Goal: Submit feedback/report problem

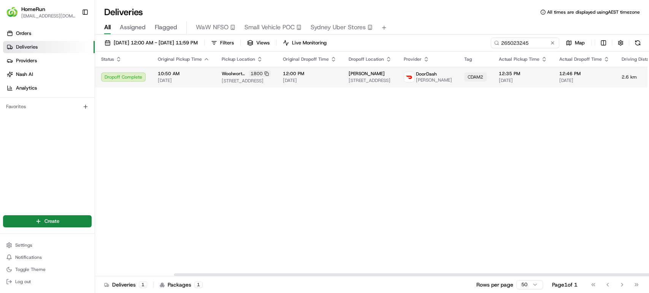
scroll to position [0, 91]
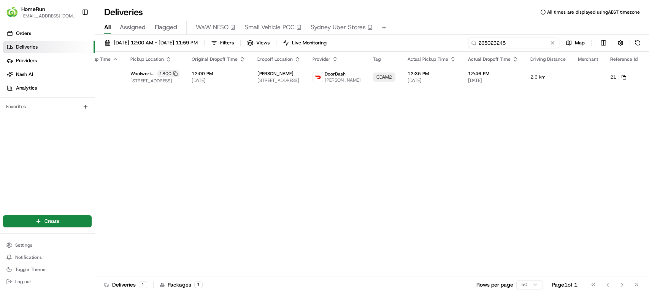
drag, startPoint x: 535, startPoint y: 40, endPoint x: 435, endPoint y: 43, distance: 99.6
click at [435, 43] on div "14/08/2025 12:00 AM - 18/08/2025 11:59 PM Filters Views Live Monitoring 2650232…" at bounding box center [372, 45] width 554 height 14
paste input "4415500"
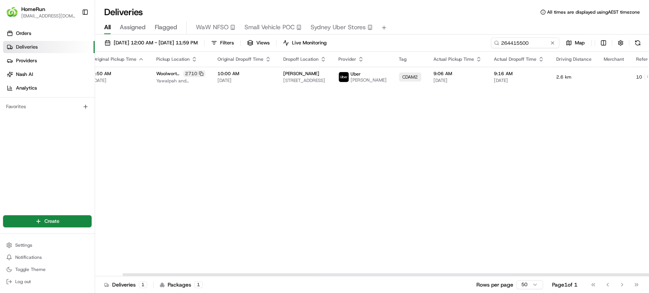
scroll to position [0, 90]
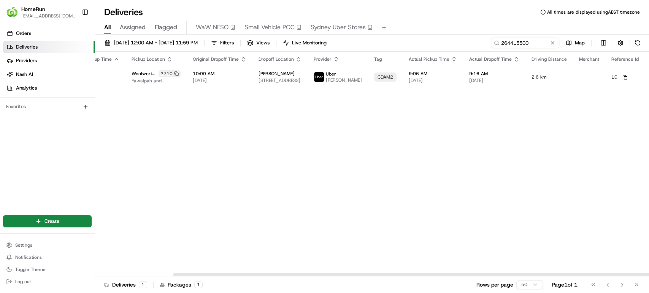
drag, startPoint x: 451, startPoint y: 274, endPoint x: 628, endPoint y: 257, distance: 177.6
click at [627, 274] on div at bounding box center [449, 275] width 553 height 3
drag, startPoint x: 538, startPoint y: 43, endPoint x: 348, endPoint y: 28, distance: 190.6
click at [348, 28] on div "Deliveries All times are displayed using AEST timezone All Assigned Flagged WaW…" at bounding box center [372, 146] width 554 height 293
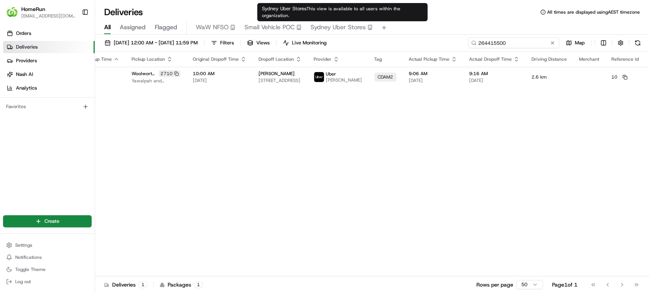
paste input "921928"
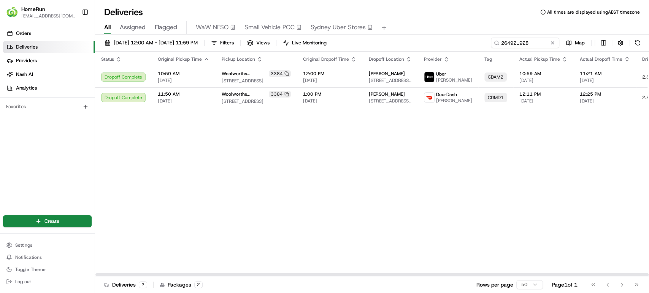
scroll to position [0, 91]
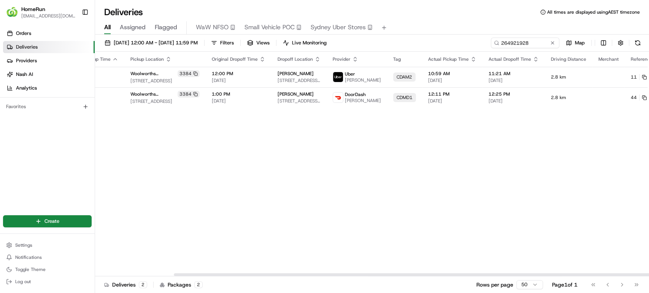
drag, startPoint x: 447, startPoint y: 274, endPoint x: 648, endPoint y: 179, distance: 222.4
click at [648, 274] on div at bounding box center [450, 275] width 553 height 3
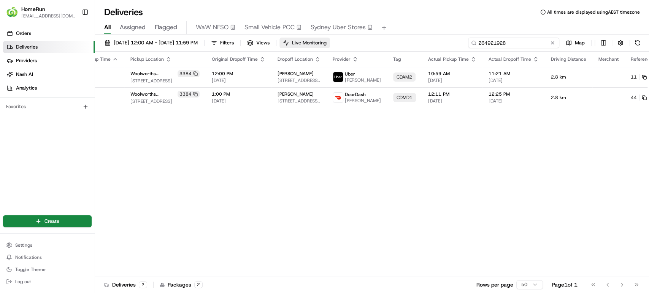
drag, startPoint x: 535, startPoint y: 43, endPoint x: 348, endPoint y: 41, distance: 187.4
click at [348, 41] on div "14/08/2025 12:00 AM - 18/08/2025 11:59 PM Filters Views Live Monitoring 2649219…" at bounding box center [372, 45] width 554 height 14
paste input "120033"
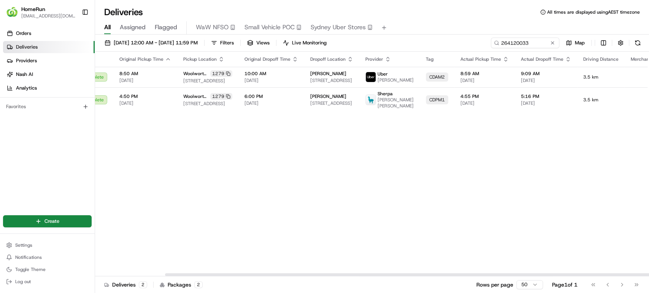
scroll to position [0, 97]
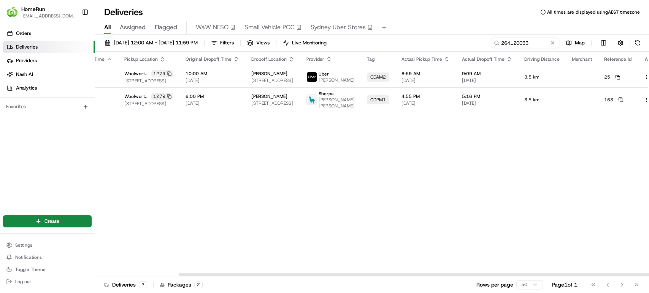
drag, startPoint x: 454, startPoint y: 273, endPoint x: 648, endPoint y: 274, distance: 193.8
click at [648, 274] on div at bounding box center [455, 275] width 553 height 3
click at [648, 76] on button at bounding box center [654, 77] width 9 height 9
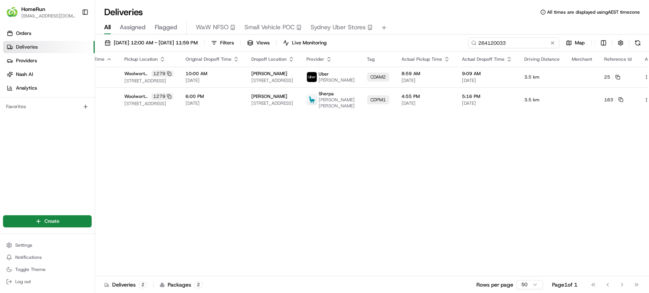
drag, startPoint x: 537, startPoint y: 41, endPoint x: 449, endPoint y: 41, distance: 88.9
click at [388, 40] on div "14/08/2025 12:00 AM - 18/08/2025 11:59 PM Filters Views Live Monitoring 2641200…" at bounding box center [372, 45] width 554 height 14
paste input "991447"
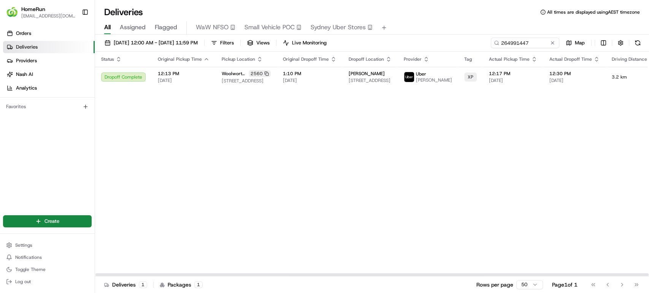
scroll to position [0, 90]
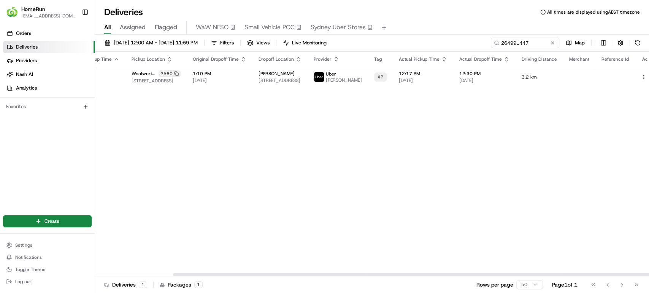
drag, startPoint x: 310, startPoint y: 276, endPoint x: 531, endPoint y: 267, distance: 221.0
click at [529, 274] on div at bounding box center [449, 275] width 553 height 3
click at [648, 79] on button at bounding box center [652, 77] width 9 height 9
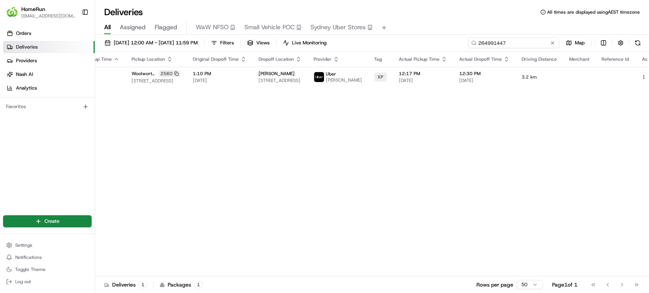
drag, startPoint x: 540, startPoint y: 40, endPoint x: 445, endPoint y: 34, distance: 94.5
click at [445, 34] on div "Deliveries All times are displayed using AEST timezone All Assigned Flagged WaW…" at bounding box center [372, 146] width 554 height 293
paste input "120033"
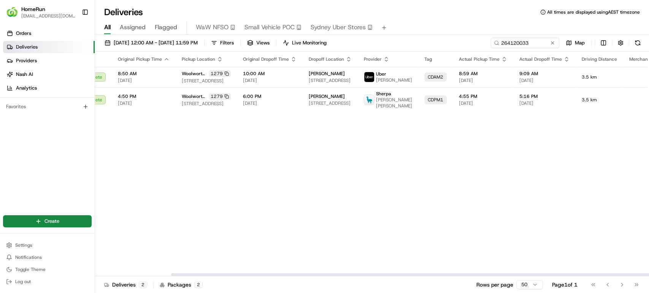
scroll to position [0, 97]
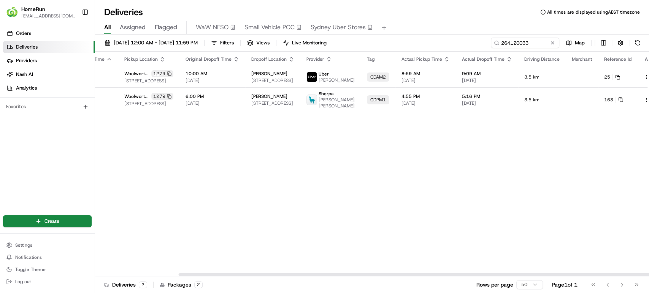
drag, startPoint x: 523, startPoint y: 275, endPoint x: 646, endPoint y: 276, distance: 122.8
click at [646, 276] on div at bounding box center [455, 275] width 553 height 3
click at [648, 77] on button at bounding box center [654, 77] width 9 height 9
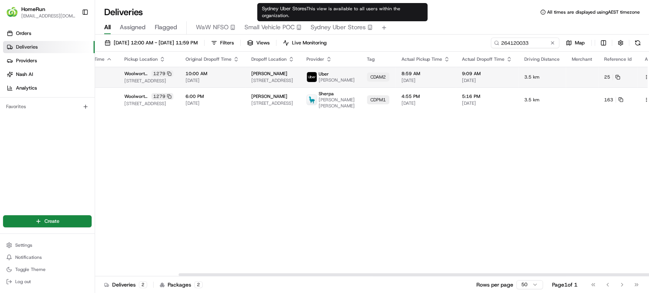
click at [648, 76] on button at bounding box center [654, 77] width 9 height 9
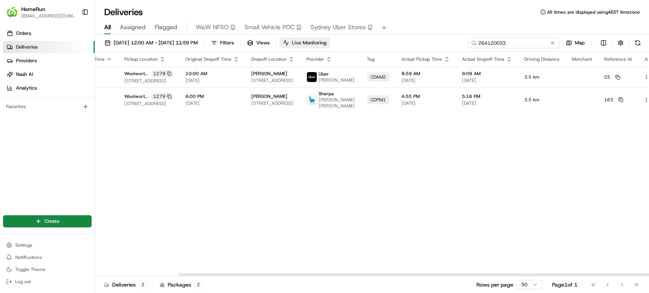
drag, startPoint x: 539, startPoint y: 43, endPoint x: 338, endPoint y: 43, distance: 200.7
click at [338, 43] on div "14/08/2025 12:00 AM - 18/08/2025 11:59 PM Filters Views Live Monitoring 2641200…" at bounding box center [372, 45] width 554 height 14
paste input "692760"
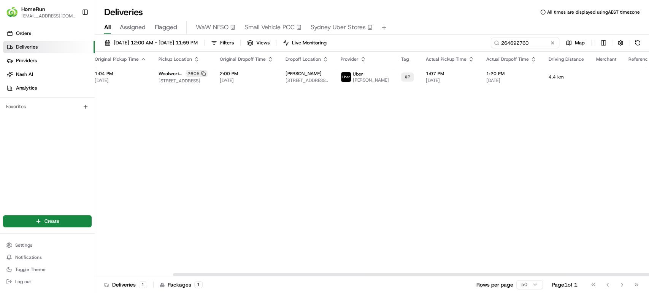
scroll to position [0, 90]
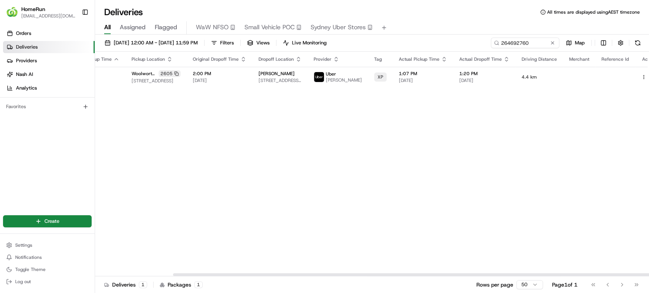
drag, startPoint x: 386, startPoint y: 274, endPoint x: 588, endPoint y: 233, distance: 205.8
click at [566, 274] on div at bounding box center [449, 275] width 553 height 3
click at [648, 78] on button at bounding box center [652, 77] width 9 height 9
drag, startPoint x: 536, startPoint y: 43, endPoint x: 350, endPoint y: 42, distance: 186.6
click at [350, 42] on div "14/08/2025 12:00 AM - 18/08/2025 11:59 PM Filters Views Live Monitoring 2646927…" at bounding box center [372, 45] width 554 height 14
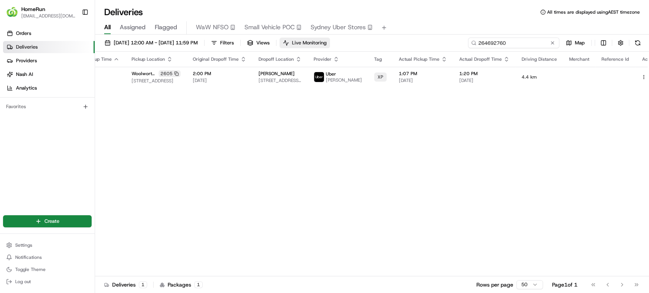
paste input "5163624"
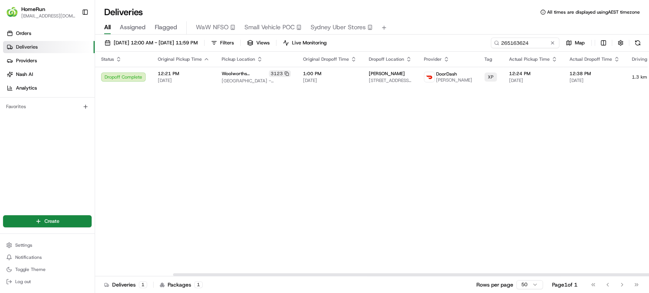
scroll to position [0, 90]
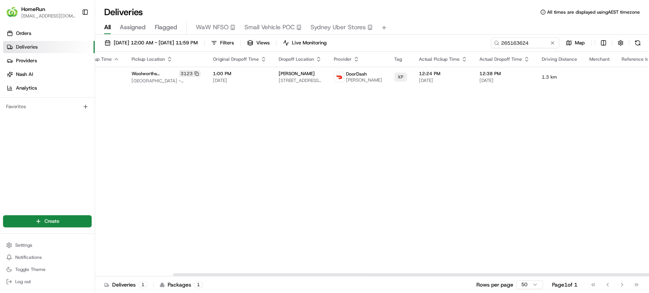
drag, startPoint x: 476, startPoint y: 273, endPoint x: 639, endPoint y: 261, distance: 163.5
click at [640, 273] on div at bounding box center [372, 275] width 554 height 4
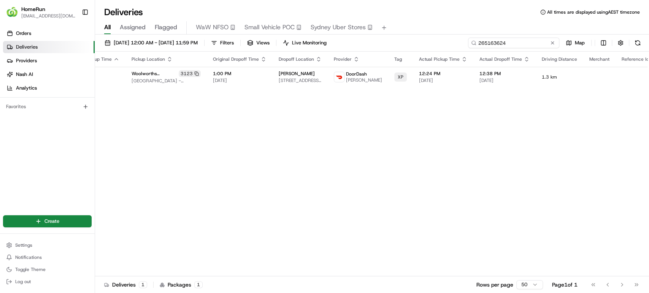
drag, startPoint x: 535, startPoint y: 41, endPoint x: 414, endPoint y: 16, distance: 123.7
click at [414, 16] on div "Deliveries All times are displayed using AEST timezone All Assigned Flagged WaW…" at bounding box center [372, 146] width 554 height 293
paste input "70529"
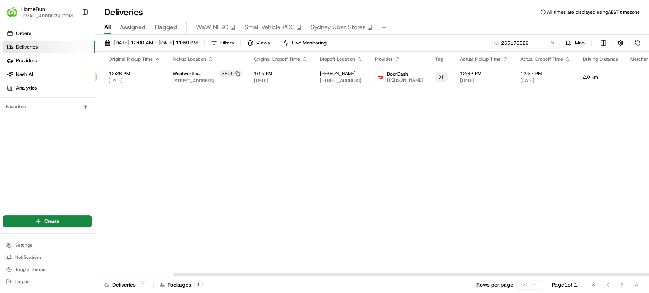
scroll to position [0, 90]
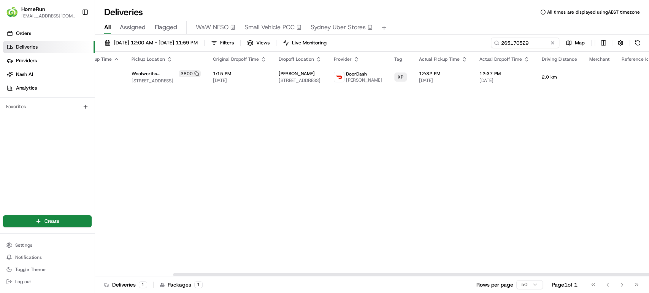
drag, startPoint x: 295, startPoint y: 275, endPoint x: 490, endPoint y: 273, distance: 194.6
click at [485, 276] on div at bounding box center [449, 275] width 553 height 3
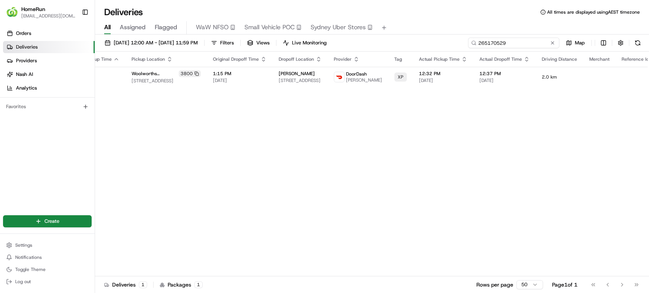
drag, startPoint x: 533, startPoint y: 43, endPoint x: 414, endPoint y: 42, distance: 118.6
click at [414, 42] on div "14/08/2025 12:00 AM - 18/08/2025 11:59 PM Filters Views Live Monitoring 2651705…" at bounding box center [372, 45] width 554 height 14
paste input "62366"
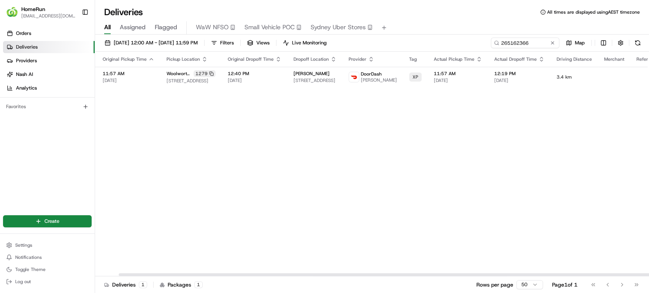
scroll to position [0, 90]
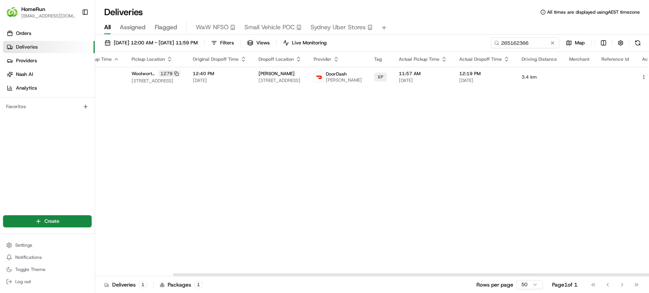
drag, startPoint x: 443, startPoint y: 276, endPoint x: 579, endPoint y: 260, distance: 137.4
click at [578, 274] on div at bounding box center [449, 275] width 553 height 3
click at [648, 78] on button at bounding box center [652, 77] width 9 height 9
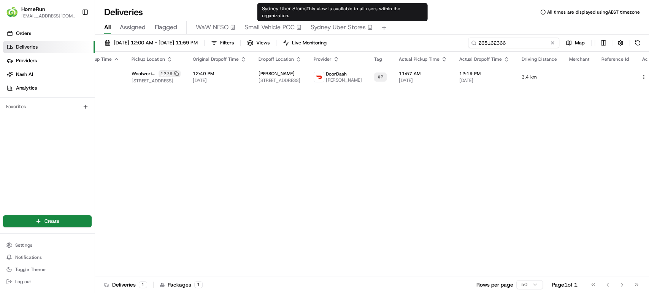
drag, startPoint x: 538, startPoint y: 44, endPoint x: 360, endPoint y: 32, distance: 178.7
click at [360, 32] on div "Deliveries All times are displayed using AEST timezone All Assigned Flagged WaW…" at bounding box center [372, 146] width 554 height 293
paste input "097922"
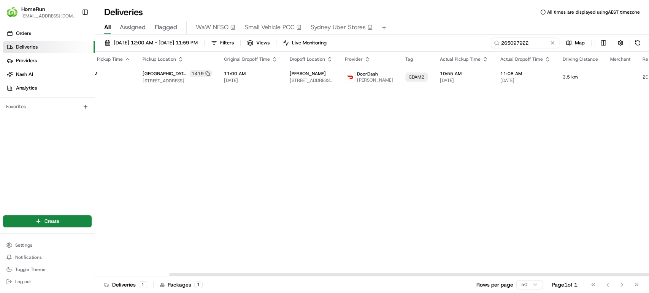
scroll to position [0, 91]
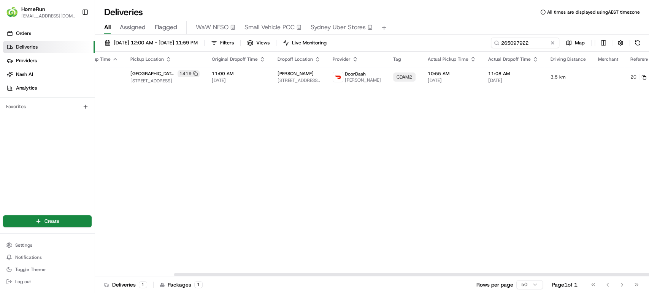
drag, startPoint x: 407, startPoint y: 276, endPoint x: 614, endPoint y: 246, distance: 209.2
click at [609, 274] on div at bounding box center [450, 275] width 553 height 3
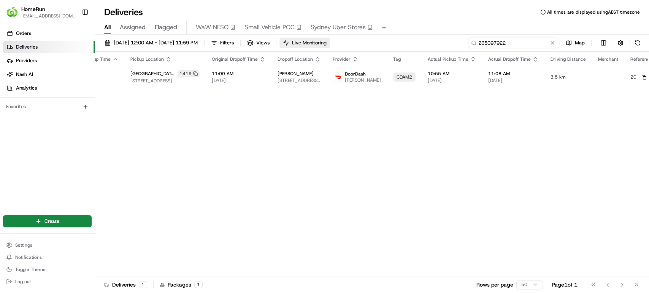
drag, startPoint x: 542, startPoint y: 43, endPoint x: 338, endPoint y: 42, distance: 204.1
click at [338, 42] on div "14/08/2025 12:00 AM - 18/08/2025 11:59 PM Filters Views Live Monitoring 2650979…" at bounding box center [372, 45] width 554 height 14
paste input "38896"
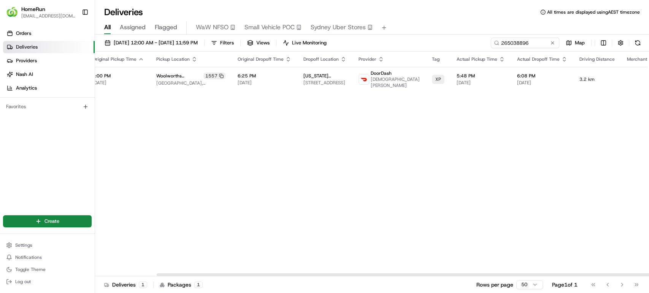
scroll to position [0, 90]
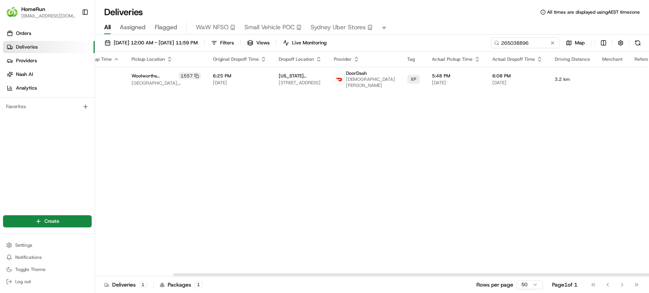
drag, startPoint x: 515, startPoint y: 276, endPoint x: 648, endPoint y: 270, distance: 133.2
click at [648, 274] on div at bounding box center [449, 275] width 553 height 3
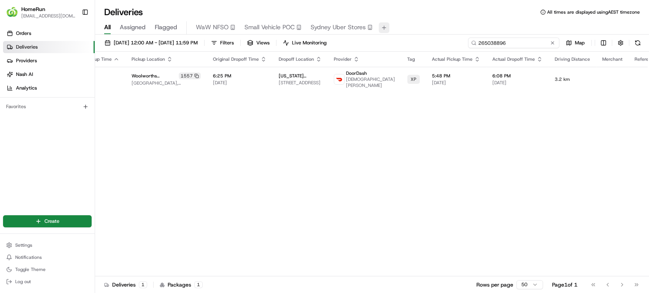
drag, startPoint x: 535, startPoint y: 44, endPoint x: 387, endPoint y: 27, distance: 149.2
click at [387, 27] on div "Deliveries All times are displayed using AEST timezone All Assigned Flagged WaW…" at bounding box center [372, 146] width 554 height 293
paste input "3426542"
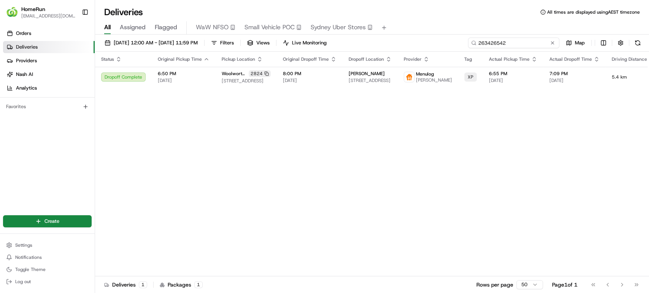
drag, startPoint x: 530, startPoint y: 46, endPoint x: 409, endPoint y: 31, distance: 122.1
click at [409, 31] on div "Deliveries All times are displayed using AEST timezone All Assigned Flagged WaW…" at bounding box center [372, 146] width 554 height 293
paste input "2400126"
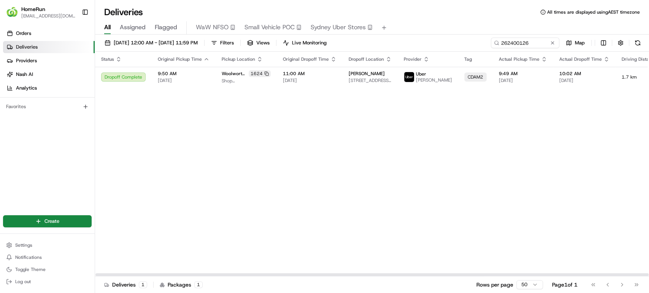
scroll to position [0, 90]
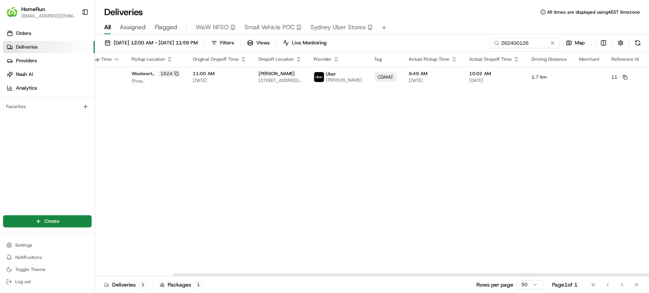
drag, startPoint x: 442, startPoint y: 273, endPoint x: 581, endPoint y: 274, distance: 138.4
click at [581, 274] on div at bounding box center [449, 275] width 553 height 3
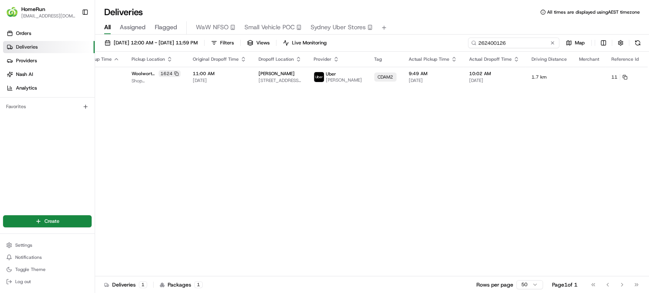
drag, startPoint x: 538, startPoint y: 42, endPoint x: 441, endPoint y: 41, distance: 97.7
click at [441, 41] on div "14/08/2025 12:00 AM - 18/08/2025 11:59 PM Filters Views Live Monitoring 2624001…" at bounding box center [372, 45] width 554 height 14
paste input "5085760"
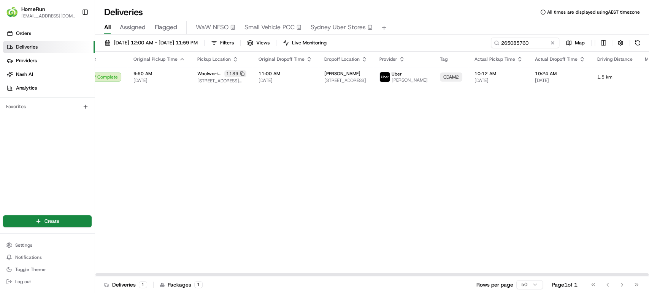
scroll to position [0, 92]
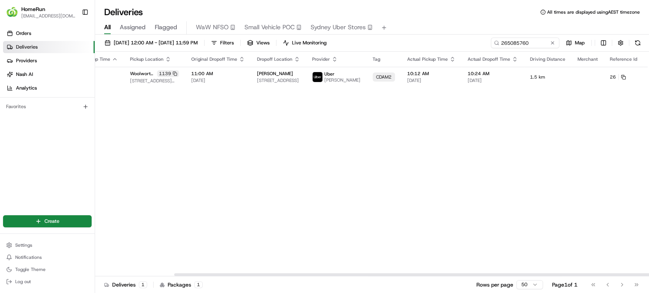
drag, startPoint x: 523, startPoint y: 276, endPoint x: 645, endPoint y: 155, distance: 171.2
click at [639, 274] on div at bounding box center [450, 275] width 553 height 3
click at [648, 76] on button at bounding box center [660, 77] width 9 height 9
drag, startPoint x: 536, startPoint y: 42, endPoint x: 342, endPoint y: 32, distance: 194.5
click at [342, 32] on div "Deliveries All times are displayed using AEST timezone All Assigned Flagged WaW…" at bounding box center [372, 146] width 554 height 293
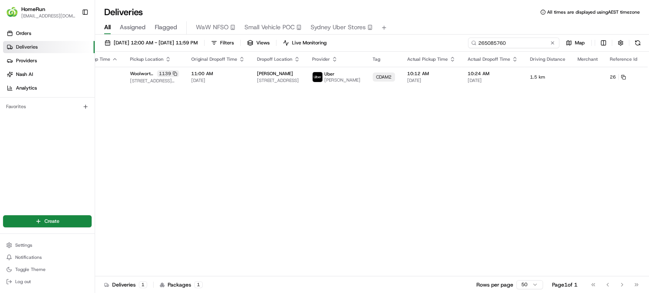
paste input "108077"
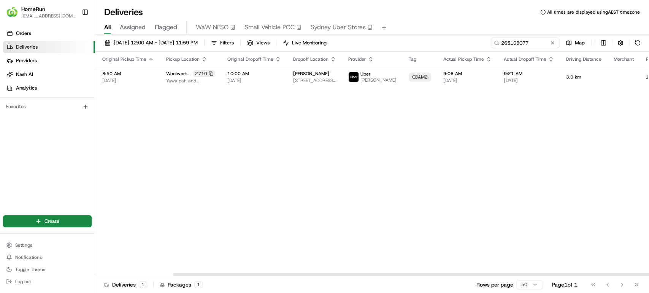
scroll to position [0, 90]
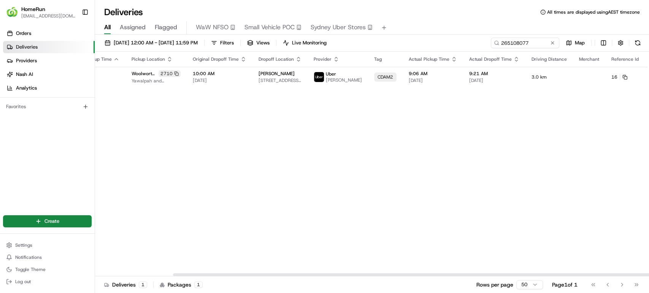
drag, startPoint x: 449, startPoint y: 274, endPoint x: 632, endPoint y: 211, distance: 193.7
click at [613, 274] on div at bounding box center [449, 275] width 553 height 3
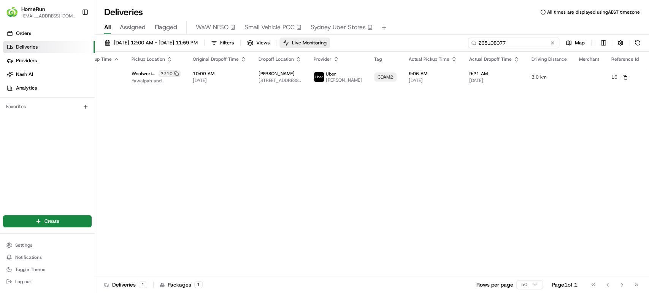
drag, startPoint x: 544, startPoint y: 38, endPoint x: 335, endPoint y: 38, distance: 208.7
click at [335, 38] on div "14/08/2025 12:00 AM - 18/08/2025 11:59 PM Filters Views Live Monitoring 2651080…" at bounding box center [372, 45] width 554 height 14
paste input "65470"
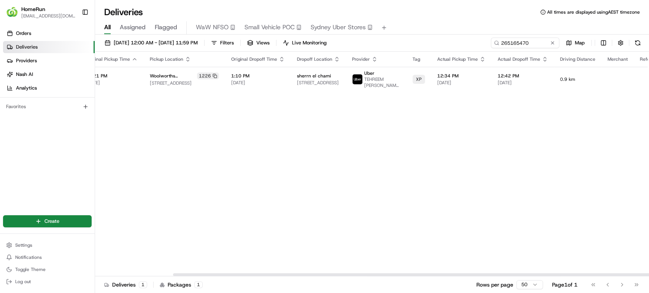
scroll to position [0, 90]
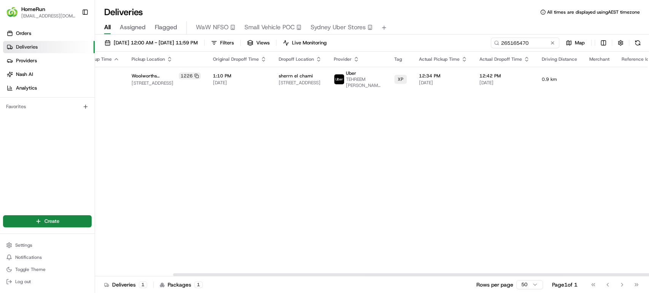
drag, startPoint x: 392, startPoint y: 274, endPoint x: 543, endPoint y: 271, distance: 150.6
click at [543, 274] on div at bounding box center [449, 275] width 553 height 3
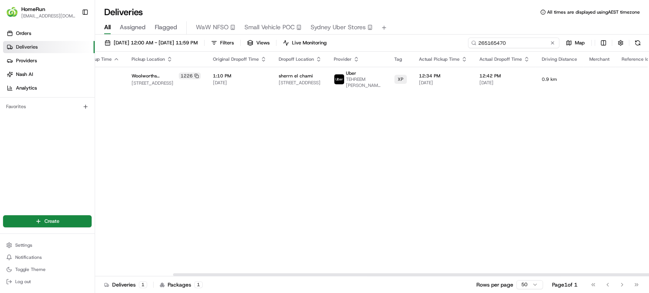
drag, startPoint x: 536, startPoint y: 43, endPoint x: 464, endPoint y: 42, distance: 71.5
click at [464, 42] on div "14/08/2025 12:00 AM - 18/08/2025 11:59 PM Filters Views Live Monitoring 2651654…" at bounding box center [372, 45] width 554 height 14
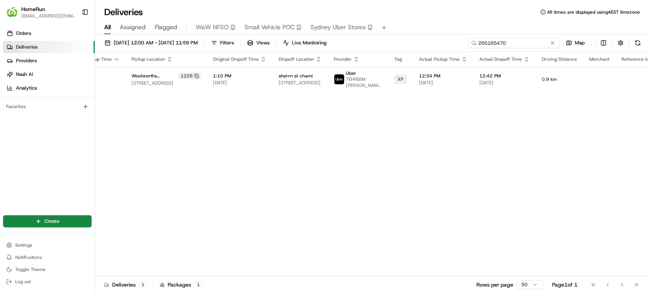
paste input "10268"
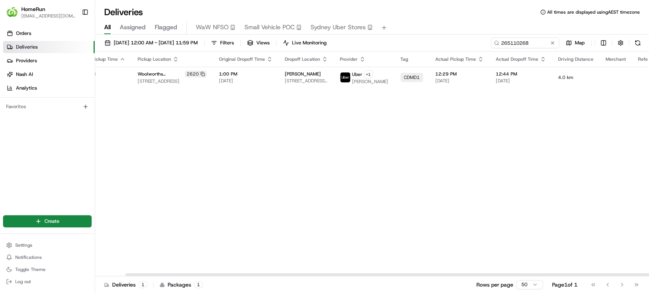
scroll to position [0, 98]
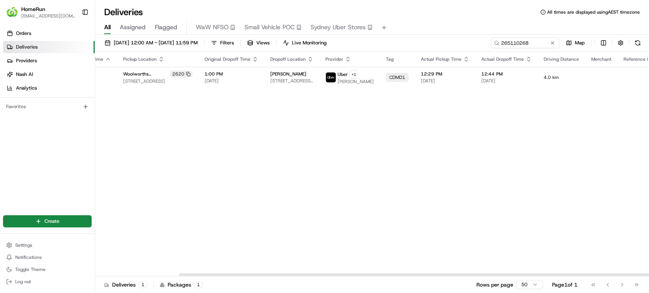
drag, startPoint x: 450, startPoint y: 274, endPoint x: 648, endPoint y: 261, distance: 198.1
click at [648, 274] on div at bounding box center [455, 275] width 553 height 3
drag, startPoint x: 534, startPoint y: 44, endPoint x: 402, endPoint y: 39, distance: 131.6
click at [402, 39] on div "14/08/2025 12:00 AM - 18/08/2025 11:59 PM Filters Views Live Monitoring 2651102…" at bounding box center [372, 45] width 554 height 14
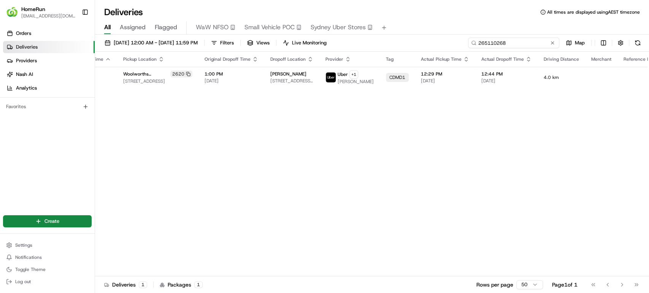
paste input "52127"
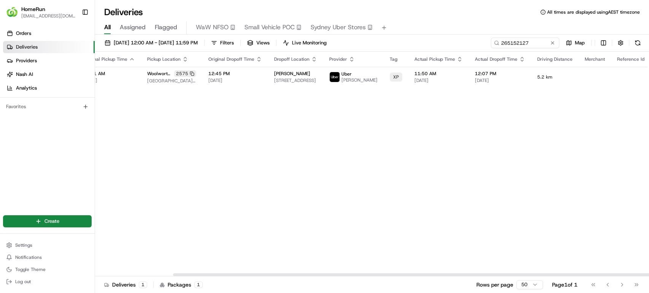
scroll to position [0, 90]
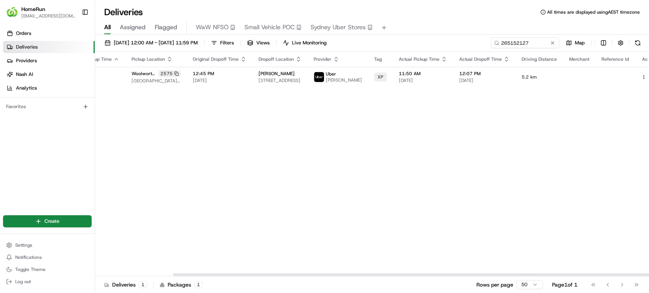
drag, startPoint x: 433, startPoint y: 274, endPoint x: 593, endPoint y: 255, distance: 161.4
click at [581, 274] on div at bounding box center [449, 275] width 553 height 3
click at [648, 79] on button at bounding box center [652, 77] width 9 height 9
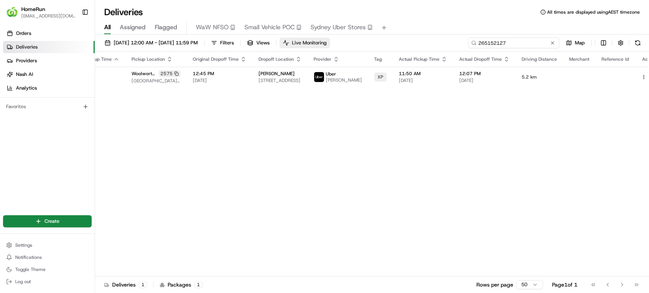
drag, startPoint x: 542, startPoint y: 45, endPoint x: 331, endPoint y: 44, distance: 211.0
click at [331, 44] on div "14/08/2025 12:00 AM - 18/08/2025 11:59 PM Filters Views Live Monitoring 2651521…" at bounding box center [372, 45] width 554 height 14
paste input "22503"
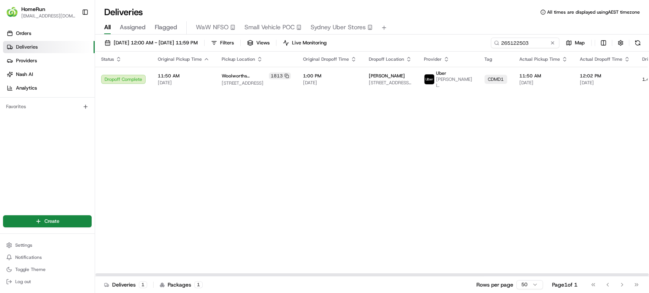
scroll to position [0, 91]
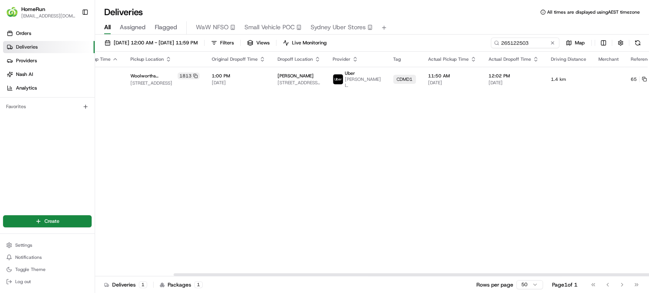
drag, startPoint x: 453, startPoint y: 275, endPoint x: 618, endPoint y: 263, distance: 165.1
click at [618, 274] on div at bounding box center [450, 275] width 553 height 3
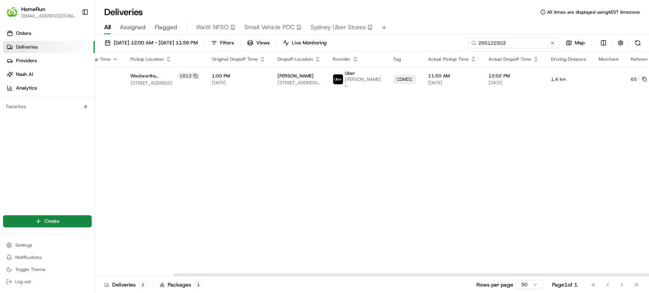
drag, startPoint x: 541, startPoint y: 40, endPoint x: 347, endPoint y: 34, distance: 194.3
click at [347, 34] on div "Deliveries All times are displayed using AEST timezone All Assigned Flagged WaW…" at bounding box center [372, 146] width 554 height 293
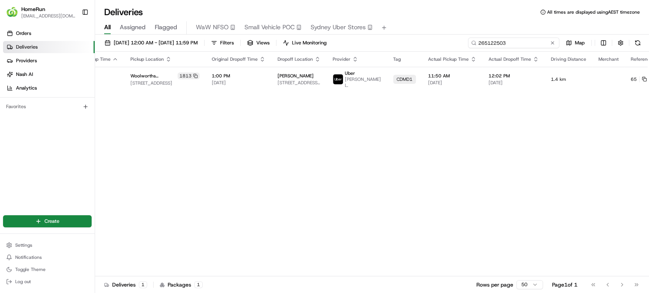
paste input "06280"
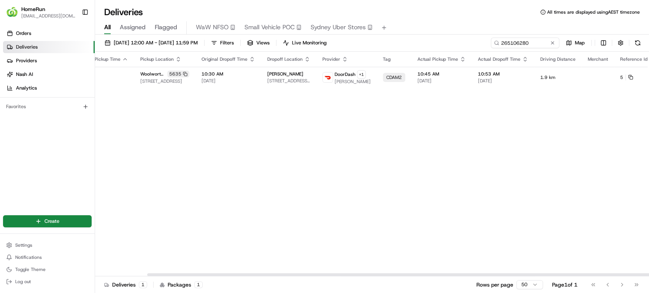
scroll to position [0, 101]
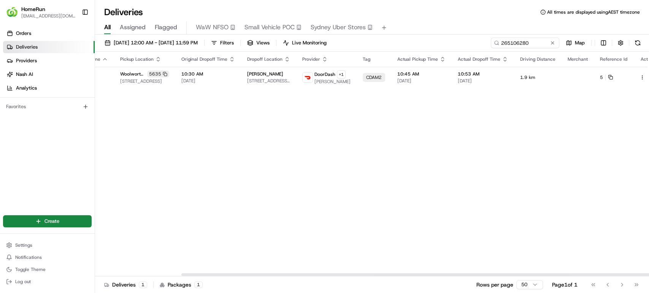
drag, startPoint x: 444, startPoint y: 273, endPoint x: 648, endPoint y: 171, distance: 228.5
click at [648, 274] on div at bounding box center [457, 275] width 553 height 3
click at [646, 78] on button at bounding box center [650, 77] width 9 height 9
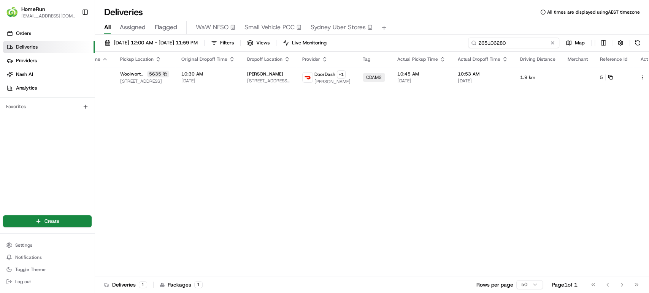
drag, startPoint x: 531, startPoint y: 39, endPoint x: 366, endPoint y: 38, distance: 165.3
click at [366, 38] on div "14/08/2025 12:00 AM - 18/08/2025 11:59 PM Filters Views Live Monitoring 2651062…" at bounding box center [372, 45] width 554 height 14
paste input "4322248"
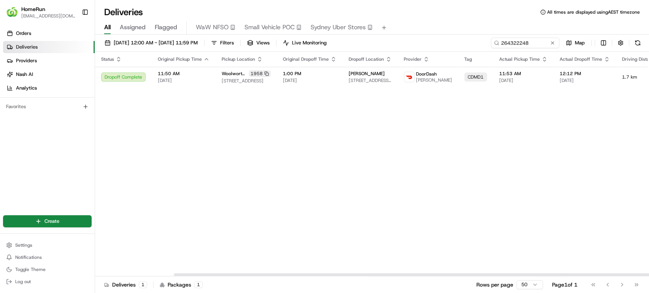
scroll to position [0, 91]
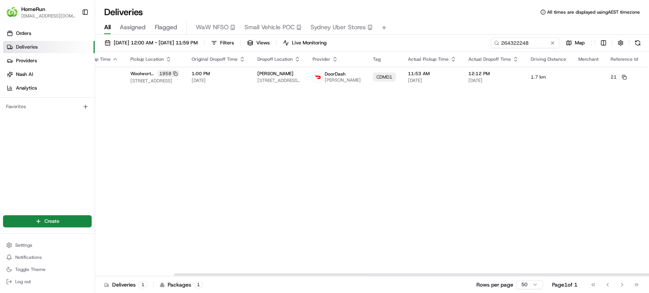
drag, startPoint x: 452, startPoint y: 273, endPoint x: 648, endPoint y: 213, distance: 205.4
click at [618, 273] on div at bounding box center [372, 275] width 554 height 4
click at [648, 75] on button at bounding box center [661, 77] width 9 height 9
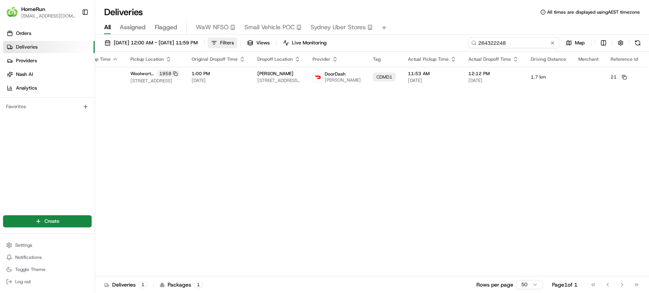
drag, startPoint x: 536, startPoint y: 40, endPoint x: 256, endPoint y: 38, distance: 280.1
click at [256, 38] on div "14/08/2025 12:00 AM - 18/08/2025 11:59 PM Filters Views Live Monitoring 2643222…" at bounding box center [372, 45] width 554 height 14
paste input "649671"
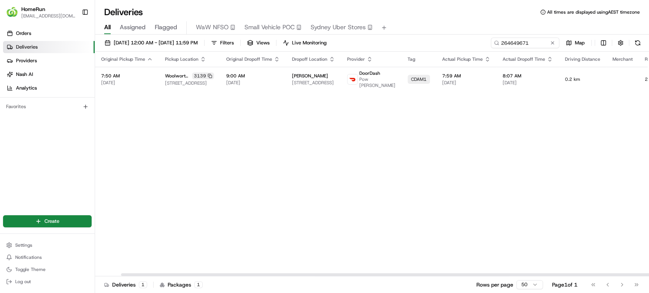
scroll to position [0, 91]
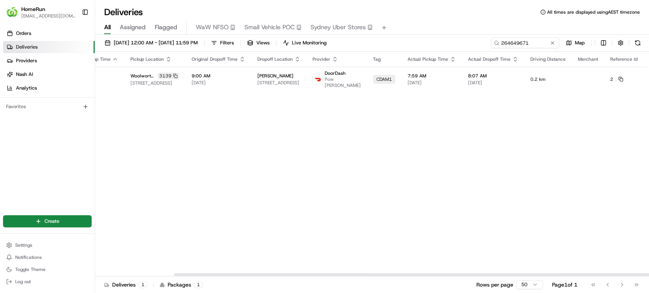
drag, startPoint x: 473, startPoint y: 276, endPoint x: 648, endPoint y: 265, distance: 175.2
click at [648, 274] on div at bounding box center [450, 275] width 553 height 3
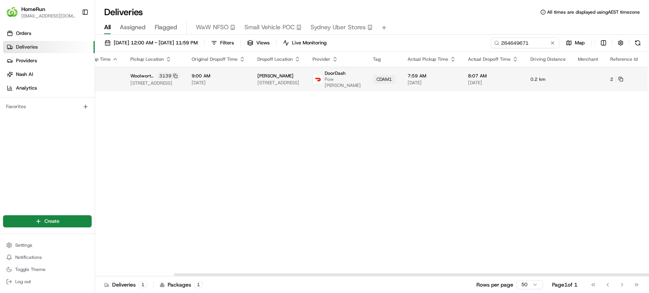
click at [648, 77] on button at bounding box center [660, 79] width 9 height 9
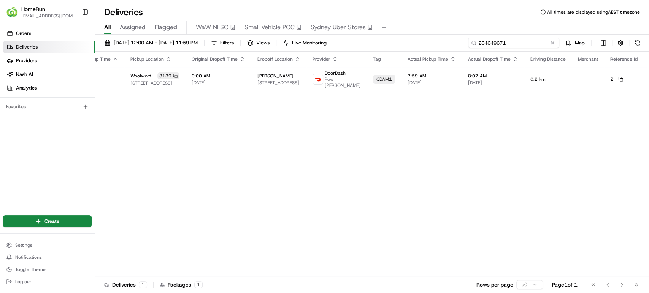
drag, startPoint x: 540, startPoint y: 46, endPoint x: 433, endPoint y: 40, distance: 107.4
click at [433, 40] on div "14/08/2025 12:00 AM - 18/08/2025 11:59 PM Filters Views Live Monitoring 2646496…" at bounding box center [372, 45] width 554 height 14
paste input "5174827"
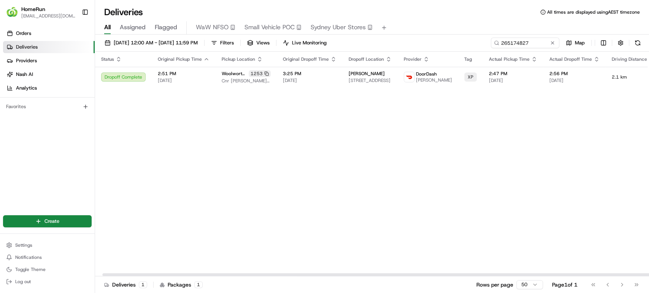
scroll to position [0, 90]
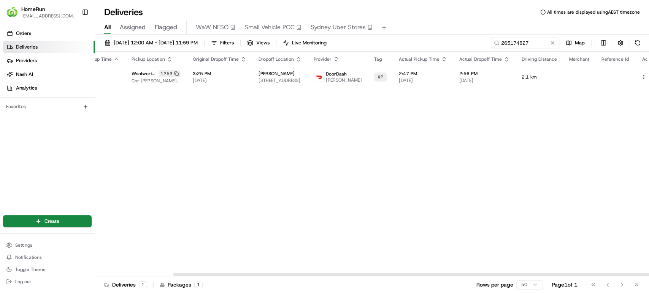
drag, startPoint x: 495, startPoint y: 275, endPoint x: 648, endPoint y: 200, distance: 170.7
click at [646, 274] on div at bounding box center [449, 275] width 553 height 3
click at [648, 78] on button at bounding box center [652, 77] width 9 height 9
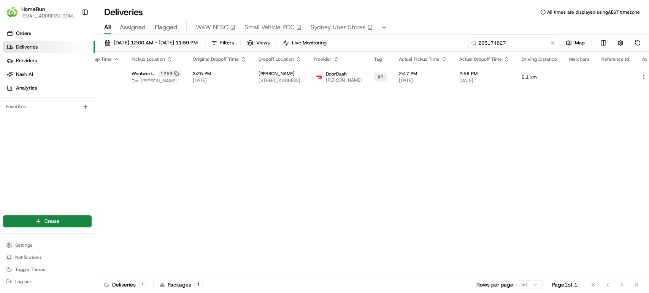
drag, startPoint x: 536, startPoint y: 41, endPoint x: 362, endPoint y: 41, distance: 173.7
click at [362, 41] on div "14/08/2025 12:00 AM - 18/08/2025 11:59 PM Filters Views Live Monitoring 2651748…" at bounding box center [372, 45] width 554 height 14
paste input "2925964"
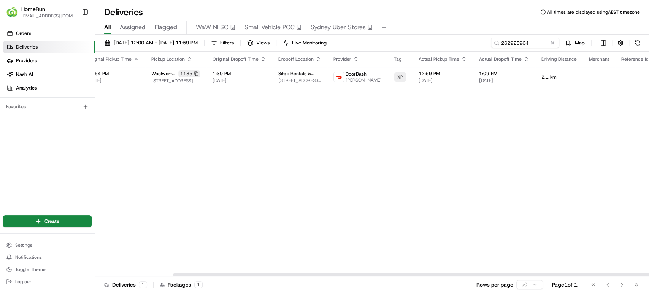
scroll to position [0, 90]
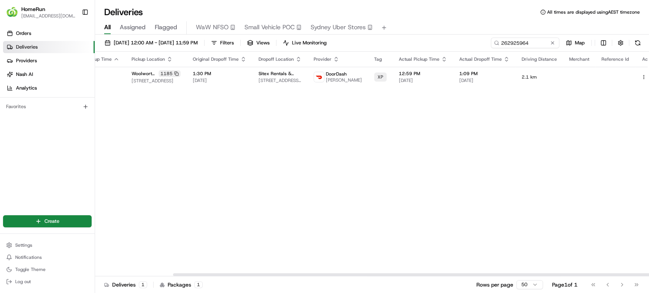
drag, startPoint x: 377, startPoint y: 273, endPoint x: 513, endPoint y: 259, distance: 136.8
click at [513, 273] on div at bounding box center [372, 275] width 554 height 4
click at [648, 78] on button at bounding box center [652, 77] width 9 height 9
drag, startPoint x: 535, startPoint y: 40, endPoint x: 380, endPoint y: 40, distance: 155.1
click at [380, 40] on div "14/08/2025 12:00 AM - 18/08/2025 11:59 PM Filters Views Live Monitoring 2629259…" at bounding box center [372, 45] width 554 height 14
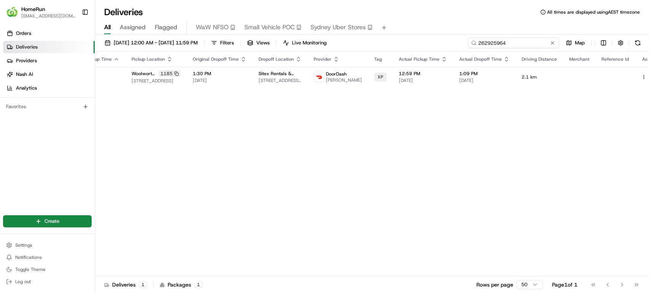
paste input "510381"
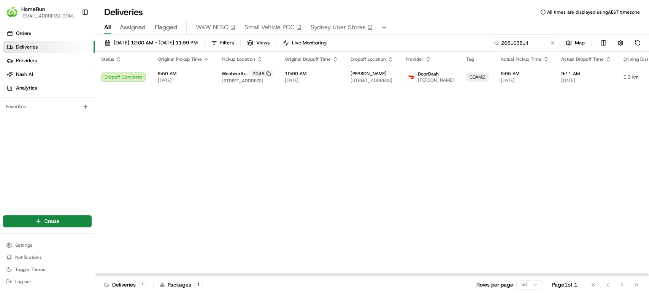
scroll to position [0, 93]
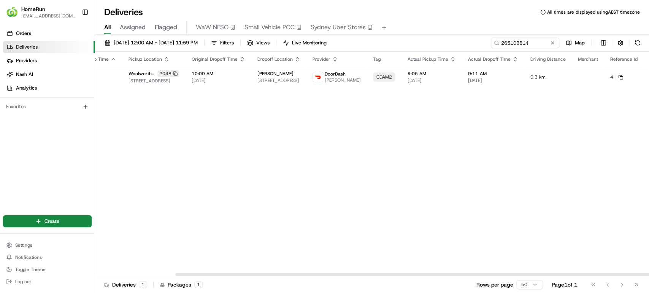
drag, startPoint x: 449, startPoint y: 276, endPoint x: 551, endPoint y: 272, distance: 102.3
click at [551, 273] on div at bounding box center [372, 275] width 554 height 4
click at [648, 78] on button at bounding box center [660, 77] width 9 height 9
drag, startPoint x: 424, startPoint y: 120, endPoint x: 493, endPoint y: 62, distance: 90.6
click at [424, 120] on div "Status Original Pickup Time Pickup Location Original Dropoff Time Dropoff Locat…" at bounding box center [337, 164] width 670 height 225
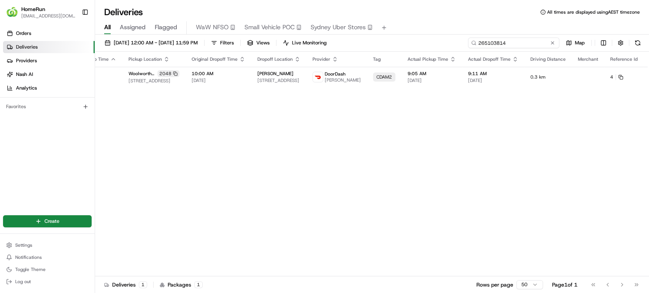
drag, startPoint x: 536, startPoint y: 42, endPoint x: 399, endPoint y: 42, distance: 137.6
click at [399, 42] on div "14/08/2025 12:00 AM - 18/08/2025 11:59 PM Filters Views Live Monitoring 2651038…" at bounding box center [372, 45] width 554 height 14
paste input "497560"
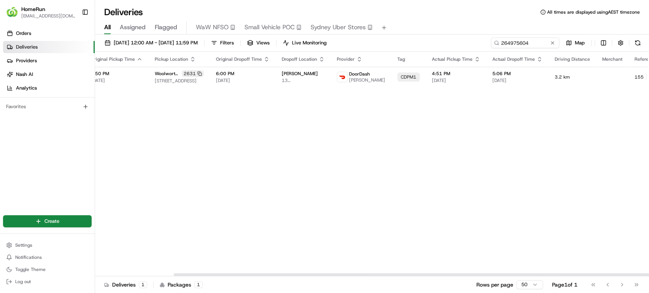
scroll to position [0, 91]
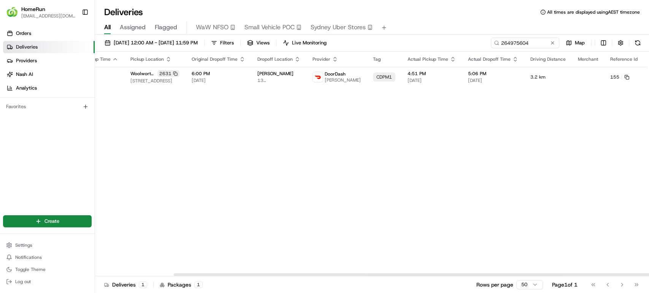
drag, startPoint x: 497, startPoint y: 273, endPoint x: 593, endPoint y: 267, distance: 96.0
click at [593, 274] on div at bounding box center [450, 275] width 553 height 3
click at [648, 75] on button at bounding box center [660, 77] width 9 height 9
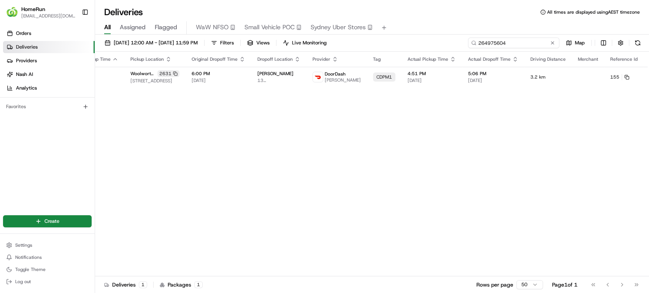
drag, startPoint x: 483, startPoint y: 37, endPoint x: 473, endPoint y: 37, distance: 10.3
click at [473, 38] on input "264975604" at bounding box center [513, 43] width 91 height 11
paste input "5208045"
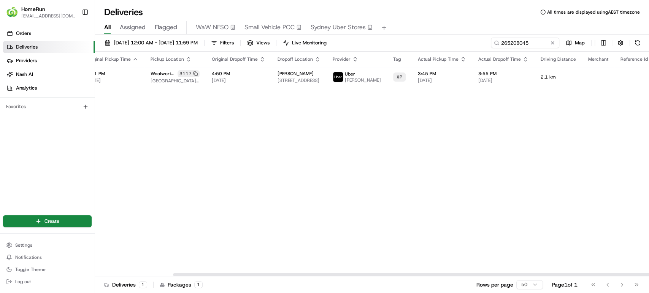
scroll to position [0, 90]
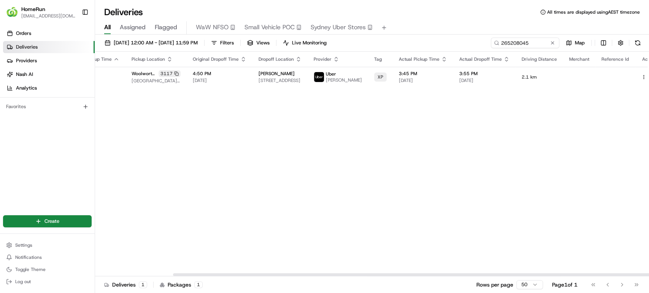
drag, startPoint x: 471, startPoint y: 276, endPoint x: 615, endPoint y: 254, distance: 145.3
click at [613, 274] on div at bounding box center [449, 275] width 553 height 3
click at [636, 74] on td at bounding box center [649, 77] width 28 height 21
click at [648, 78] on button at bounding box center [652, 77] width 9 height 9
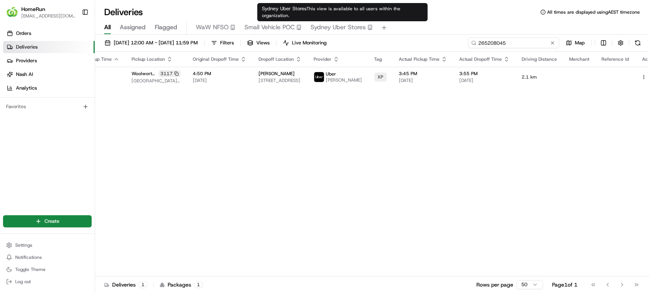
drag, startPoint x: 538, startPoint y: 44, endPoint x: 361, endPoint y: 24, distance: 178.7
click at [361, 24] on div "Deliveries All times are displayed using AEST timezone All Assigned Flagged WaW…" at bounding box center [372, 146] width 554 height 293
paste input "196057"
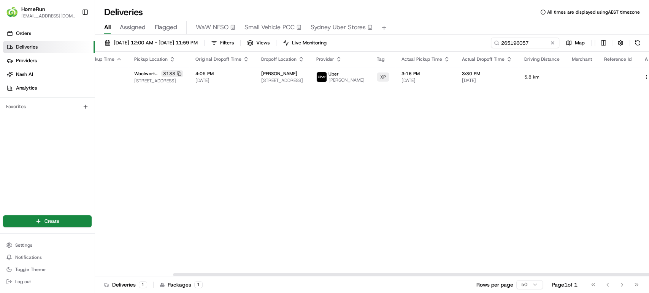
scroll to position [0, 90]
drag, startPoint x: 439, startPoint y: 276, endPoint x: 648, endPoint y: 222, distance: 215.9
click at [636, 276] on div at bounding box center [449, 275] width 553 height 3
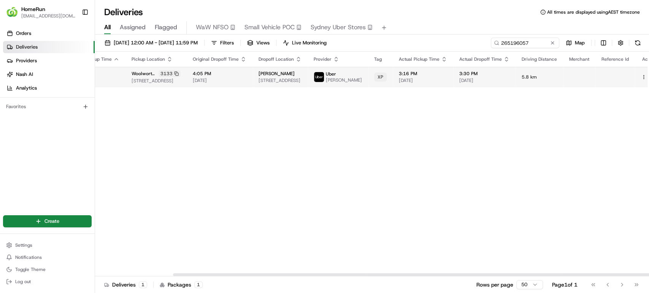
click at [648, 76] on button at bounding box center [652, 77] width 9 height 9
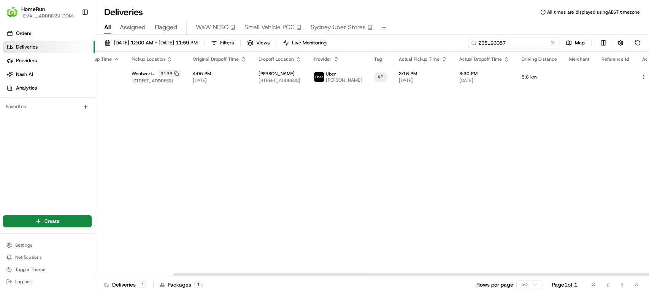
drag, startPoint x: 545, startPoint y: 44, endPoint x: 425, endPoint y: 39, distance: 120.2
click at [425, 39] on div "14/08/2025 12:00 AM - 18/08/2025 11:59 PM Filters Views Live Monitoring 2651960…" at bounding box center [372, 45] width 554 height 14
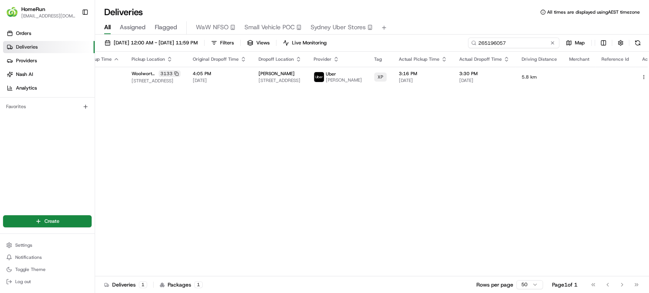
paste input "215808"
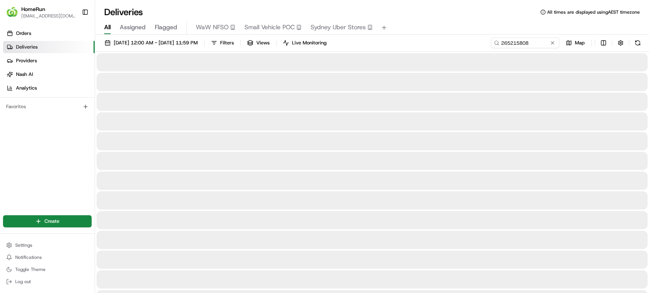
click at [429, 104] on div at bounding box center [372, 102] width 551 height 18
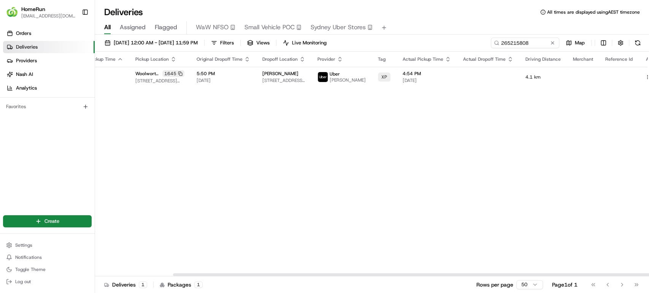
scroll to position [0, 90]
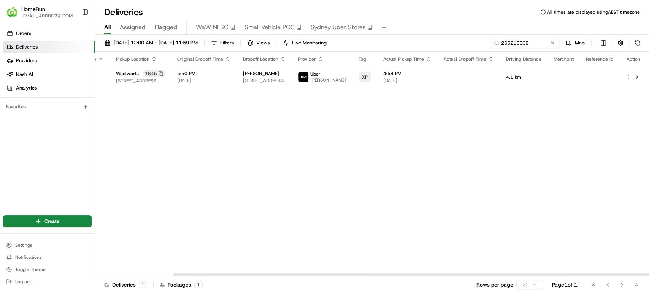
drag, startPoint x: 474, startPoint y: 274, endPoint x: 648, endPoint y: 233, distance: 178.9
click at [648, 274] on div at bounding box center [449, 275] width 553 height 3
click at [636, 76] on button at bounding box center [636, 77] width 9 height 9
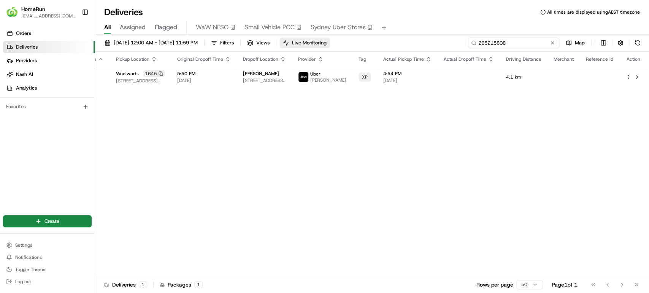
drag, startPoint x: 480, startPoint y: 43, endPoint x: 325, endPoint y: 43, distance: 154.3
click at [325, 43] on div "14/08/2025 12:00 AM - 18/08/2025 11:59 PM Filters Views Live Monitoring 2652158…" at bounding box center [372, 45] width 554 height 14
paste input "4158637"
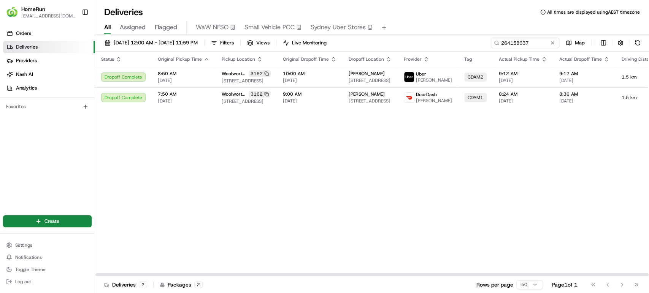
scroll to position [0, 91]
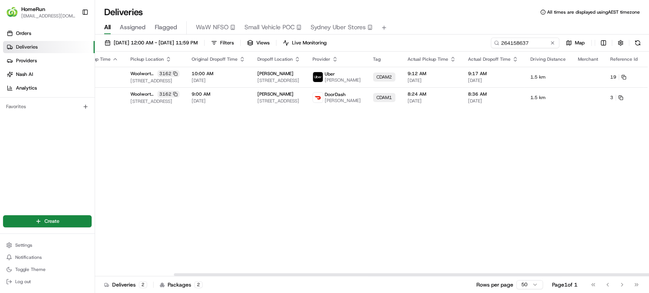
drag, startPoint x: 508, startPoint y: 276, endPoint x: 644, endPoint y: 263, distance: 136.6
click at [644, 274] on div at bounding box center [450, 275] width 553 height 3
click at [648, 78] on button at bounding box center [660, 77] width 9 height 9
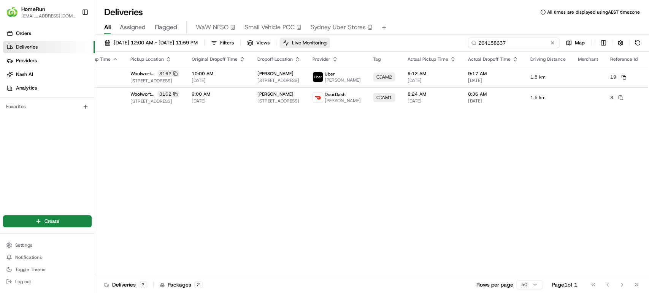
drag, startPoint x: 539, startPoint y: 42, endPoint x: 355, endPoint y: 43, distance: 183.6
click at [355, 43] on div "14/08/2025 12:00 AM - 18/08/2025 11:59 PM Filters Views Live Monitoring 2641586…" at bounding box center [372, 45] width 554 height 14
paste input "05971"
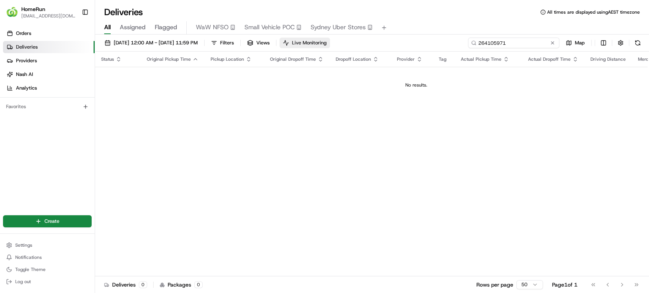
drag, startPoint x: 517, startPoint y: 46, endPoint x: 350, endPoint y: 41, distance: 166.5
click at [350, 41] on div "14/08/2025 12:00 AM - 18/08/2025 11:59 PM Filters Views Live Monitoring 2641059…" at bounding box center [372, 45] width 554 height 14
paste input "5126192"
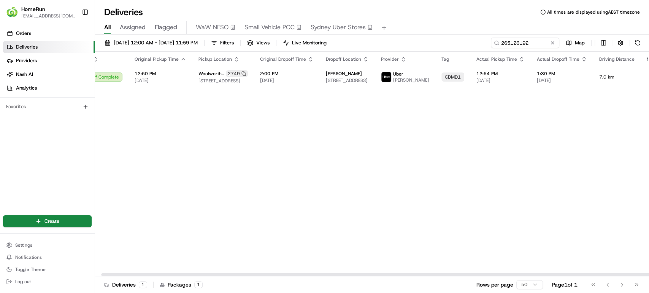
scroll to position [0, 93]
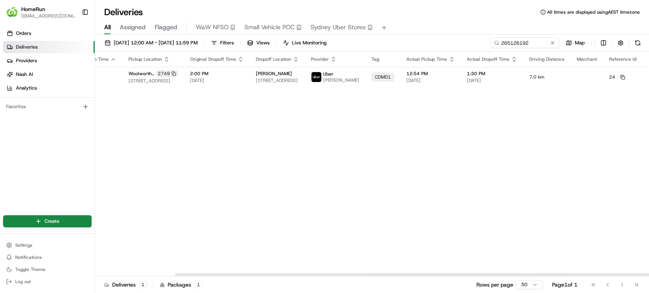
drag, startPoint x: 420, startPoint y: 273, endPoint x: 583, endPoint y: 257, distance: 164.3
click at [583, 274] on div at bounding box center [451, 275] width 553 height 3
click at [648, 80] on button at bounding box center [659, 77] width 9 height 9
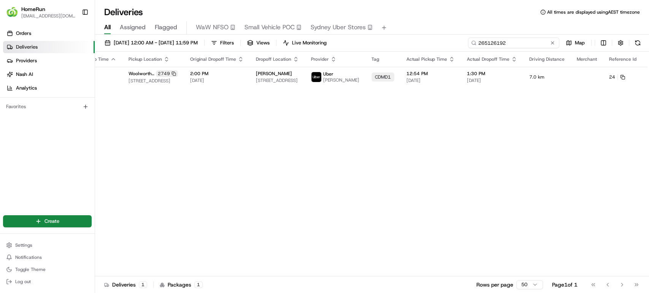
drag, startPoint x: 535, startPoint y: 45, endPoint x: 455, endPoint y: 49, distance: 80.7
click at [455, 49] on div "14/08/2025 12:00 AM - 18/08/2025 11:59 PM Filters Views Live Monitoring 2651261…" at bounding box center [372, 45] width 554 height 14
paste input "092701"
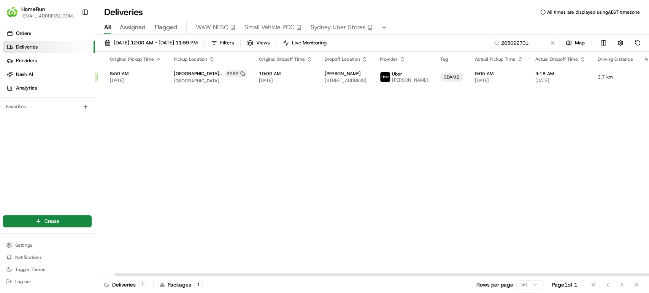
scroll to position [0, 90]
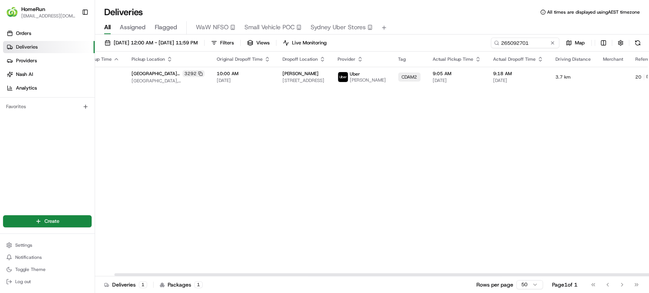
drag, startPoint x: 461, startPoint y: 274, endPoint x: 636, endPoint y: 229, distance: 181.3
click at [632, 274] on div at bounding box center [390, 275] width 553 height 3
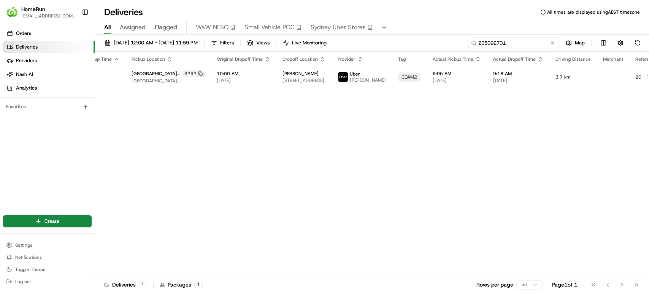
drag, startPoint x: 534, startPoint y: 42, endPoint x: 433, endPoint y: 35, distance: 101.3
click at [433, 35] on div "14/08/2025 12:00 AM - 18/08/2025 11:59 PM Filters Views Live Monitoring 2650927…" at bounding box center [372, 165] width 554 height 260
paste input "21142"
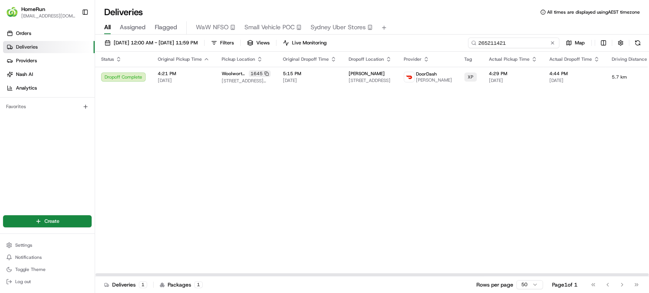
type input "265211421"
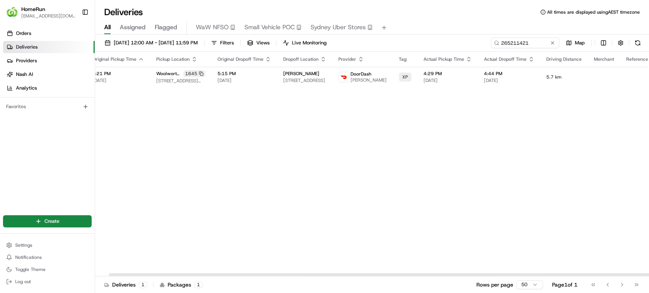
scroll to position [0, 90]
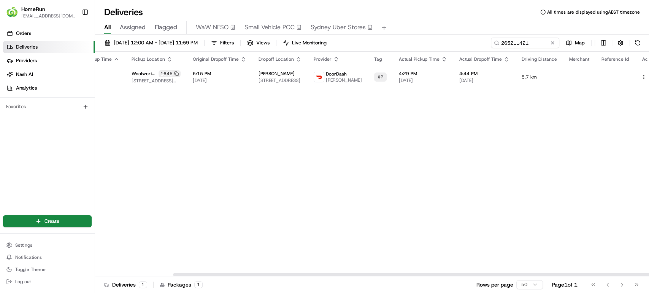
drag, startPoint x: 369, startPoint y: 275, endPoint x: 573, endPoint y: 268, distance: 203.5
click at [573, 274] on div at bounding box center [449, 275] width 553 height 3
click at [648, 75] on button at bounding box center [652, 77] width 9 height 9
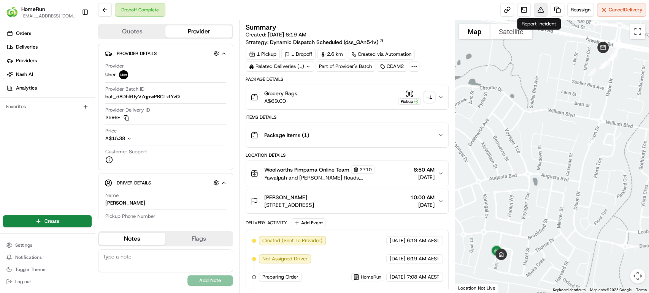
click at [538, 7] on button at bounding box center [541, 10] width 14 height 14
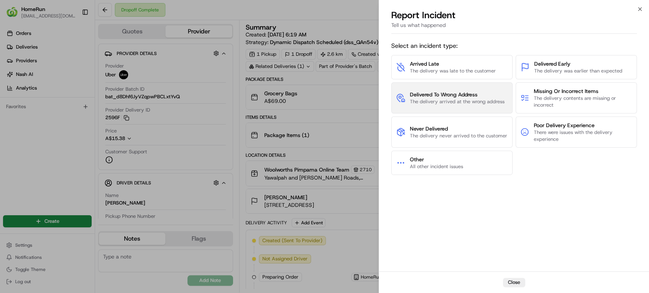
click at [462, 91] on span "Delivered To Wrong Address" at bounding box center [457, 95] width 95 height 8
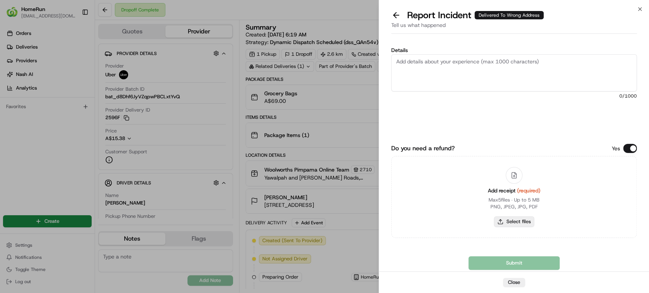
click at [511, 222] on button "Select files" at bounding box center [514, 222] width 40 height 11
type input "C:\fakepath\264415500.pdf"
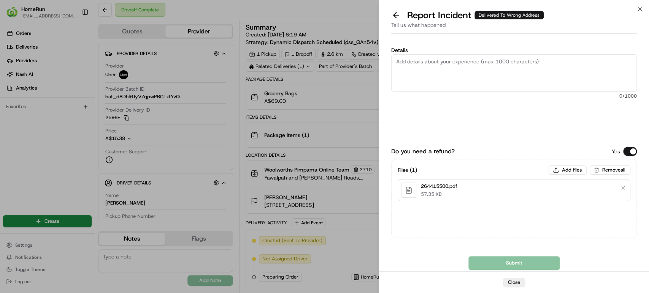
click at [512, 70] on textarea "Details" at bounding box center [514, 72] width 246 height 37
paste textarea "Delivered to incorrect address POD does not match previous pics."
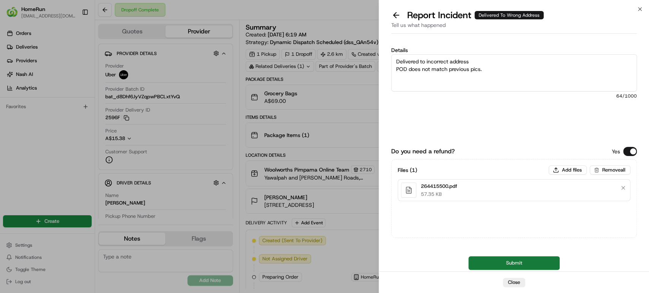
type textarea "Delivered to incorrect address POD does not match previous pics."
click at [485, 260] on button "Submit" at bounding box center [513, 264] width 91 height 14
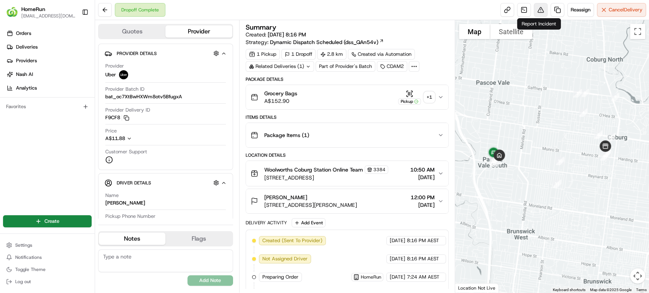
click at [539, 12] on button at bounding box center [541, 10] width 14 height 14
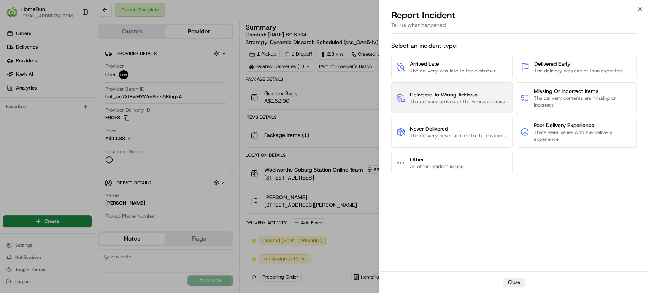
click at [457, 101] on span "The delivery arrived at the wrong address" at bounding box center [457, 101] width 95 height 7
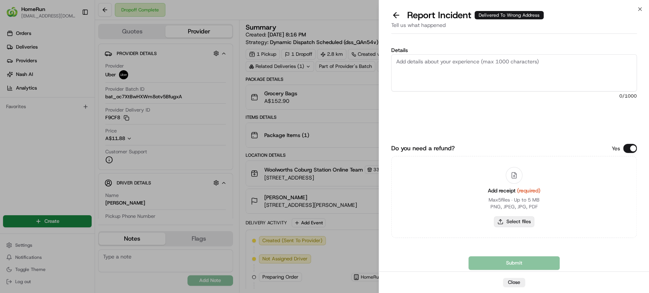
click at [524, 220] on button "Select files" at bounding box center [514, 222] width 40 height 11
type input "C:\fakepath\264921928.pdf"
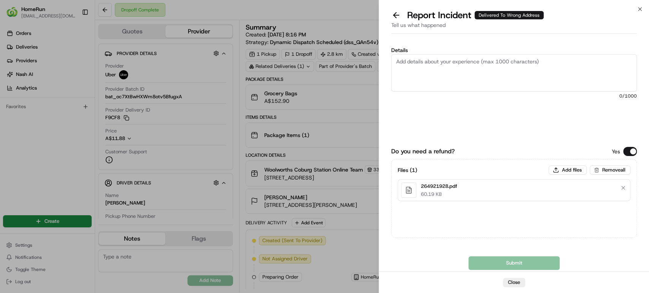
click at [497, 73] on textarea "Details" at bounding box center [514, 72] width 246 height 37
paste textarea "Delivered to incorrect address POD does not match previous pics."
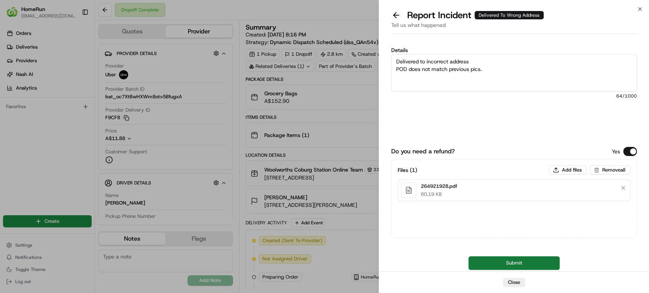
type textarea "Delivered to incorrect address POD does not match previous pics."
click at [504, 264] on button "Submit" at bounding box center [513, 264] width 91 height 14
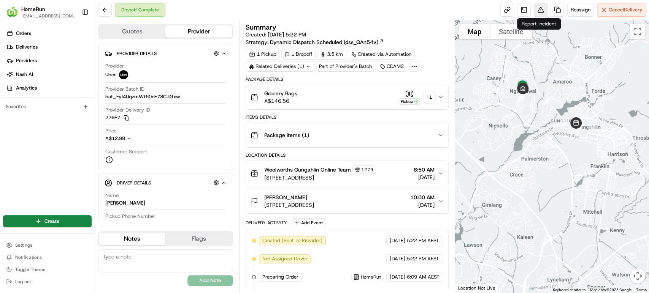
click at [537, 11] on button at bounding box center [541, 10] width 14 height 14
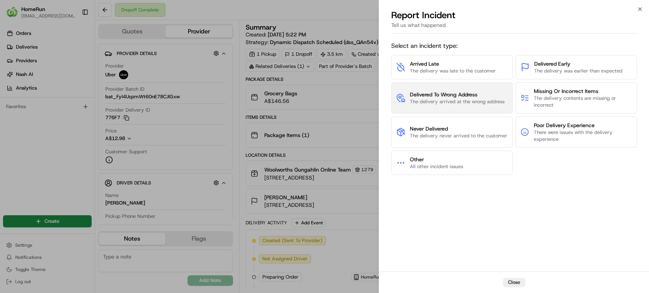
click at [426, 103] on span "The delivery arrived at the wrong address" at bounding box center [457, 101] width 95 height 7
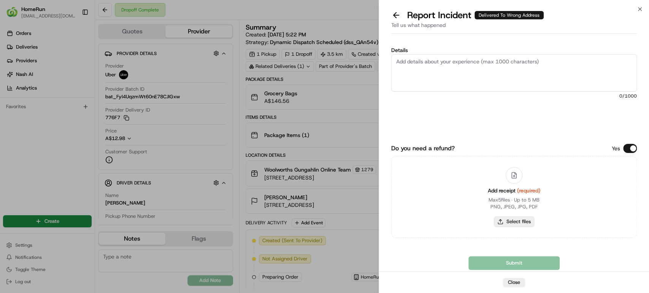
click at [509, 224] on button "Select files" at bounding box center [514, 222] width 40 height 11
type input "C:\fakepath\264120033.pdf"
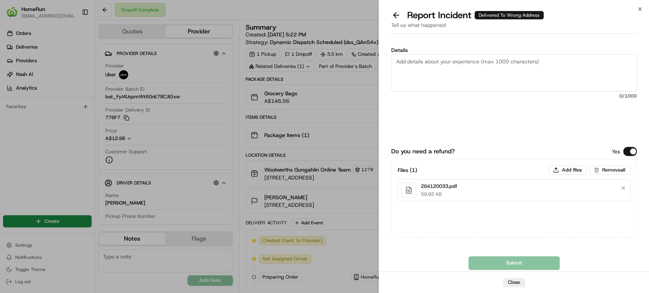
click at [483, 71] on textarea "Details" at bounding box center [514, 72] width 246 height 37
paste textarea "Delivered to incorrect address POD does not match previous pics."
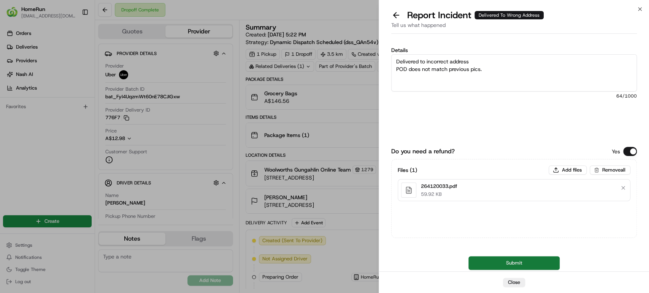
type textarea "Delivered to incorrect address POD does not match previous pics."
click at [488, 263] on button "Submit" at bounding box center [513, 264] width 91 height 14
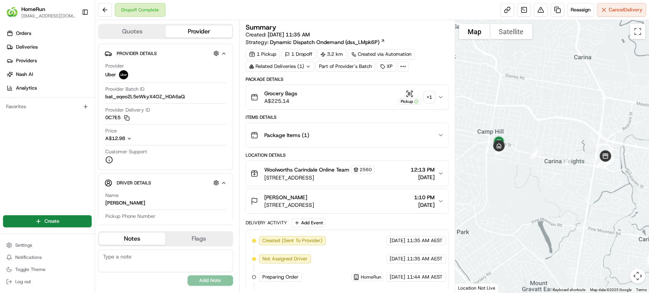
click at [401, 66] on icon at bounding box center [402, 66] width 7 height 7
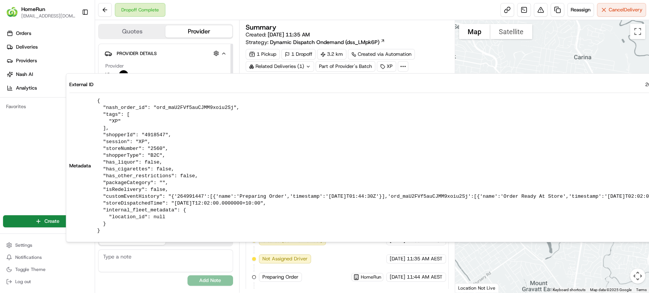
click at [360, 10] on div "Dropoff Complete Reassign Cancel Delivery" at bounding box center [372, 10] width 554 height 20
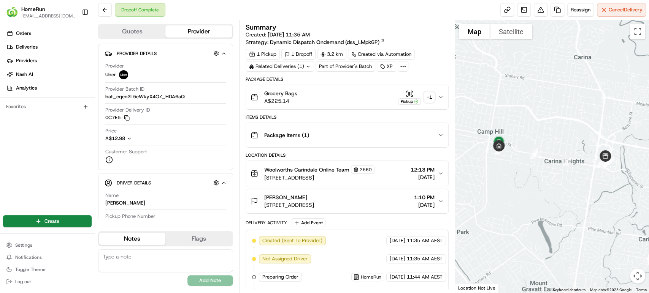
click at [284, 68] on div "Related Deliveries (1)" at bounding box center [280, 66] width 68 height 11
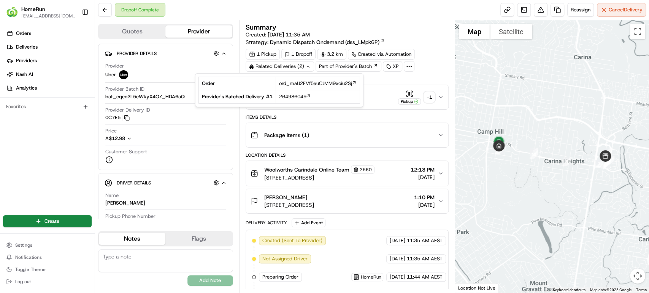
click at [328, 86] on span "ord_maU2FVf5auCJMM9xoiu2Sj" at bounding box center [315, 83] width 73 height 7
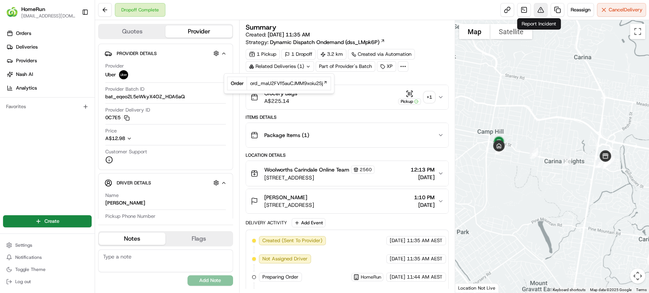
click at [538, 11] on button at bounding box center [541, 10] width 14 height 14
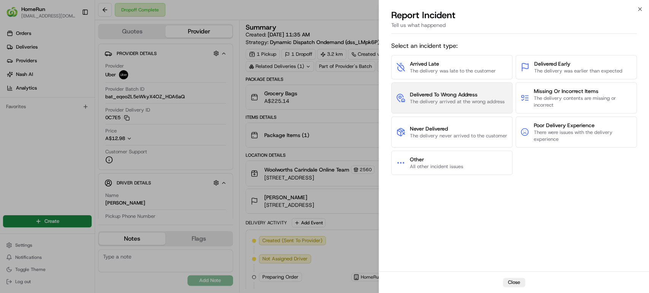
click at [443, 98] on span "The delivery arrived at the wrong address" at bounding box center [457, 101] width 95 height 7
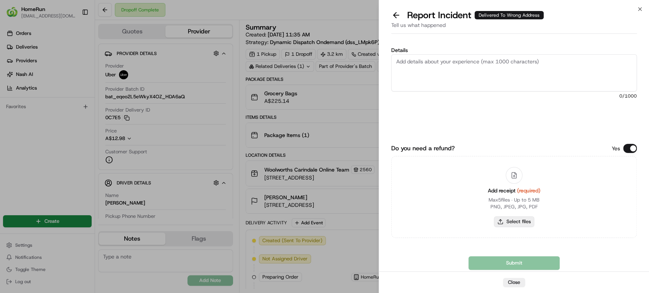
click at [505, 222] on button "Select files" at bounding box center [514, 222] width 40 height 11
type input "C:\fakepath\264991447.pdf"
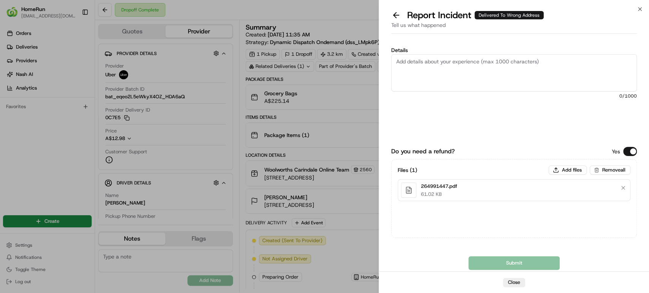
click at [475, 66] on textarea "Details" at bounding box center [514, 72] width 246 height 37
paste textarea "Bundled order- Incorrect bags provided"
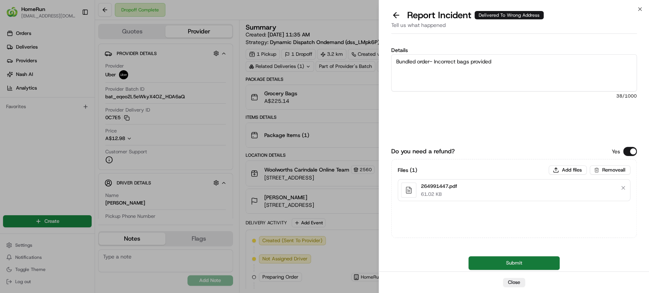
type textarea "Bundled order- Incorrect bags provided"
click at [493, 265] on button "Submit" at bounding box center [513, 264] width 91 height 14
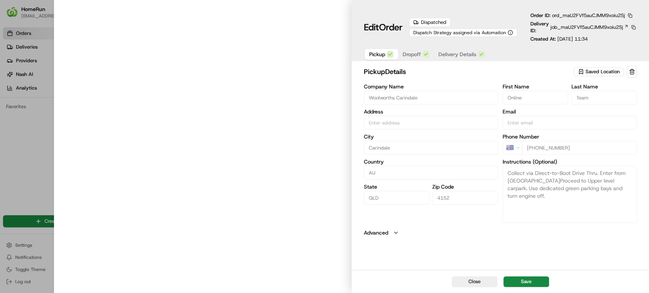
type input "[STREET_ADDRESS]"
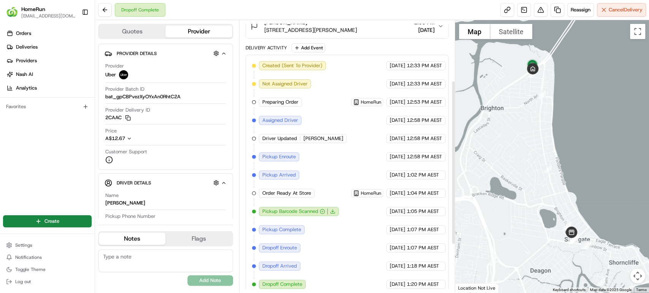
scroll to position [179, 0]
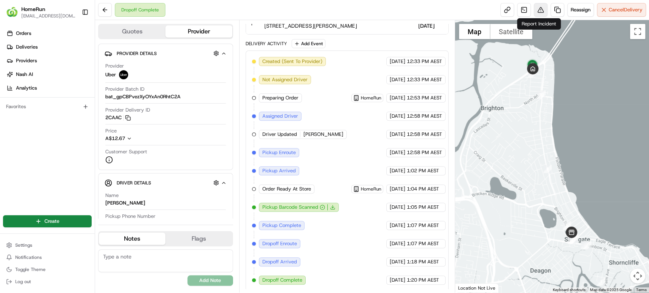
click at [538, 8] on button at bounding box center [541, 10] width 14 height 14
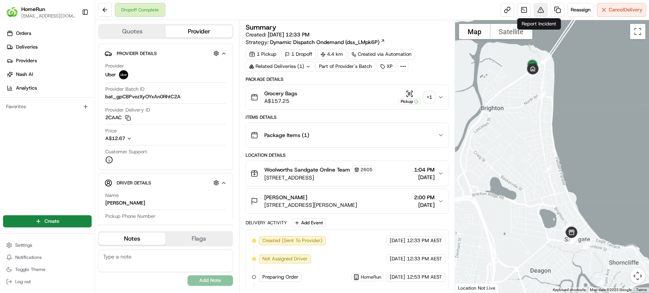
click at [537, 10] on button at bounding box center [541, 10] width 14 height 14
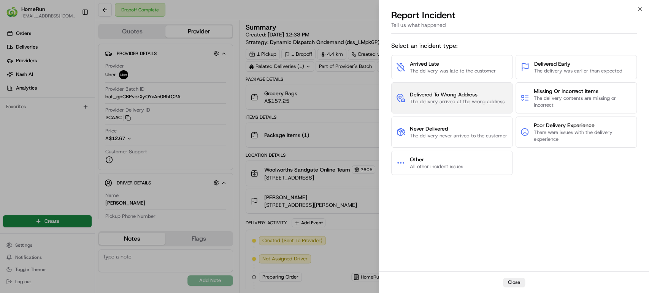
click at [426, 99] on span "The delivery arrived at the wrong address" at bounding box center [457, 101] width 95 height 7
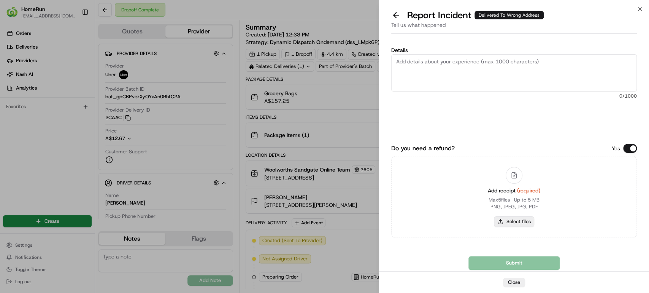
click at [518, 221] on button "Select files" at bounding box center [514, 222] width 40 height 11
type input "C:\fakepath\264692760.pdf"
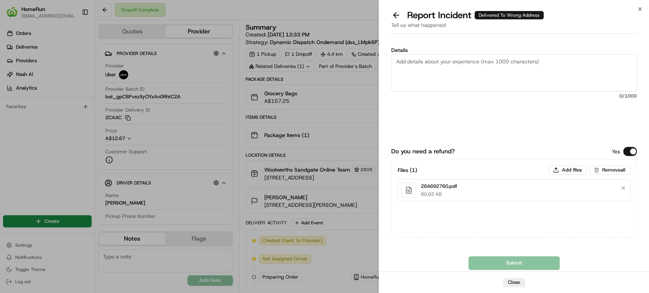
click at [487, 127] on div "Details 0 /1000" at bounding box center [514, 92] width 246 height 89
click at [460, 66] on textarea "Details" at bounding box center [514, 72] width 246 height 37
paste textarea "Delivered to incorrect address POD does not match previous pics."
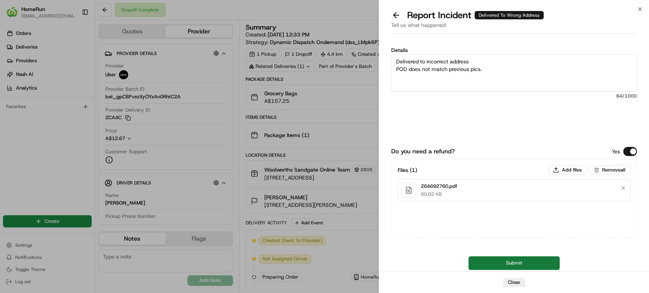
type textarea "Delivered to incorrect address POD does not match previous pics."
click at [493, 263] on button "Submit" at bounding box center [513, 264] width 91 height 14
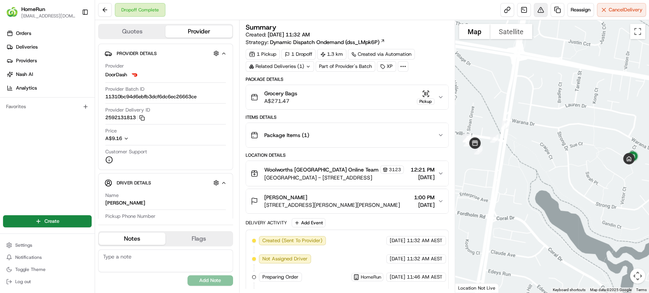
click at [538, 10] on button at bounding box center [541, 10] width 14 height 14
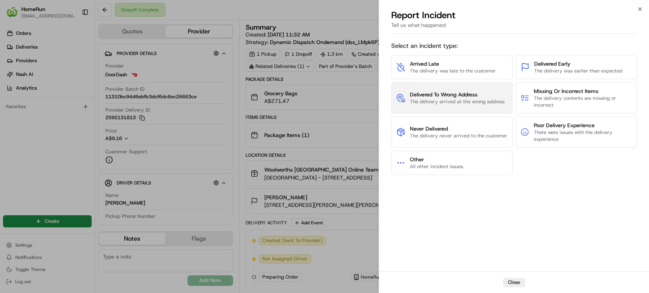
click at [462, 97] on span "Delivered To Wrong Address" at bounding box center [457, 95] width 95 height 8
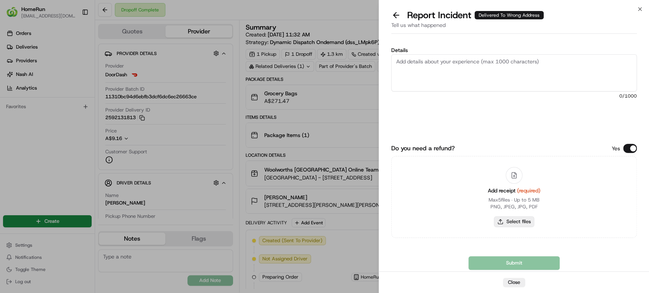
click at [514, 225] on button "Select files" at bounding box center [514, 222] width 40 height 11
type input "C:\fakepath\265163624.pdf"
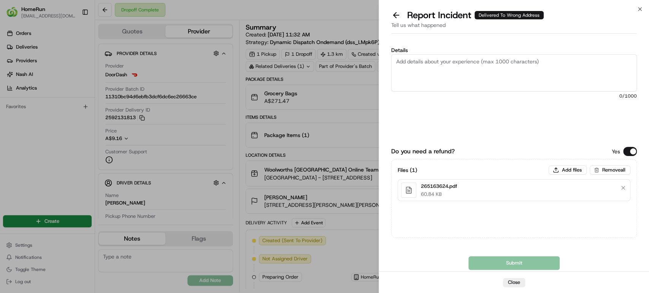
click at [499, 63] on textarea "Details" at bounding box center [514, 72] width 246 height 37
paste textarea "Delivered to incorrect address No POD provided"
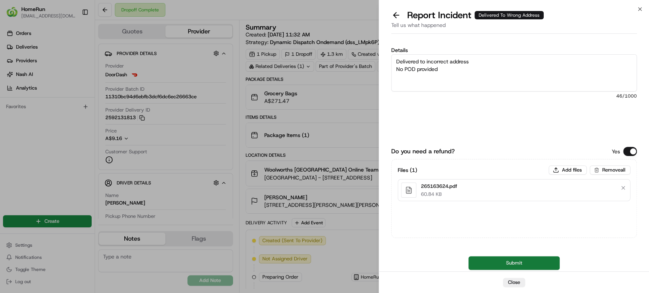
type textarea "Delivered to incorrect address No POD provided"
click at [494, 263] on button "Submit" at bounding box center [513, 264] width 91 height 14
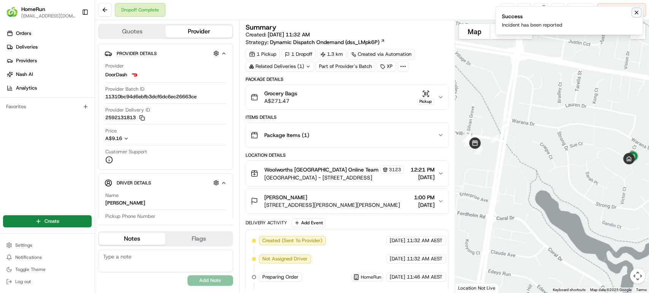
click at [635, 13] on icon "Notifications (F8)" at bounding box center [636, 13] width 6 height 6
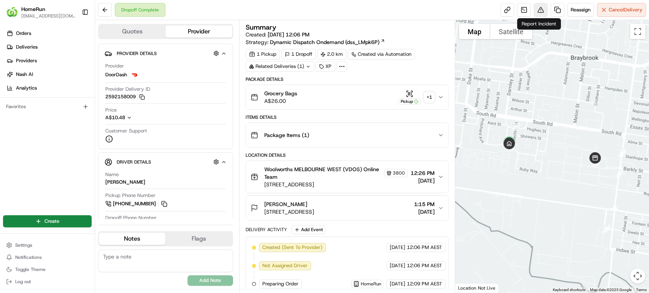
click at [537, 11] on button at bounding box center [541, 10] width 14 height 14
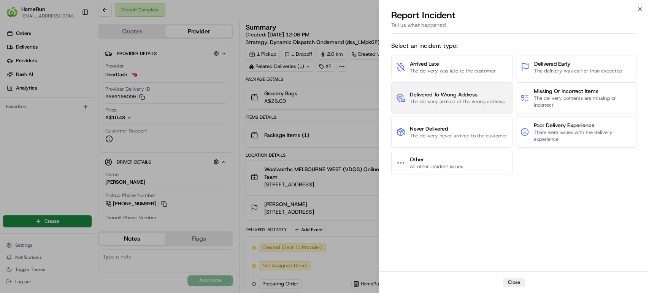
click at [425, 96] on span "Delivered To Wrong Address" at bounding box center [457, 95] width 95 height 8
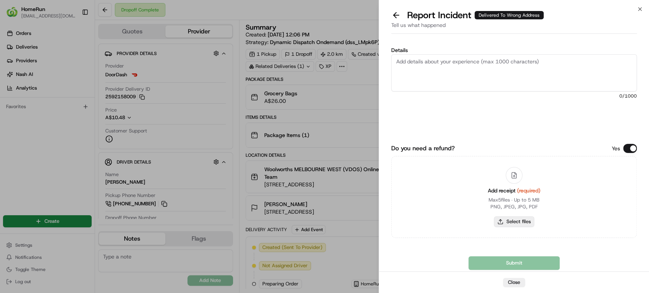
click at [503, 221] on button "Select files" at bounding box center [514, 222] width 40 height 11
type input "C:\fakepath\265170529.pdf"
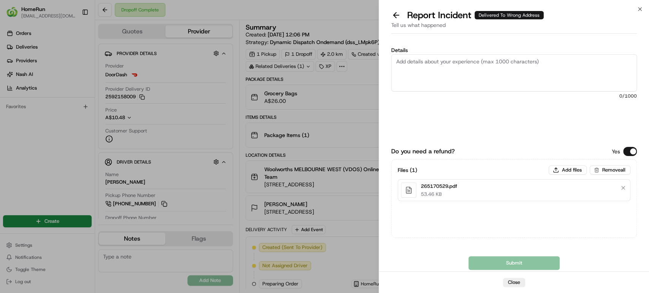
click at [466, 70] on textarea "Details" at bounding box center [514, 72] width 246 height 37
drag, startPoint x: 498, startPoint y: 75, endPoint x: 494, endPoint y: 79, distance: 5.1
click at [496, 78] on textarea "Details" at bounding box center [514, 72] width 246 height 37
paste textarea "Delivered to incorrect address POD does not match previous pics."
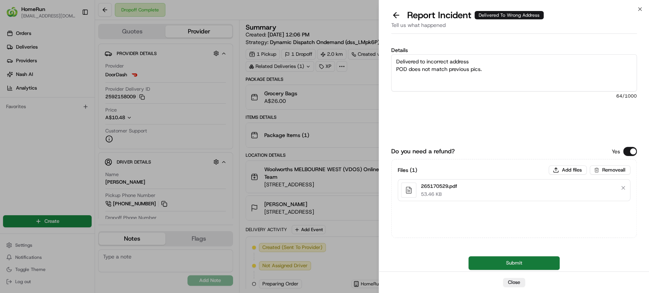
type textarea "Delivered to incorrect address POD does not match previous pics."
click at [496, 267] on button "Submit" at bounding box center [513, 264] width 91 height 14
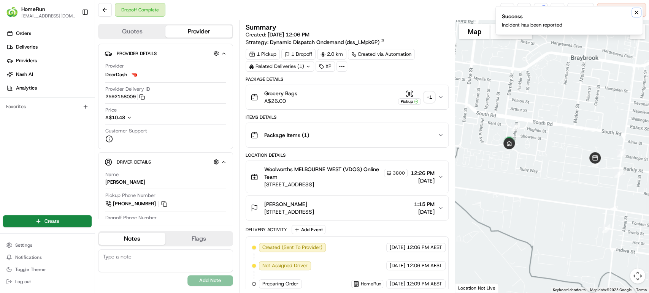
click at [634, 13] on icon "Notifications (F8)" at bounding box center [636, 13] width 6 height 6
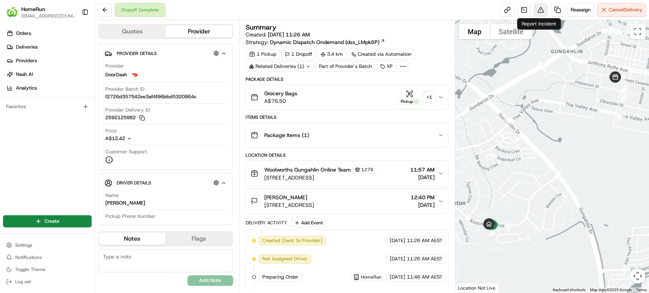
click at [540, 10] on button at bounding box center [541, 10] width 14 height 14
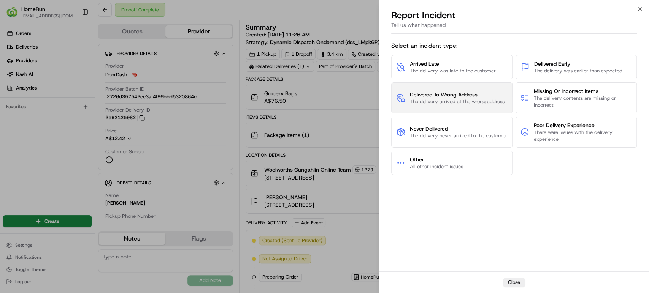
click at [430, 100] on span "The delivery arrived at the wrong address" at bounding box center [457, 101] width 95 height 7
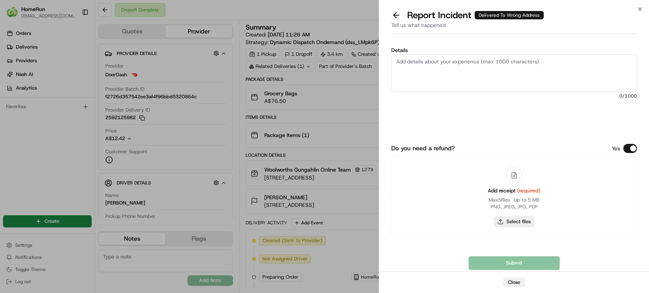
click at [503, 224] on button "Select files" at bounding box center [514, 222] width 40 height 11
type input "C:\fakepath\265162366.pdf"
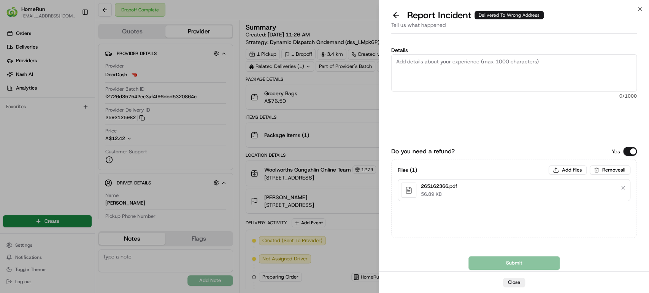
click at [478, 63] on textarea "Details" at bounding box center [514, 72] width 246 height 37
paste textarea "Delivered to incorrect address POD does not match previous pics."
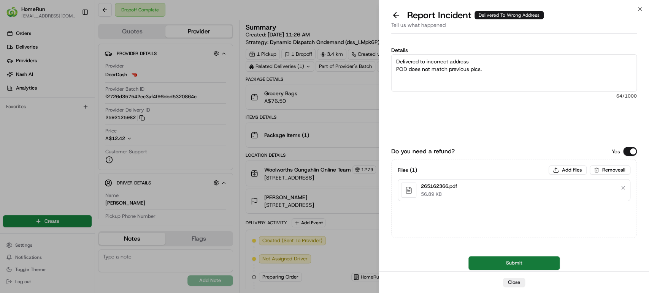
type textarea "Delivered to incorrect address POD does not match previous pics."
click at [485, 264] on button "Submit" at bounding box center [513, 264] width 91 height 14
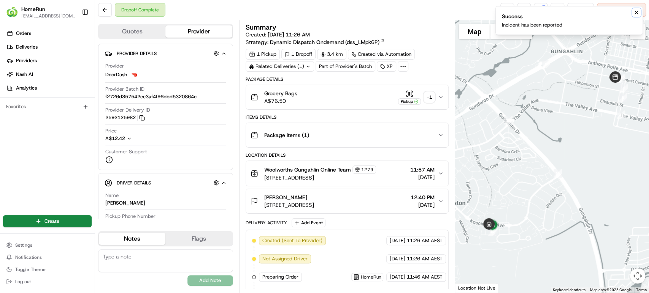
click at [636, 12] on icon "Notifications (F8)" at bounding box center [636, 12] width 3 height 3
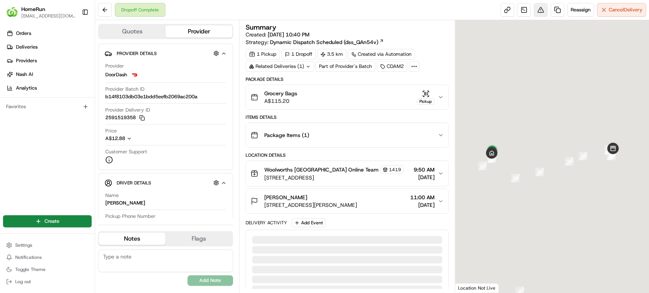
click at [539, 8] on button at bounding box center [541, 10] width 14 height 14
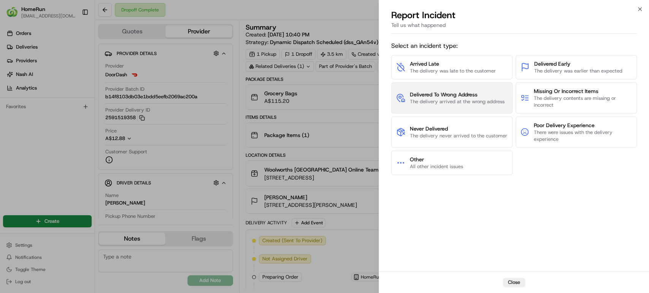
click at [426, 101] on span "The delivery arrived at the wrong address" at bounding box center [457, 101] width 95 height 7
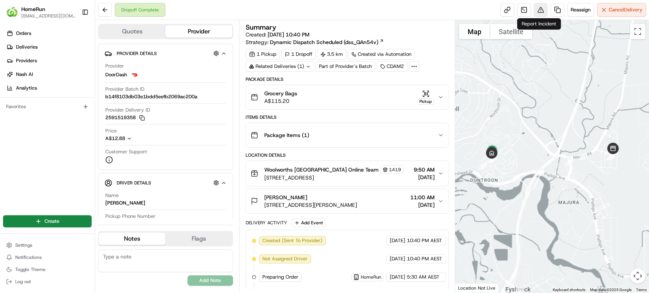
click at [539, 10] on button at bounding box center [541, 10] width 14 height 14
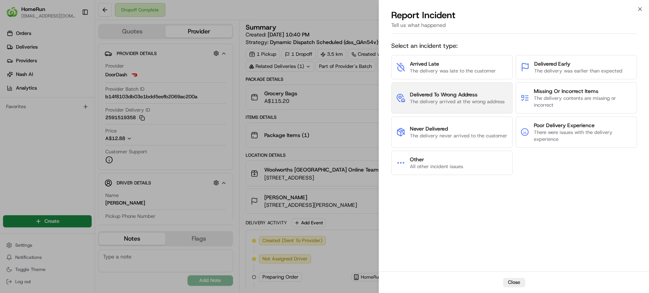
click at [430, 94] on span "Delivered To Wrong Address" at bounding box center [457, 95] width 95 height 8
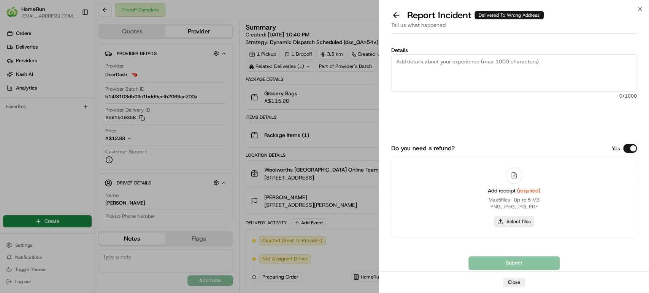
click at [517, 221] on button "Select files" at bounding box center [514, 222] width 40 height 11
type input "C:\fakepath\265097922.pdf"
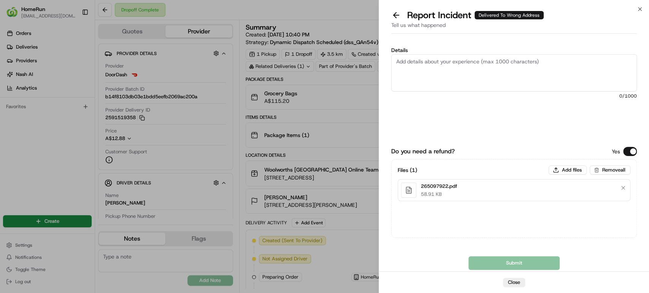
click at [480, 68] on textarea "Details" at bounding box center [514, 72] width 246 height 37
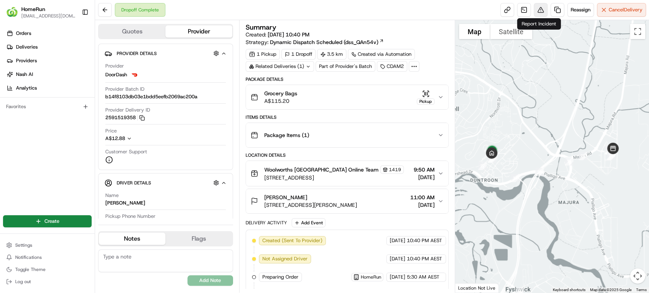
click at [538, 8] on button at bounding box center [541, 10] width 14 height 14
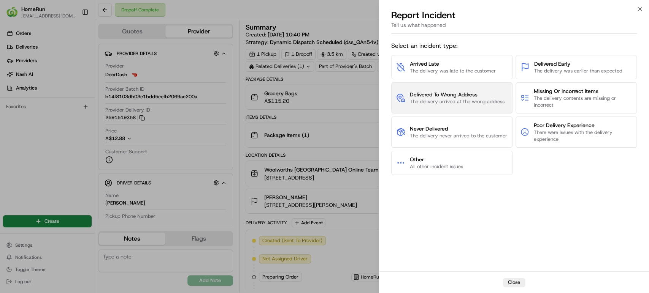
click at [451, 90] on button "Delivered To Wrong Address The delivery arrived at the wrong address" at bounding box center [451, 97] width 121 height 31
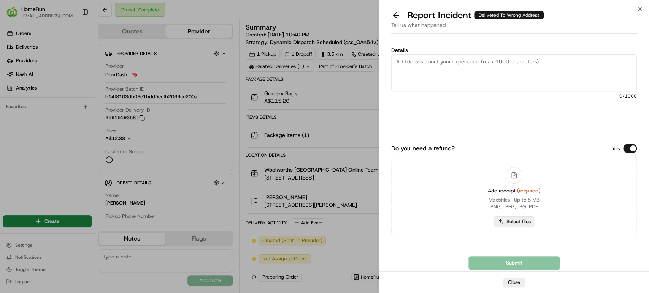
click at [513, 220] on button "Select files" at bounding box center [514, 222] width 40 height 11
type input "C:\fakepath\265097922.pdf"
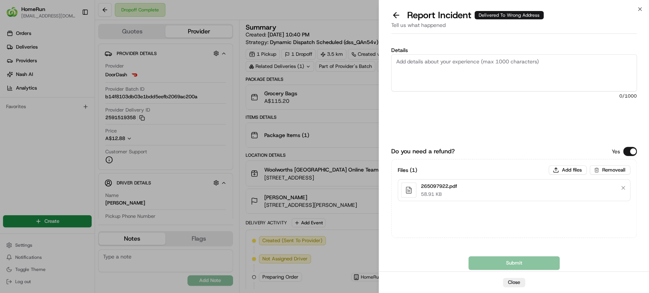
click at [500, 69] on textarea "Details" at bounding box center [514, 72] width 246 height 37
paste textarea "Delivered to incorrect address No POD provided"
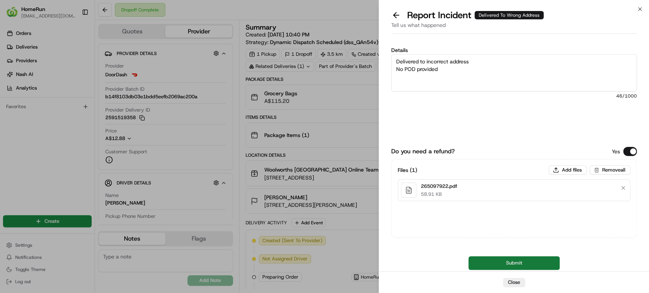
type textarea "Delivered to incorrect address No POD provided"
click at [490, 264] on button "Submit" at bounding box center [513, 264] width 91 height 14
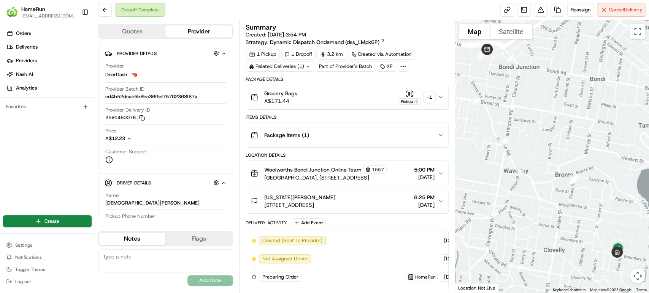
click at [304, 64] on div "Related Deliveries (1)" at bounding box center [280, 66] width 68 height 11
click at [443, 95] on icon "button" at bounding box center [440, 97] width 6 height 6
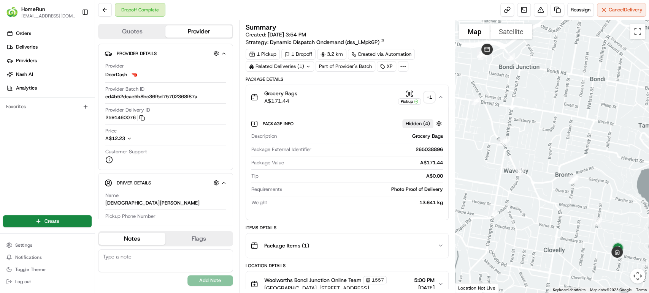
click at [443, 95] on icon "button" at bounding box center [440, 97] width 6 height 6
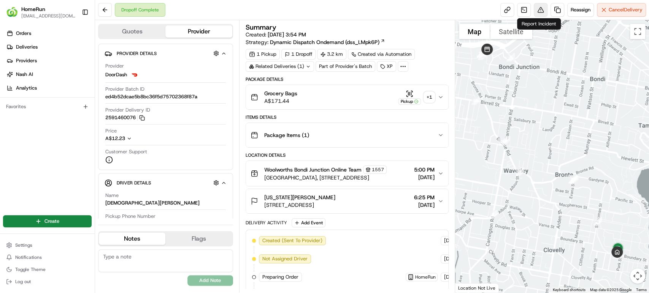
click at [540, 10] on button at bounding box center [541, 10] width 14 height 14
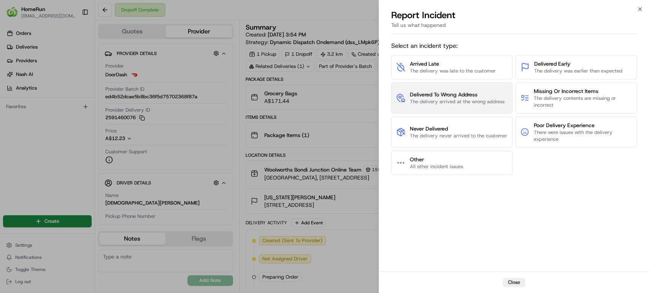
click at [457, 100] on span "The delivery arrived at the wrong address" at bounding box center [457, 101] width 95 height 7
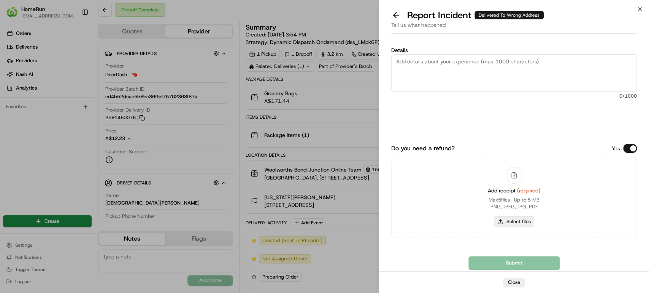
click at [520, 223] on button "Select files" at bounding box center [514, 222] width 40 height 11
type input "C:\fakepath\265038896.pdf"
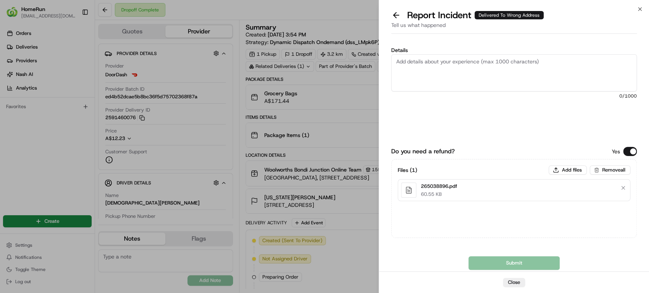
drag, startPoint x: 282, startPoint y: 13, endPoint x: 417, endPoint y: 162, distance: 199.9
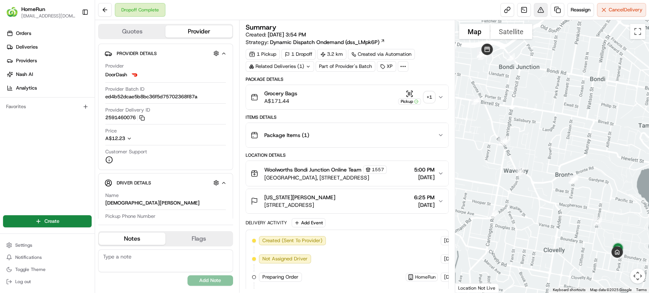
click at [538, 10] on button at bounding box center [541, 10] width 14 height 14
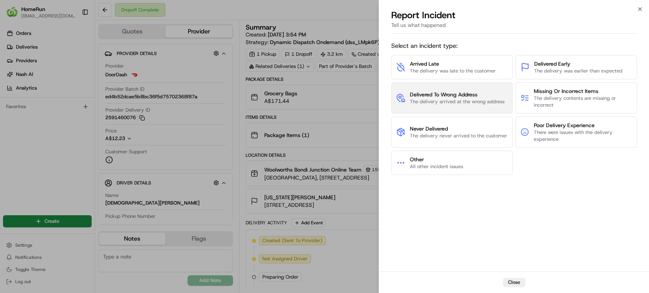
click at [471, 99] on span "The delivery arrived at the wrong address" at bounding box center [457, 101] width 95 height 7
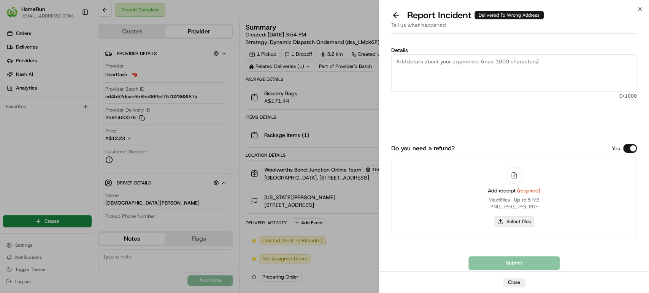
click at [505, 221] on button "Select files" at bounding box center [514, 222] width 40 height 11
type input "C:\fakepath\265038896.pdf"
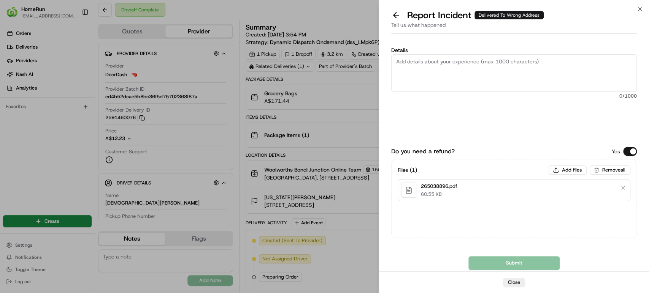
click at [506, 68] on textarea "Details" at bounding box center [514, 72] width 246 height 37
paste textarea "Bundled order- Incorrect bags provided"
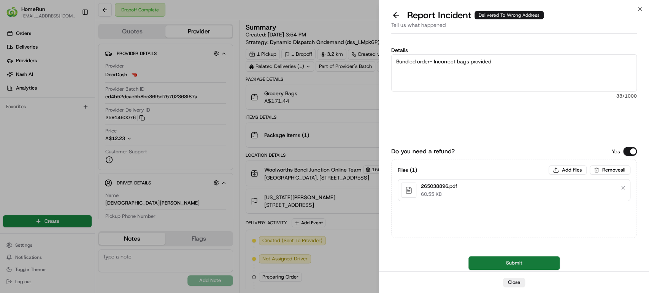
type textarea "Bundled order- Incorrect bags provided"
click at [486, 265] on button "Submit" at bounding box center [513, 264] width 91 height 14
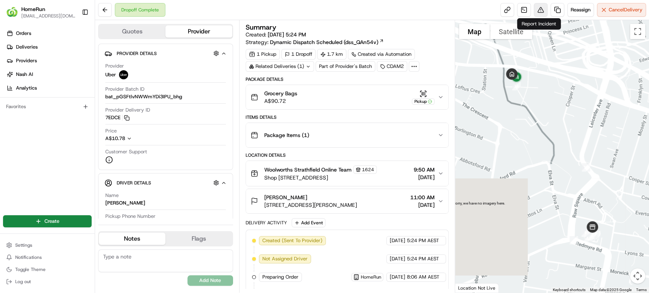
click at [537, 8] on button at bounding box center [541, 10] width 14 height 14
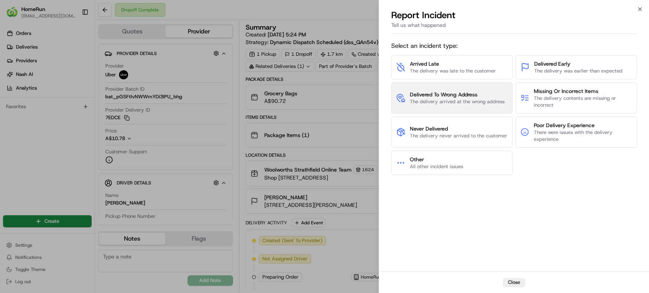
click at [451, 99] on span "The delivery arrived at the wrong address" at bounding box center [457, 101] width 95 height 7
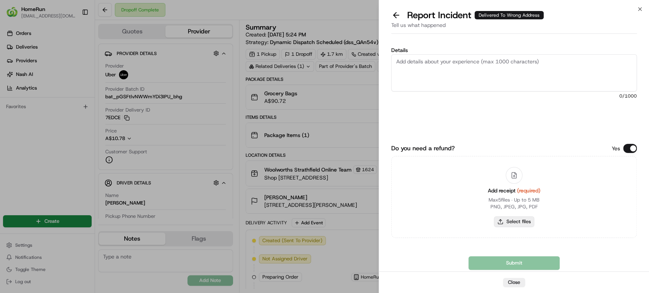
click at [521, 227] on button "Select files" at bounding box center [514, 222] width 40 height 11
type input "C:\fakepath\262400126.pdf"
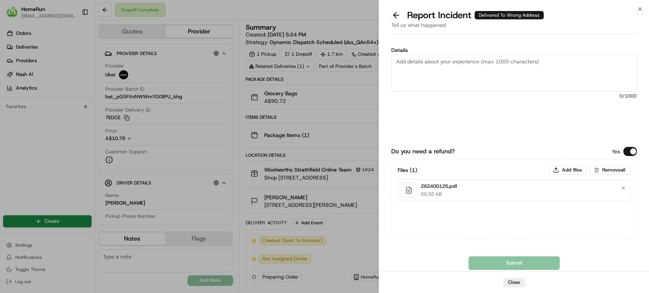
click at [495, 65] on textarea "Details" at bounding box center [514, 72] width 246 height 37
paste textarea "Delivered to incorrect address No POD provided"
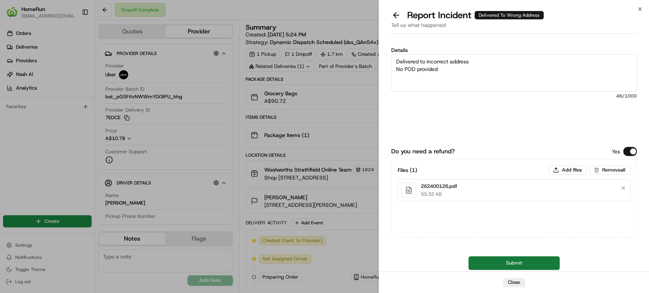
type textarea "Delivered to incorrect address No POD provided"
click at [486, 268] on button "Submit" at bounding box center [513, 264] width 91 height 14
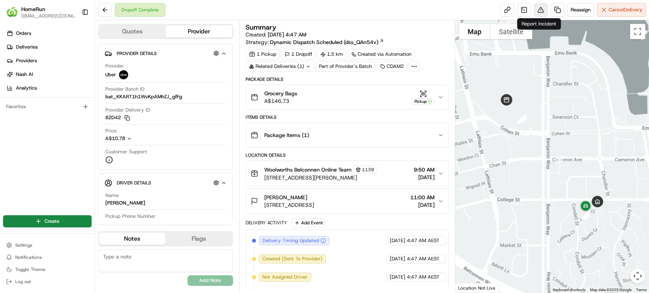
click at [538, 8] on button at bounding box center [541, 10] width 14 height 14
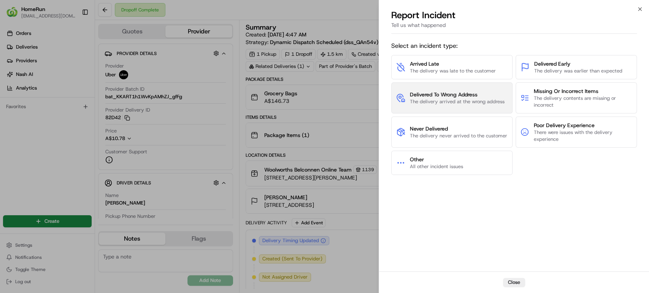
click at [453, 94] on span "Delivered To Wrong Address" at bounding box center [457, 95] width 95 height 8
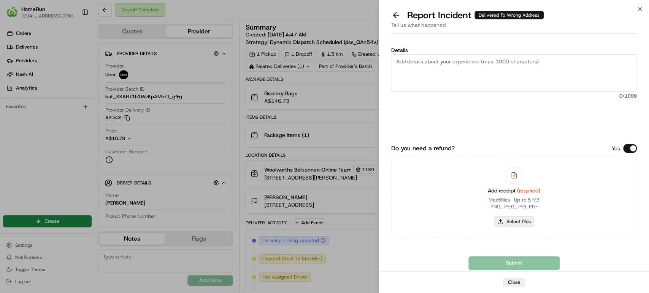
click at [529, 221] on button "Select files" at bounding box center [514, 222] width 40 height 11
type input "C:\fakepath\265085760.pdf"
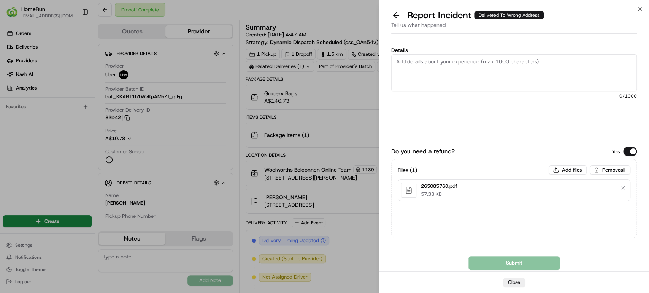
click at [479, 61] on textarea "Details" at bounding box center [514, 72] width 246 height 37
paste textarea "Delivered to incorrect address No POD provided"
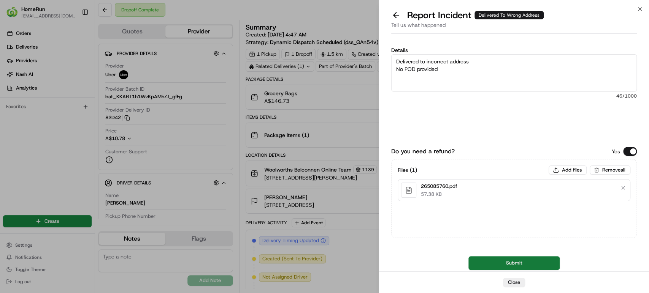
type textarea "Delivered to incorrect address No POD provided"
click at [497, 265] on button "Submit" at bounding box center [513, 264] width 91 height 14
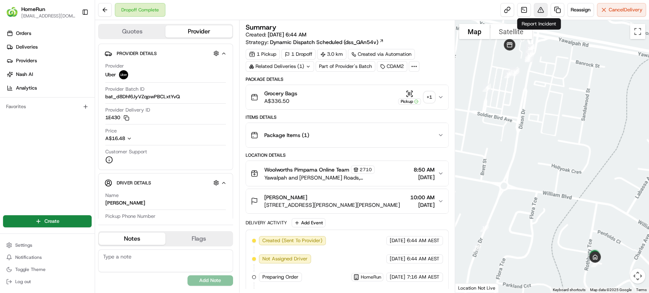
click at [540, 8] on button at bounding box center [541, 10] width 14 height 14
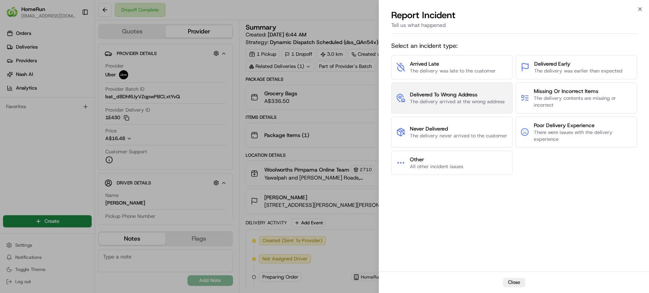
click at [490, 94] on span "Delivered To Wrong Address" at bounding box center [457, 95] width 95 height 8
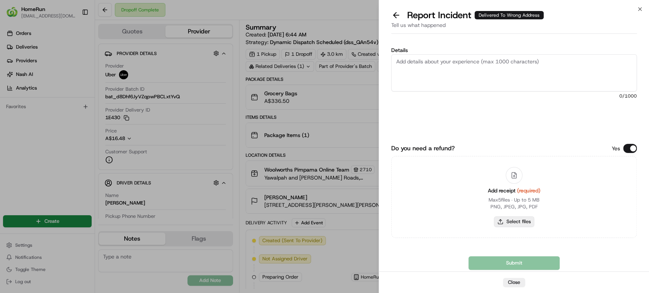
click at [511, 225] on button "Select files" at bounding box center [514, 222] width 40 height 11
type input "C:\fakepath\265108077.pdf"
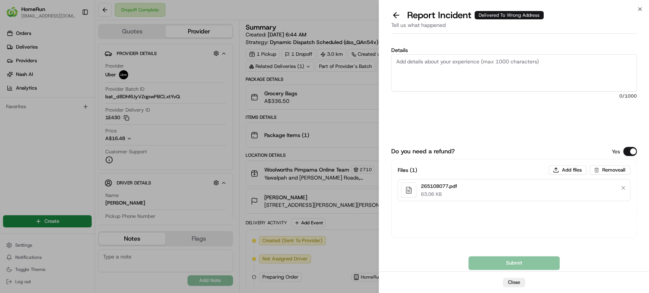
click at [536, 68] on textarea "Details" at bounding box center [514, 72] width 246 height 37
paste textarea "Delivered to incorrect address POD does not match previous pics."
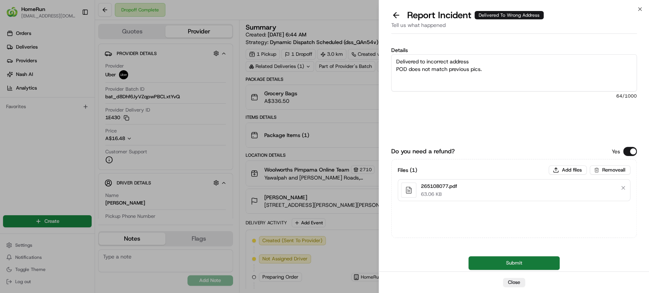
type textarea "Delivered to incorrect address POD does not match previous pics."
click at [501, 261] on button "Submit" at bounding box center [513, 264] width 91 height 14
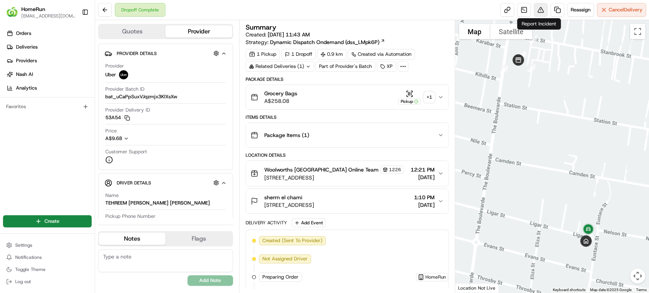
click at [538, 11] on button at bounding box center [541, 10] width 14 height 14
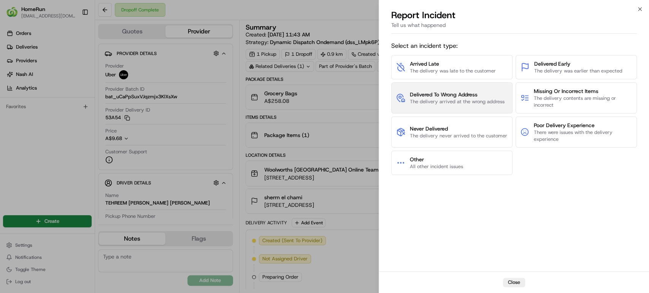
click at [466, 92] on span "Delivered To Wrong Address" at bounding box center [457, 95] width 95 height 8
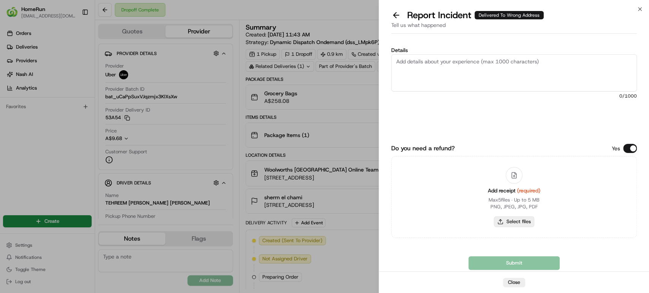
click at [514, 220] on button "Select files" at bounding box center [514, 222] width 40 height 11
type input "C:\fakepath\265165470.pdf"
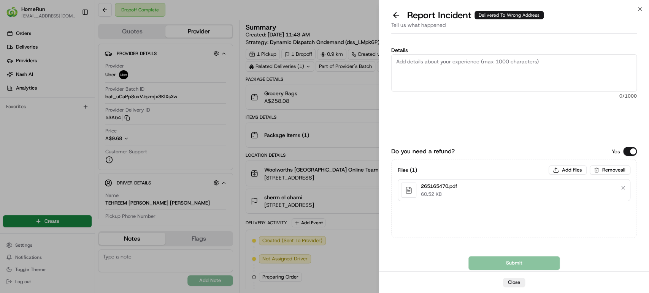
click at [465, 73] on textarea "Details" at bounding box center [514, 72] width 246 height 37
paste textarea "Delivered to incorrect address POD does not match previous pics."
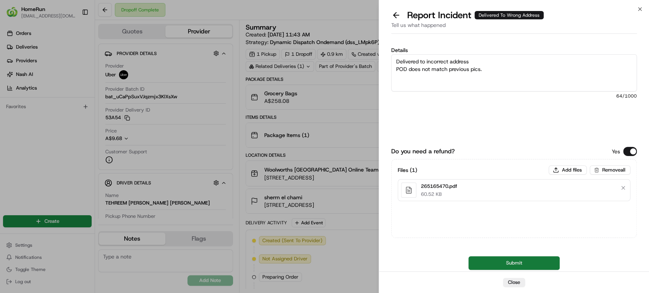
type textarea "Delivered to incorrect address POD does not match previous pics."
click at [494, 264] on button "Submit" at bounding box center [513, 264] width 91 height 14
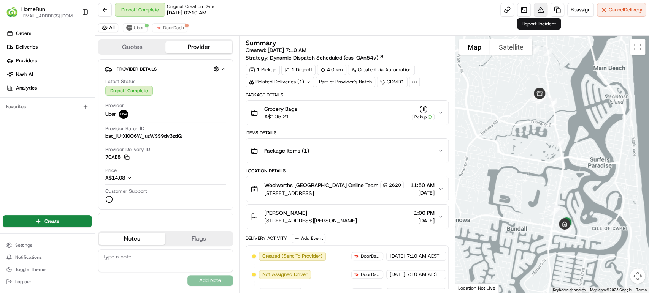
click at [536, 11] on button at bounding box center [541, 10] width 14 height 14
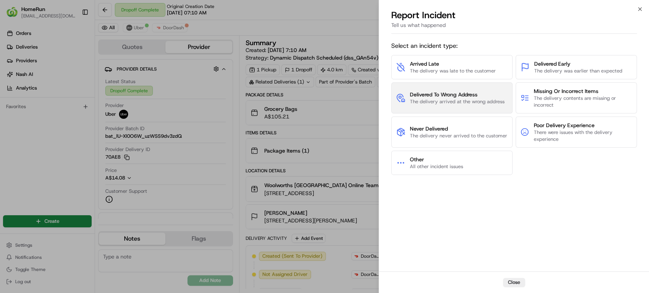
click at [438, 101] on span "The delivery arrived at the wrong address" at bounding box center [457, 101] width 95 height 7
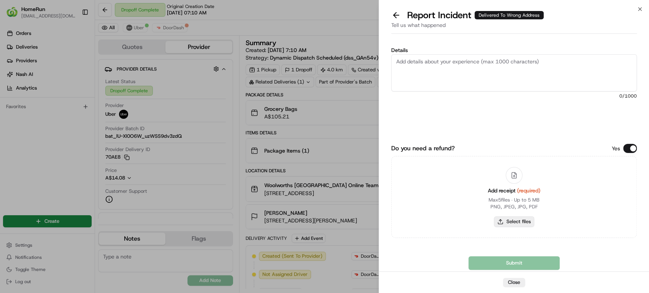
click at [515, 225] on button "Select files" at bounding box center [514, 222] width 40 height 11
type input "C:\fakepath\265110268.pdf"
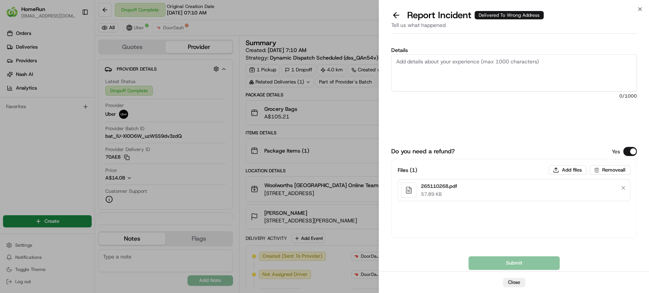
click at [504, 126] on div "Details 0 /1000" at bounding box center [514, 92] width 246 height 89
click at [467, 62] on textarea "Details" at bounding box center [514, 72] width 246 height 37
paste textarea "Delivered to incorrect address No POD provided"
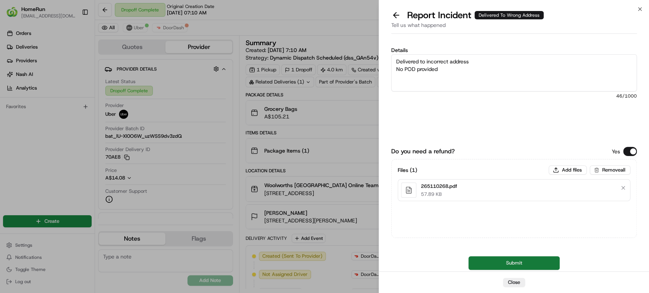
type textarea "Delivered to incorrect address No POD provided"
click at [483, 267] on button "Submit" at bounding box center [513, 264] width 91 height 14
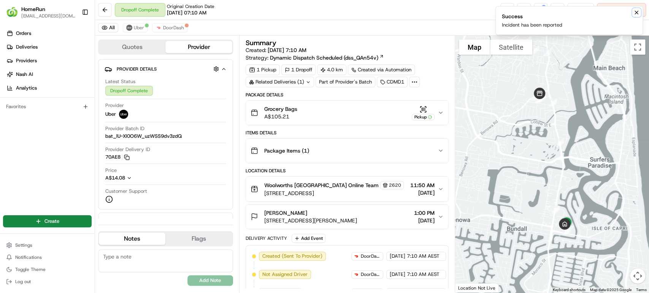
click at [637, 10] on icon "Notifications (F8)" at bounding box center [636, 13] width 6 height 6
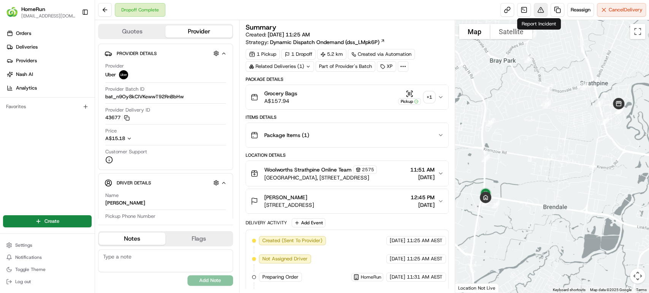
click at [538, 8] on button at bounding box center [541, 10] width 14 height 14
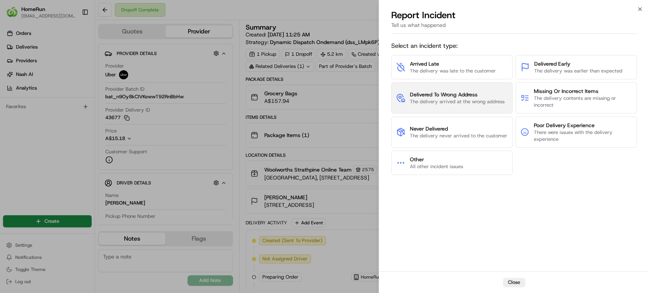
click at [488, 100] on span "The delivery arrived at the wrong address" at bounding box center [457, 101] width 95 height 7
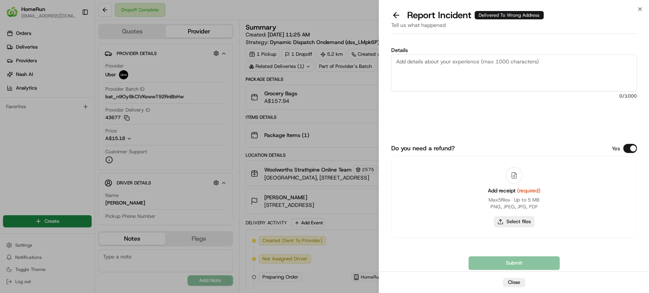
click at [523, 221] on button "Select files" at bounding box center [514, 222] width 40 height 11
type input "C:\fakepath\265152127.pdf"
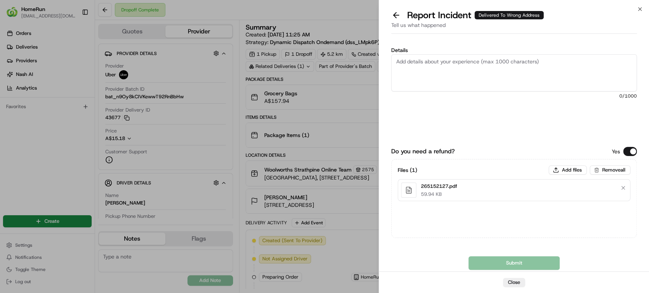
click at [494, 76] on textarea "Details" at bounding box center [514, 72] width 246 height 37
paste textarea "Delivered to incorrect address POD does not match previous pics."
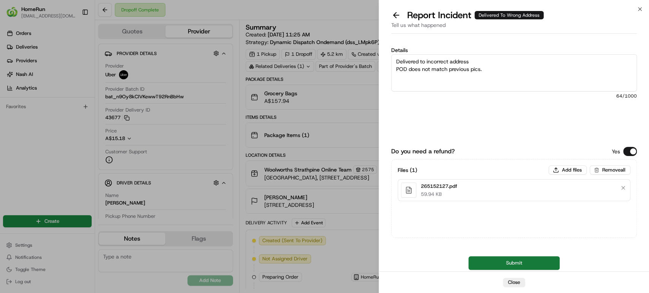
type textarea "Delivered to incorrect address POD does not match previous pics."
click at [491, 262] on button "Submit" at bounding box center [513, 264] width 91 height 14
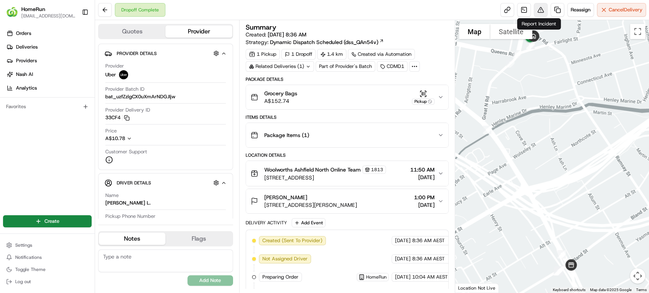
click at [538, 9] on button at bounding box center [541, 10] width 14 height 14
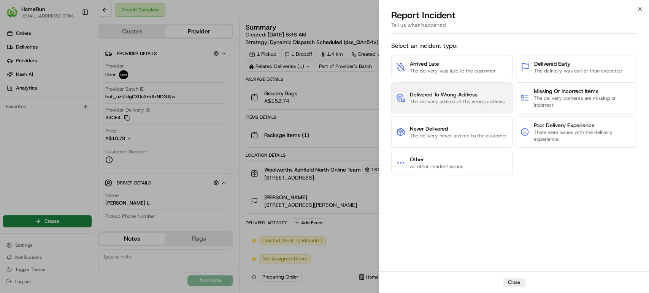
click at [453, 95] on span "Delivered To Wrong Address" at bounding box center [457, 95] width 95 height 8
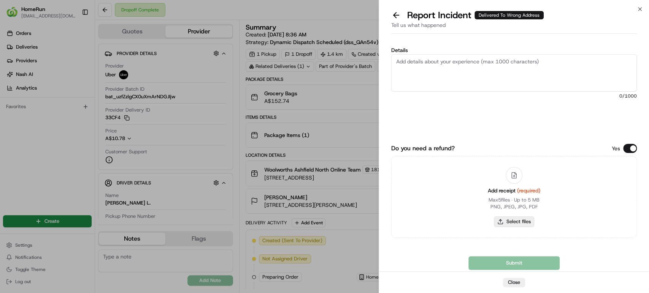
click at [514, 223] on button "Select files" at bounding box center [514, 222] width 40 height 11
type input "C:\fakepath\265122503.pdf"
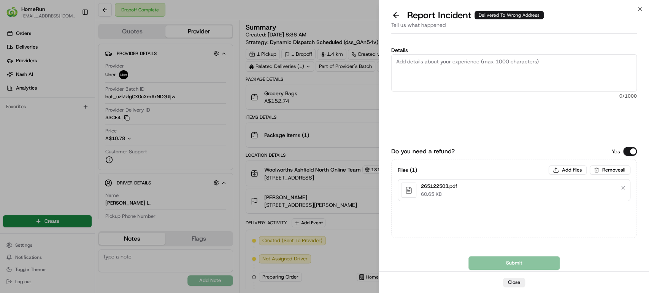
click at [510, 65] on textarea "Details" at bounding box center [514, 72] width 246 height 37
paste textarea "Delivered to incorrect address POD does not match previous pics."
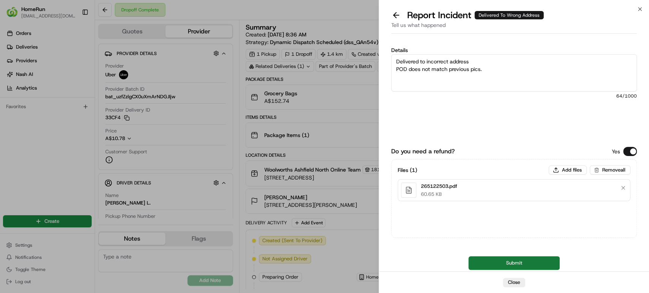
type textarea "Delivered to incorrect address POD does not match previous pics."
click at [499, 265] on button "Submit" at bounding box center [513, 264] width 91 height 14
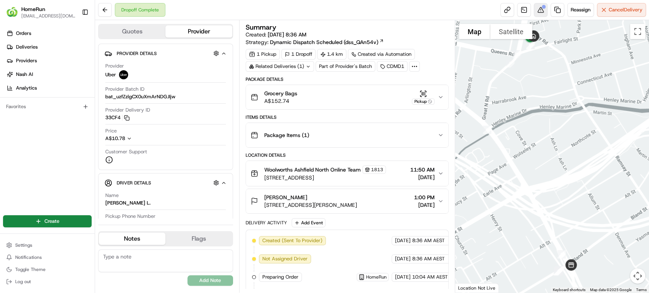
click at [539, 10] on button at bounding box center [541, 10] width 14 height 14
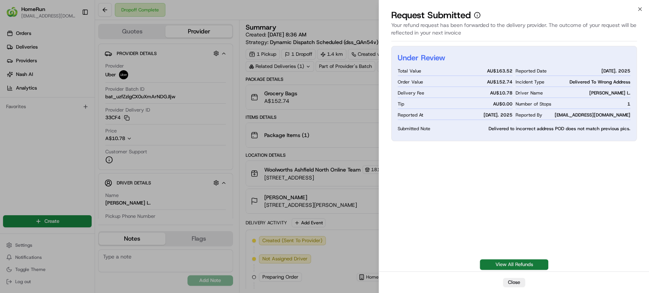
click at [529, 263] on link "View All Refunds" at bounding box center [514, 265] width 68 height 11
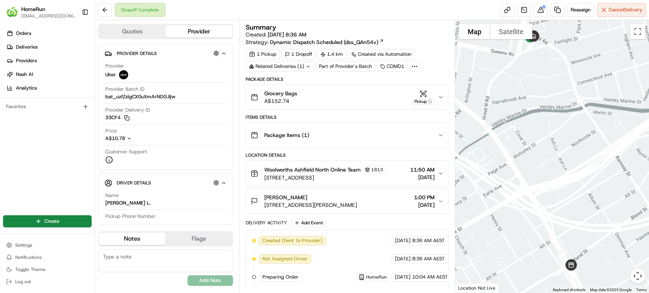
click at [442, 97] on icon "button" at bounding box center [440, 97] width 6 height 6
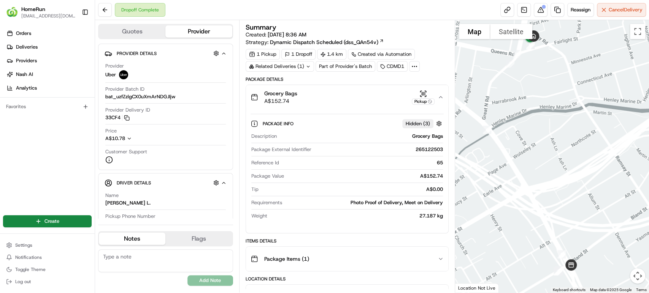
click at [442, 97] on icon "button" at bounding box center [440, 97] width 6 height 6
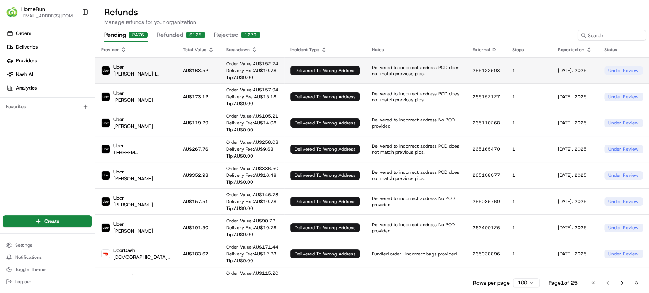
click at [630, 70] on div "under review" at bounding box center [623, 71] width 39 height 8
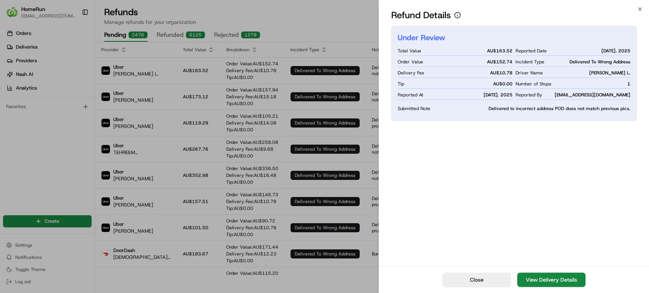
click at [510, 107] on span "Delivered to incorrect address POD does not match previous pics." at bounding box center [559, 109] width 142 height 6
click at [521, 62] on span "Incident Type" at bounding box center [529, 62] width 29 height 6
drag, startPoint x: 590, startPoint y: 84, endPoint x: 592, endPoint y: 89, distance: 5.3
click at [592, 89] on div "Reported Date Aug 18. 2025 Incident Type Delivered To Wrong Address Driver Name…" at bounding box center [572, 73] width 115 height 54
click at [638, 7] on icon "button" at bounding box center [640, 9] width 6 height 6
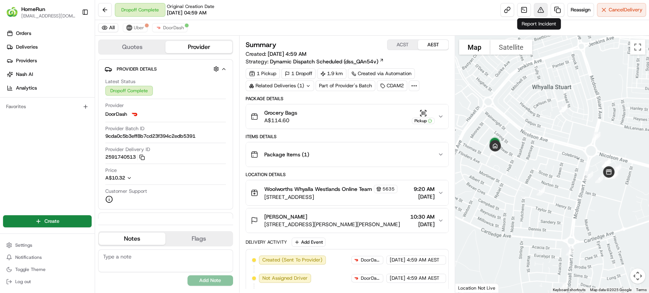
click at [538, 11] on button at bounding box center [541, 10] width 14 height 14
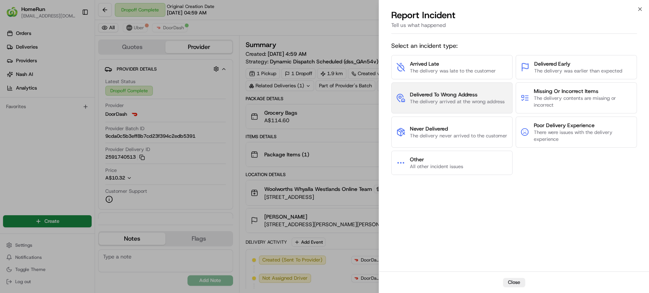
click at [466, 99] on span "The delivery arrived at the wrong address" at bounding box center [457, 101] width 95 height 7
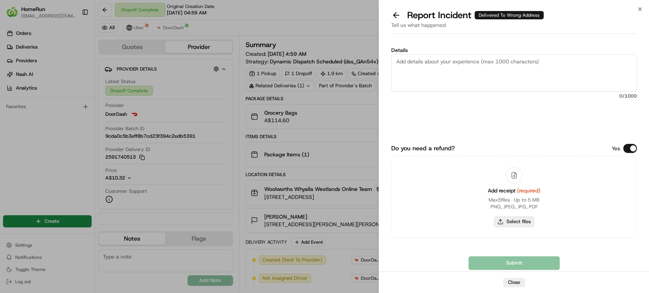
click at [517, 220] on button "Select files" at bounding box center [514, 222] width 40 height 11
type input "C:\fakepath\265106280.pdf"
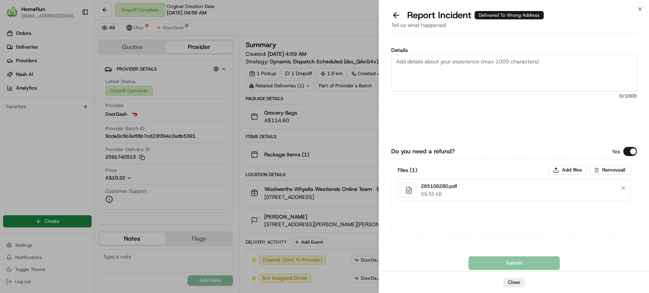
click at [453, 66] on textarea "Details" at bounding box center [514, 72] width 246 height 37
paste textarea "nstructions were to NOT leave unattended"
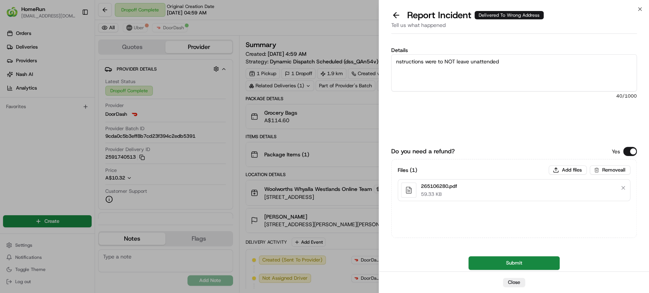
click at [394, 62] on textarea "nstructions were to NOT leave unattended" at bounding box center [514, 72] width 246 height 37
click at [504, 62] on textarea "[nstructions were to NOT leave unattended" at bounding box center [514, 72] width 246 height 37
click at [398, 63] on textarea "[nstructions were to NOT leave unattended - driver left order unattended on the…" at bounding box center [514, 72] width 246 height 37
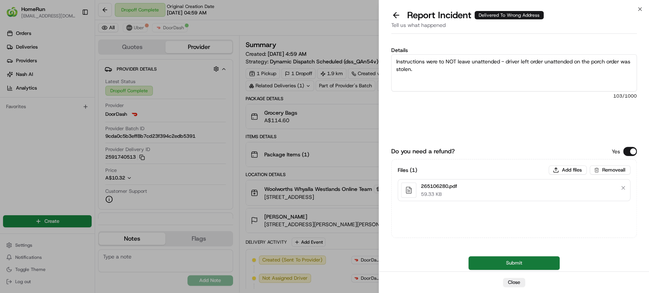
type textarea "Instructions were to NOT leave unattended - driver left order unattended on the…"
click at [507, 258] on button "Submit" at bounding box center [513, 264] width 91 height 14
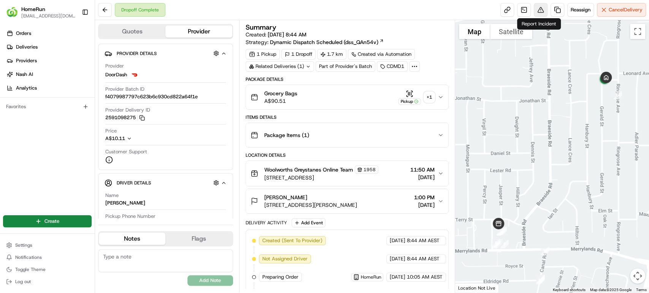
click at [539, 7] on button at bounding box center [541, 10] width 14 height 14
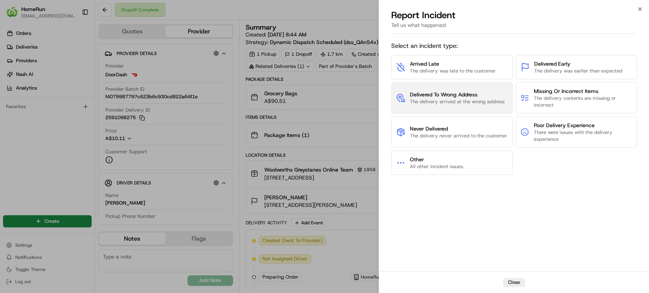
click at [466, 102] on span "The delivery arrived at the wrong address" at bounding box center [457, 101] width 95 height 7
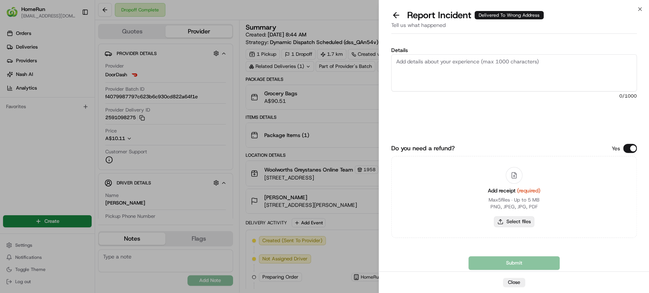
click at [509, 224] on button "Select files" at bounding box center [514, 222] width 40 height 11
type input "C:\fakepath\264322248.pdf"
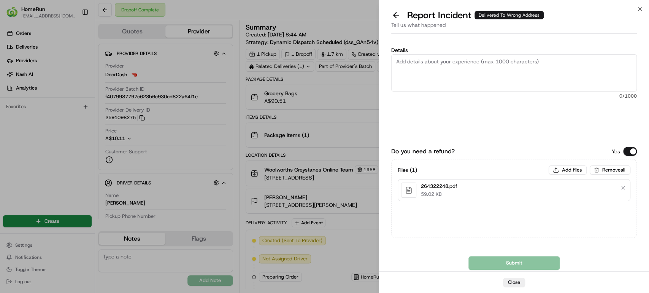
click at [501, 76] on textarea "Details" at bounding box center [514, 72] width 246 height 37
paste textarea "Delivered to incorrect address POD does not match previous pics."
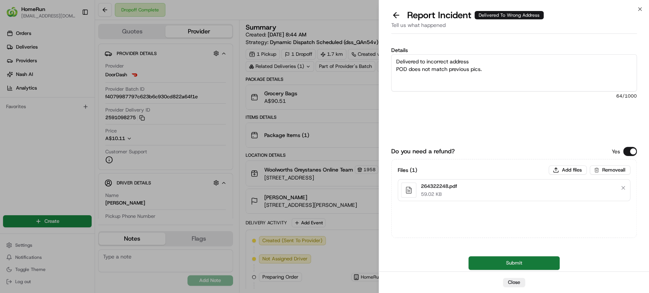
type textarea "Delivered to incorrect address POD does not match previous pics."
click at [483, 266] on button "Submit" at bounding box center [513, 264] width 91 height 14
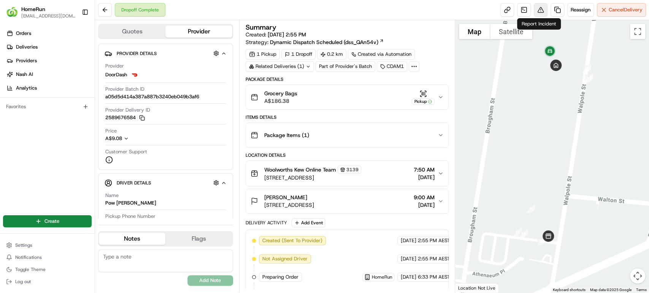
click at [538, 10] on button at bounding box center [541, 10] width 14 height 14
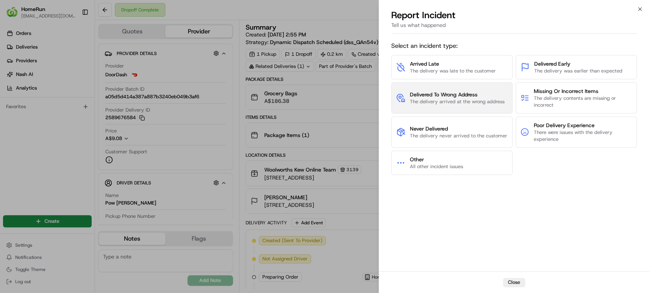
click at [440, 100] on span "The delivery arrived at the wrong address" at bounding box center [457, 101] width 95 height 7
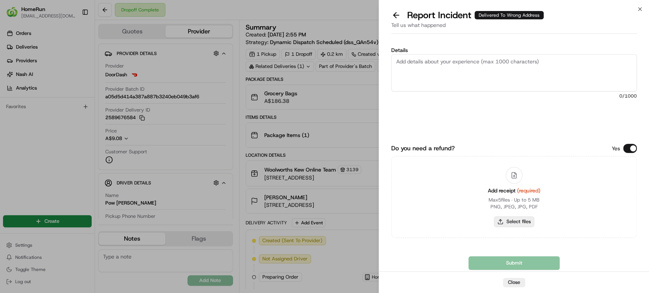
click at [508, 218] on button "Select files" at bounding box center [514, 222] width 40 height 11
type input "C:\fakepath\264649671.pdf"
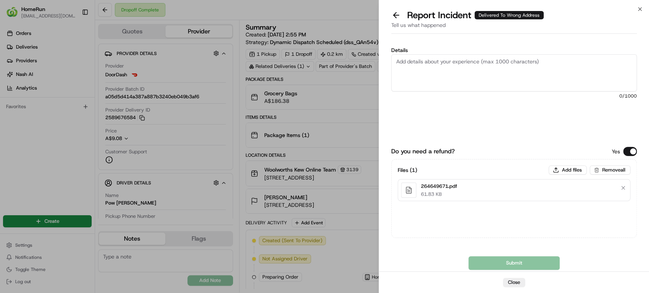
click at [504, 79] on textarea "Details" at bounding box center [514, 72] width 246 height 37
paste textarea "Delivered to incorrect address No POD provided"
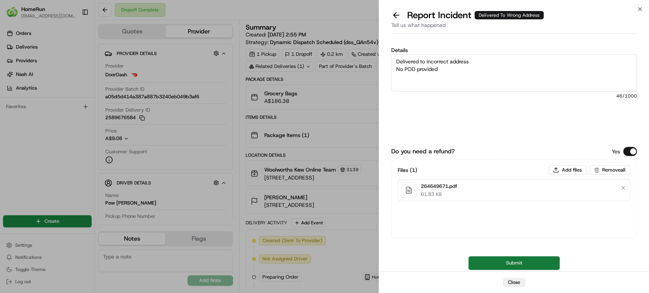
type textarea "Delivered to incorrect address No POD provided"
click at [485, 267] on button "Submit" at bounding box center [513, 264] width 91 height 14
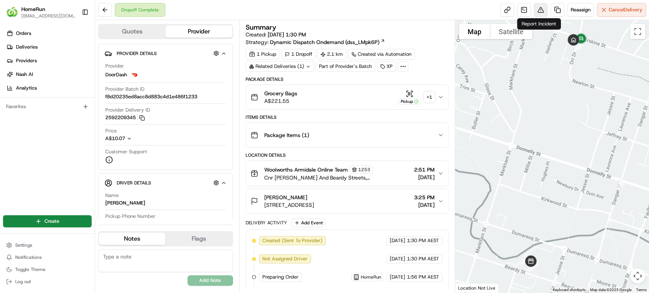
click at [539, 12] on button at bounding box center [541, 10] width 14 height 14
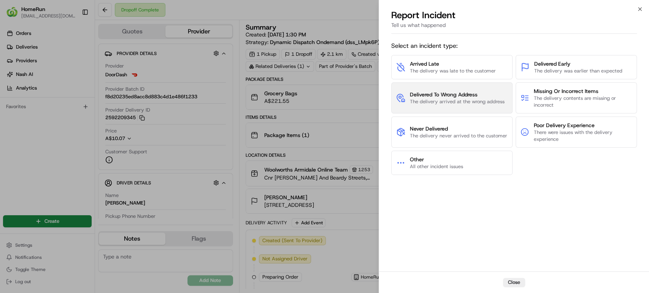
click at [472, 103] on span "The delivery arrived at the wrong address" at bounding box center [457, 101] width 95 height 7
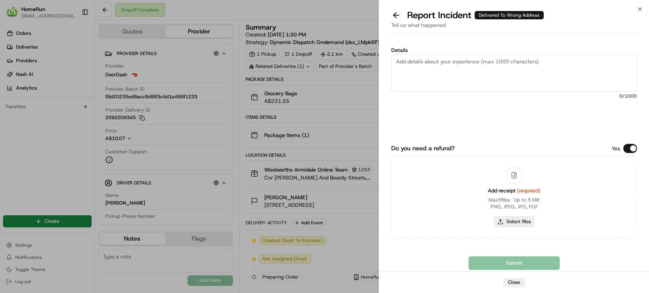
click at [511, 221] on button "Select files" at bounding box center [514, 222] width 40 height 11
type input "C:\fakepath\265174827.pdf"
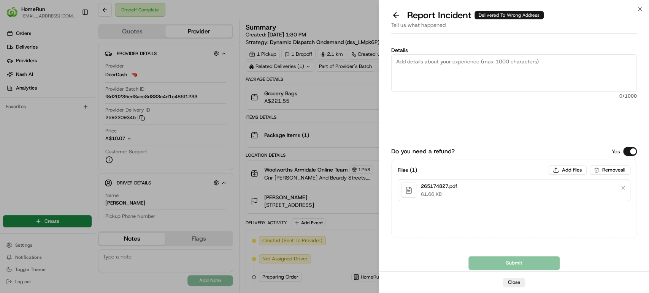
click at [516, 66] on textarea "Details" at bounding box center [514, 72] width 246 height 37
paste textarea "Delivered to incorrect address POD does not match previous pics."
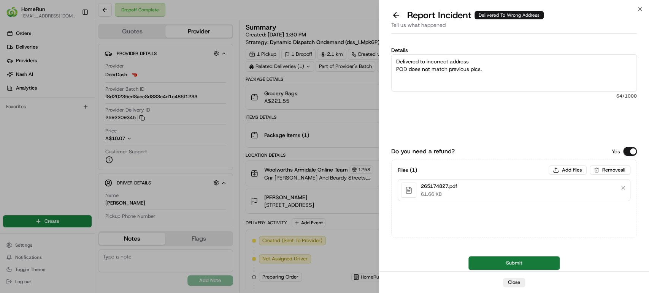
type textarea "Delivered to incorrect address POD does not match previous pics."
click at [518, 261] on button "Submit" at bounding box center [513, 264] width 91 height 14
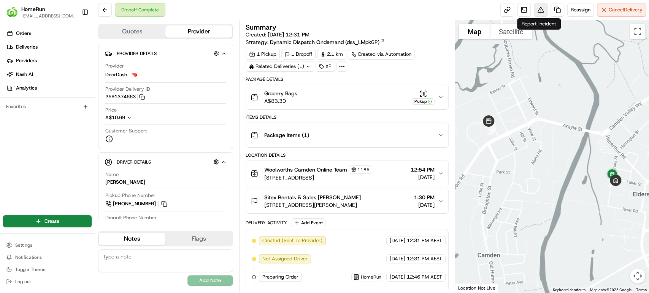
click at [539, 9] on button at bounding box center [541, 10] width 14 height 14
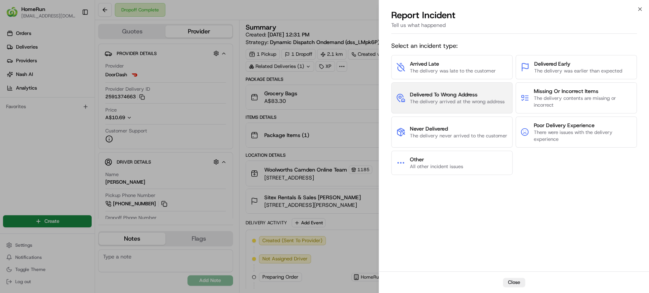
click at [453, 94] on span "Delivered To Wrong Address" at bounding box center [457, 95] width 95 height 8
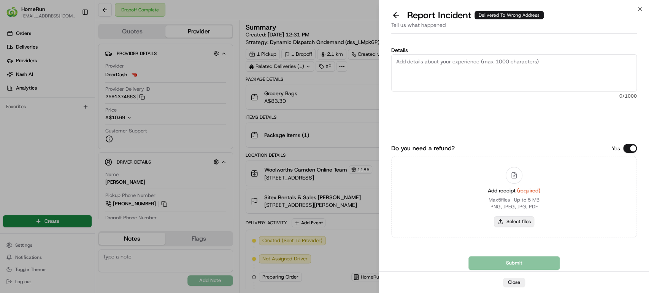
click at [511, 218] on button "Select files" at bounding box center [514, 222] width 40 height 11
type input "C:\fakepath\262925964.pdf"
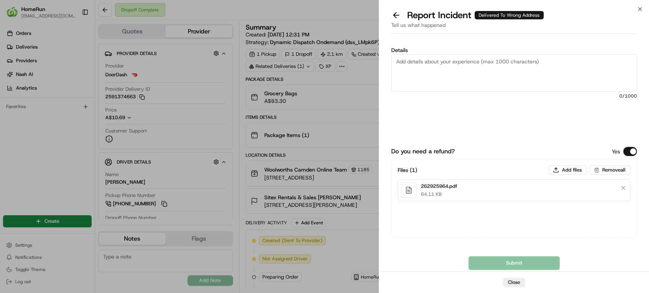
click at [510, 73] on textarea "Details" at bounding box center [514, 72] width 246 height 37
paste textarea "Delivered to incorrect address No POD provided"
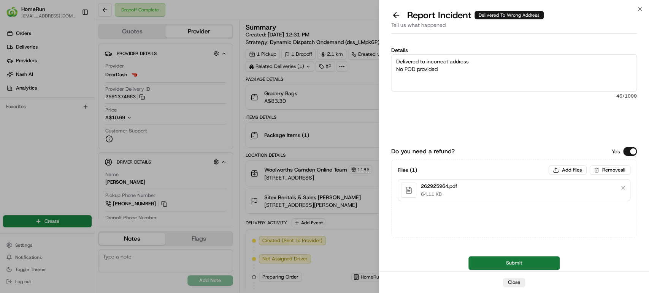
type textarea "Delivered to incorrect address No POD provided"
click at [483, 260] on button "Submit" at bounding box center [513, 264] width 91 height 14
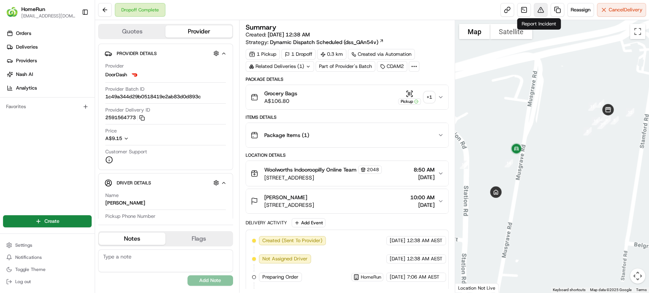
click at [538, 13] on button at bounding box center [541, 10] width 14 height 14
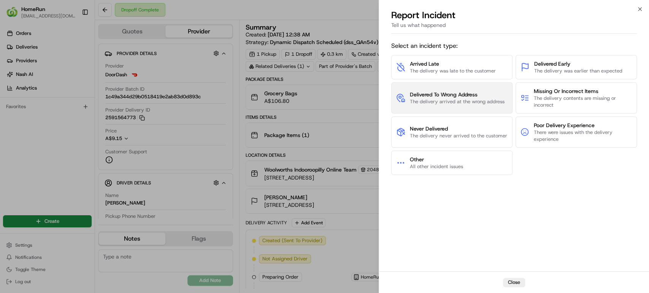
click at [464, 94] on span "Delivered To Wrong Address" at bounding box center [457, 95] width 95 height 8
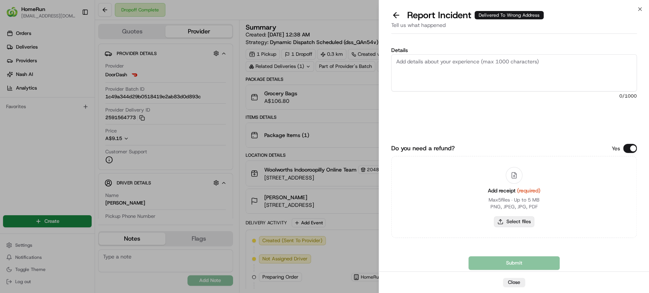
click at [511, 224] on button "Select files" at bounding box center [514, 222] width 40 height 11
type input "C:\fakepath\265103814.pdf"
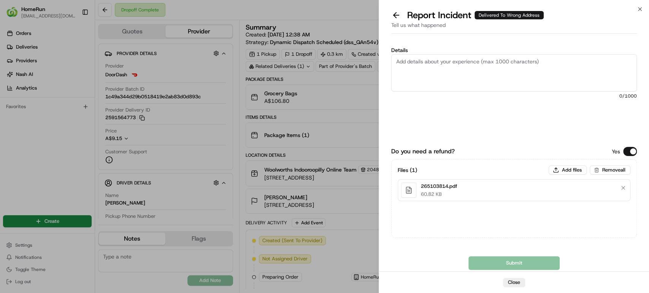
click at [503, 75] on textarea "Details" at bounding box center [514, 72] width 246 height 37
paste textarea "Delivered to incorrect address POD does not match previous pics."
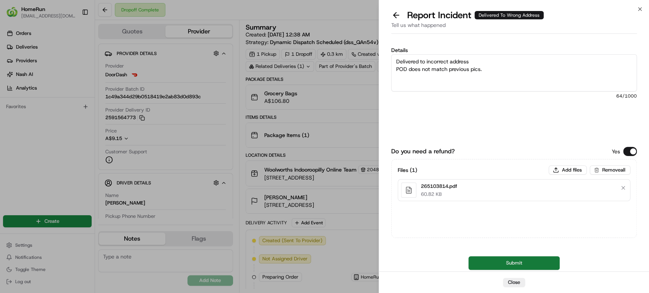
type textarea "Delivered to incorrect address POD does not match previous pics."
click at [496, 264] on button "Submit" at bounding box center [513, 264] width 91 height 14
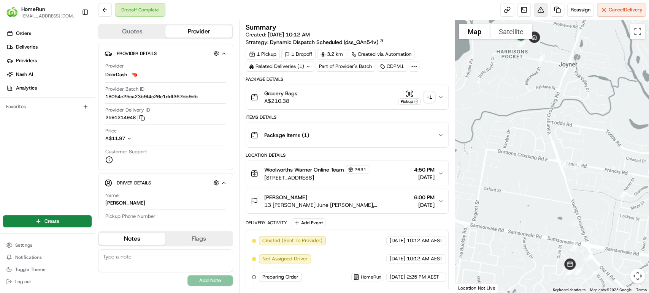
click at [539, 10] on button at bounding box center [541, 10] width 14 height 14
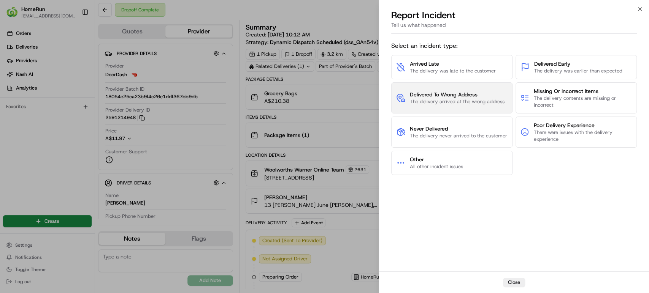
click at [462, 101] on span "The delivery arrived at the wrong address" at bounding box center [457, 101] width 95 height 7
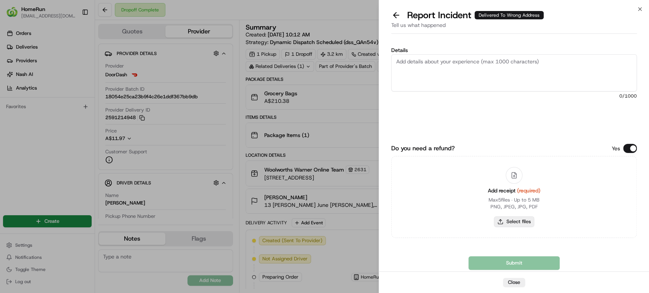
click at [524, 222] on button "Select files" at bounding box center [514, 222] width 40 height 11
type input "C:\fakepath\264975604.pdf"
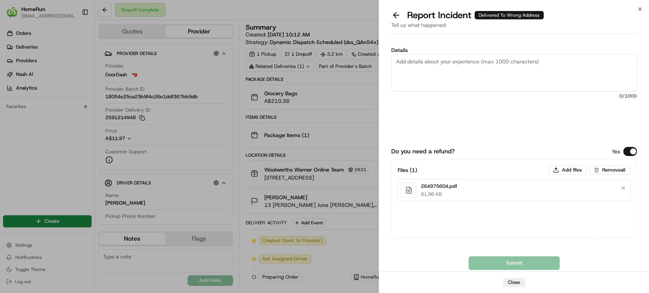
click at [485, 71] on textarea "Details" at bounding box center [514, 72] width 246 height 37
paste textarea "Delivered to incorrect address POD does not match previous pics."
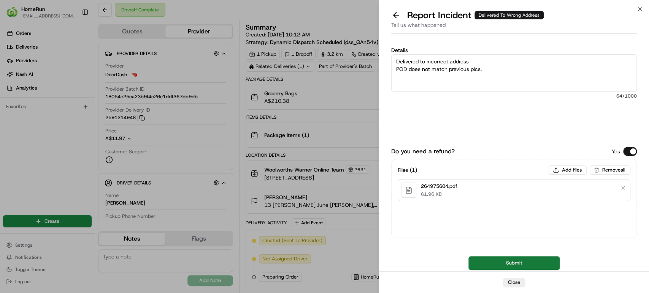
type textarea "Delivered to incorrect address POD does not match previous pics."
click at [515, 267] on button "Submit" at bounding box center [513, 264] width 91 height 14
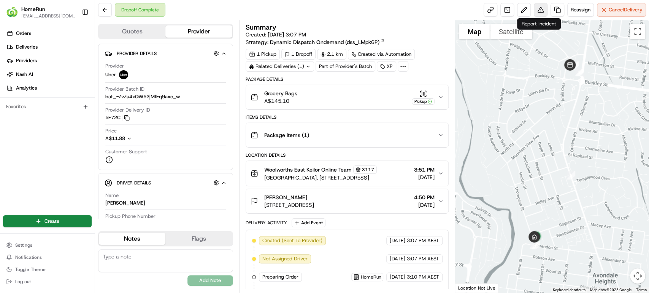
click at [537, 10] on button at bounding box center [541, 10] width 14 height 14
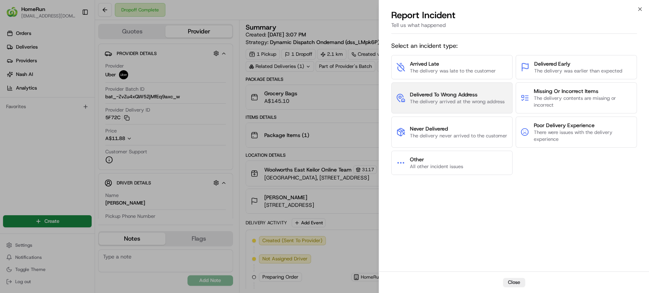
click at [468, 94] on span "Delivered To Wrong Address" at bounding box center [457, 95] width 95 height 8
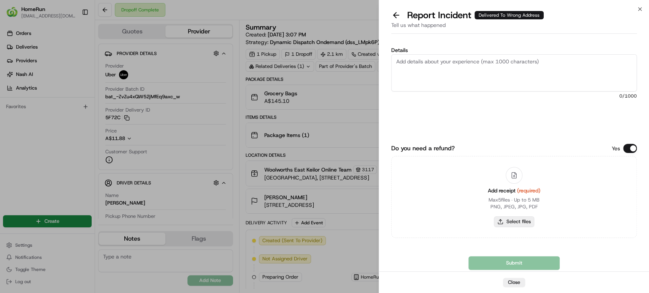
click at [513, 219] on button "Select files" at bounding box center [514, 222] width 40 height 11
type input "C:\fakepath\265208045.pdf"
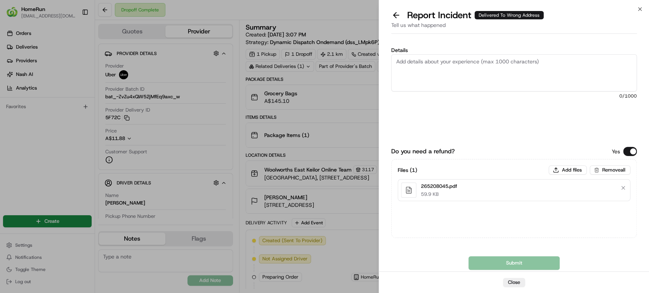
click at [572, 74] on textarea "Details" at bounding box center [514, 72] width 246 height 37
paste textarea "Delivered to incorrect address No POD provided"
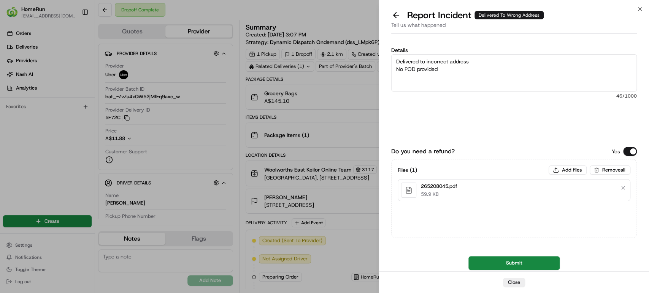
type textarea "Delivered to incorrect address No POD provided"
click at [499, 270] on div "Details Delivered to incorrect address No POD provided 46 /1000 Do you need a r…" at bounding box center [514, 154] width 270 height 235
click at [495, 261] on button "Submit" at bounding box center [513, 264] width 91 height 14
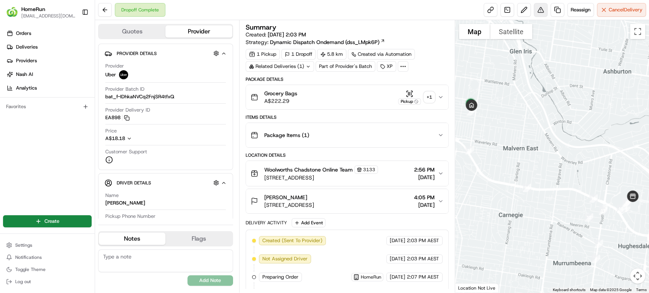
click at [539, 9] on button at bounding box center [541, 10] width 14 height 14
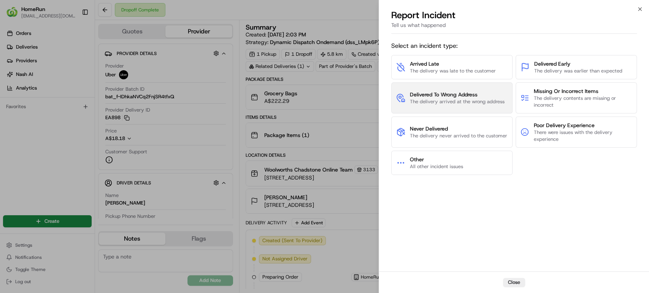
click at [477, 100] on span "The delivery arrived at the wrong address" at bounding box center [457, 101] width 95 height 7
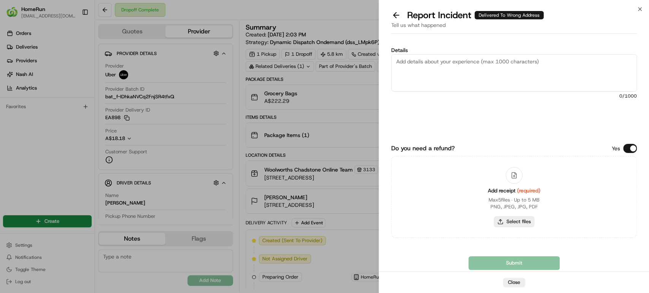
click at [514, 224] on button "Select files" at bounding box center [514, 222] width 40 height 11
type input "C:\fakepath\265196057.pdf"
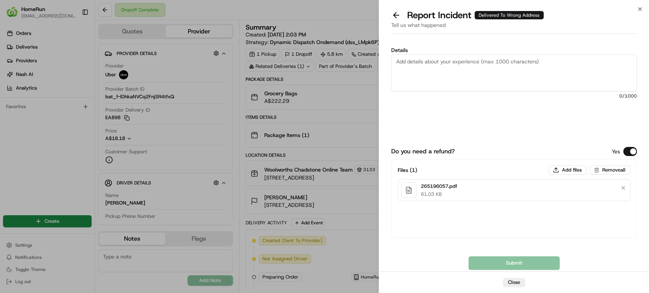
click at [520, 75] on textarea "Details" at bounding box center [514, 72] width 246 height 37
paste textarea "Delivered to incorrect address POD does not match previous pics."
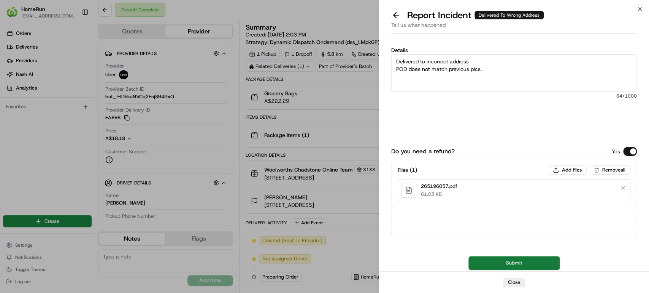
type textarea "Delivered to incorrect address POD does not match previous pics."
click at [496, 265] on button "Submit" at bounding box center [513, 264] width 91 height 14
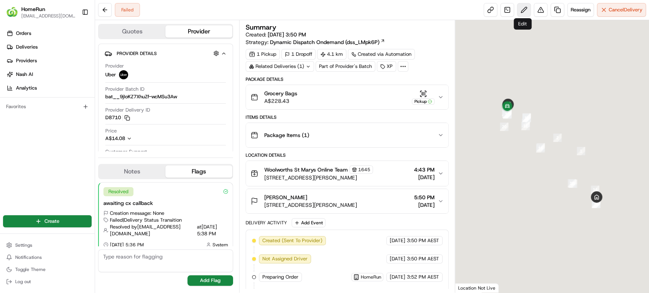
scroll to position [6, 0]
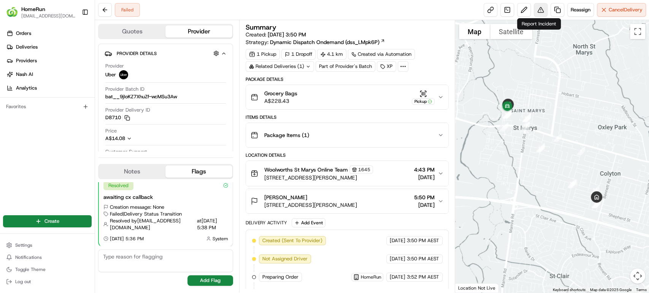
click at [539, 9] on button at bounding box center [541, 10] width 14 height 14
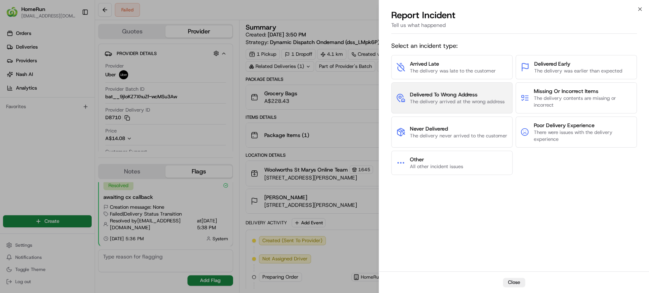
click at [462, 100] on span "The delivery arrived at the wrong address" at bounding box center [457, 101] width 95 height 7
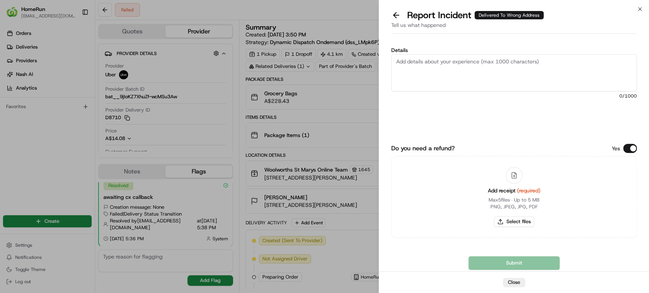
click at [473, 63] on textarea "Details" at bounding box center [514, 72] width 246 height 37
paste textarea "Failed Delivery- order not returned to store"
type textarea "Failed Delivery- order not returned to store"
drag, startPoint x: 510, startPoint y: 262, endPoint x: 508, endPoint y: 268, distance: 5.9
click at [508, 268] on div "Submit" at bounding box center [514, 264] width 246 height 14
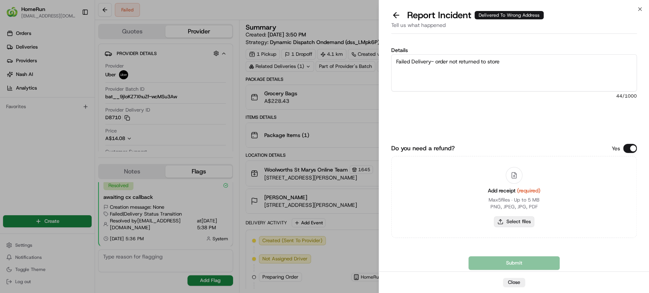
click at [521, 221] on button "Select files" at bounding box center [514, 222] width 40 height 11
type input "C:\fakepath\265215808.pdf"
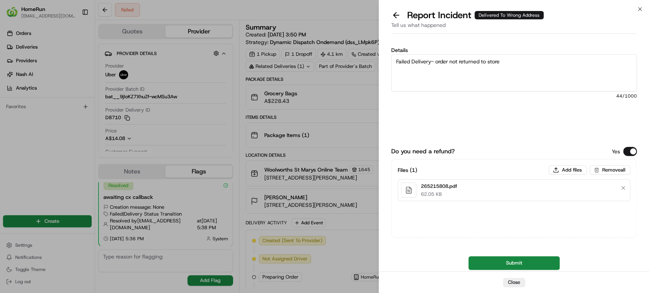
click at [494, 262] on button "Submit" at bounding box center [513, 264] width 91 height 14
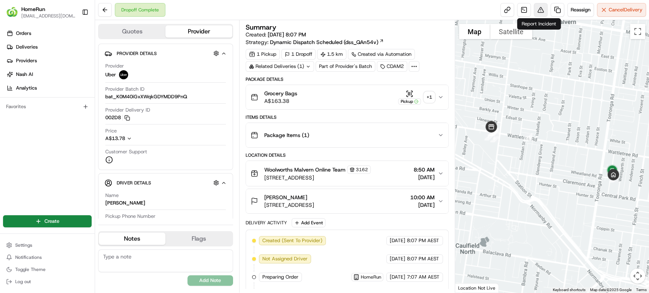
click at [538, 13] on button at bounding box center [541, 10] width 14 height 14
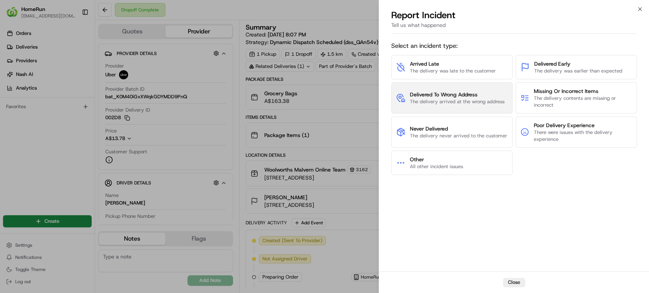
click at [475, 100] on span "The delivery arrived at the wrong address" at bounding box center [457, 101] width 95 height 7
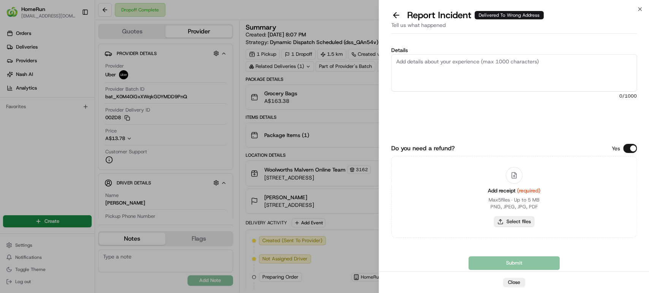
click at [511, 222] on button "Select files" at bounding box center [514, 222] width 40 height 11
type input "C:\fakepath\264158637.pdf"
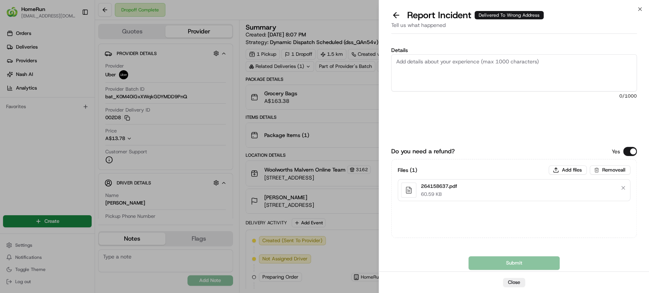
click at [516, 66] on textarea "Details" at bounding box center [514, 72] width 246 height 37
paste textarea "Delivered to incorrect address POD does not match previous pics."
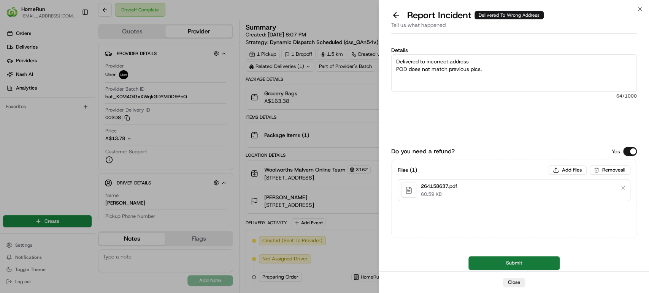
type textarea "Delivered to incorrect address POD does not match previous pics."
click at [496, 259] on button "Submit" at bounding box center [513, 264] width 91 height 14
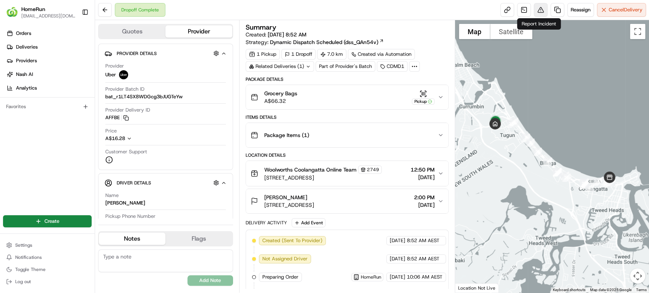
click at [537, 11] on button at bounding box center [541, 10] width 14 height 14
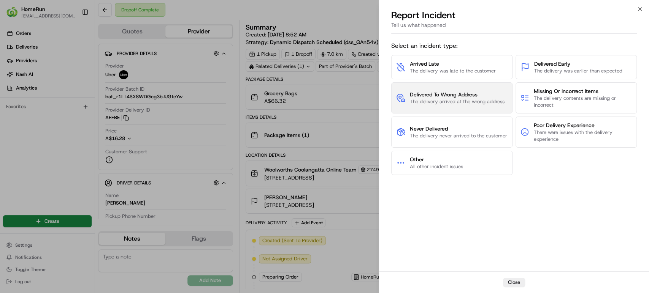
click at [445, 101] on span "The delivery arrived at the wrong address" at bounding box center [457, 101] width 95 height 7
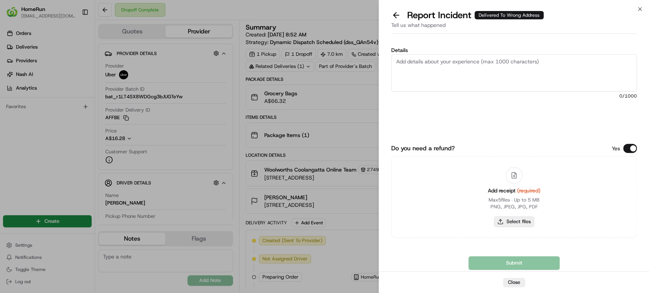
click at [520, 217] on button "Select files" at bounding box center [514, 222] width 40 height 11
type input "C:\fakepath\265126192.pdf"
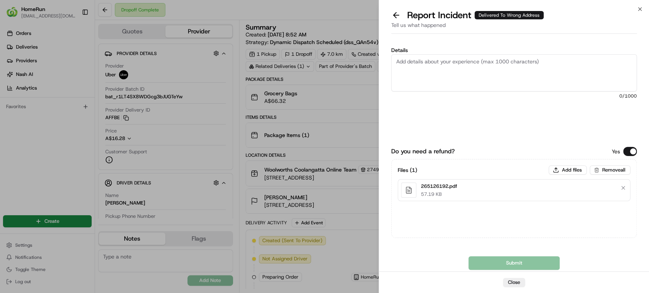
click at [474, 68] on textarea "Details" at bounding box center [514, 72] width 246 height 37
paste textarea "Delivered to incorrect address No POD provided"
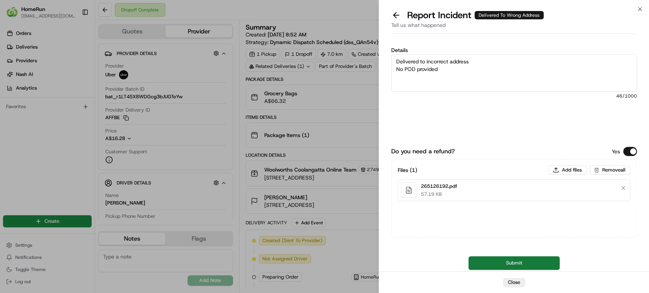
type textarea "Delivered to incorrect address No POD provided"
click at [494, 266] on button "Submit" at bounding box center [513, 264] width 91 height 14
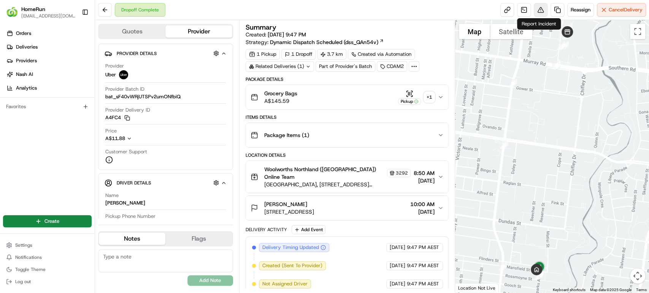
click at [537, 10] on button at bounding box center [541, 10] width 14 height 14
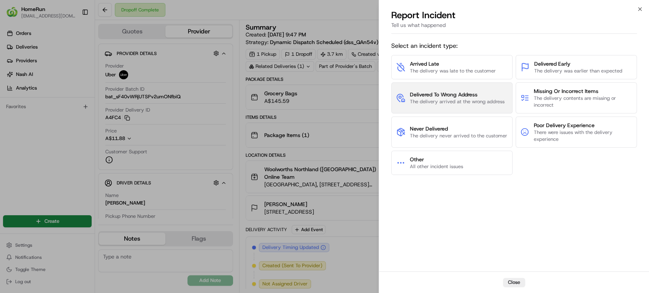
click at [440, 94] on span "Delivered To Wrong Address" at bounding box center [457, 95] width 95 height 8
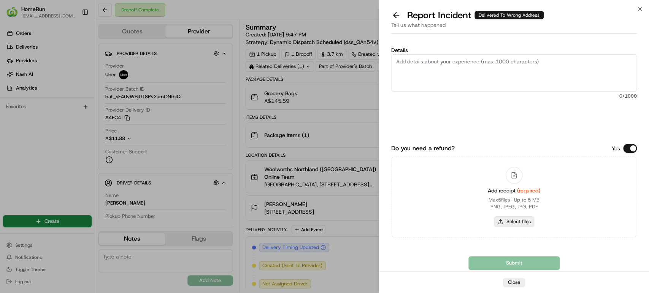
click at [510, 219] on button "Select files" at bounding box center [514, 222] width 40 height 11
type input "C:\fakepath\265092701.pdf"
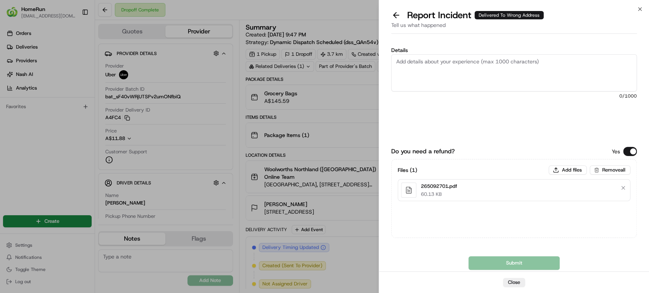
click at [528, 72] on textarea "Details" at bounding box center [514, 72] width 246 height 37
paste textarea "Delivered to incorrect address POD does not match previous pics."
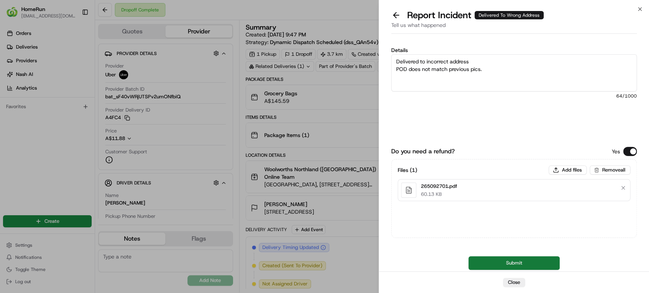
type textarea "Delivered to incorrect address POD does not match previous pics."
click at [487, 266] on button "Submit" at bounding box center [513, 264] width 91 height 14
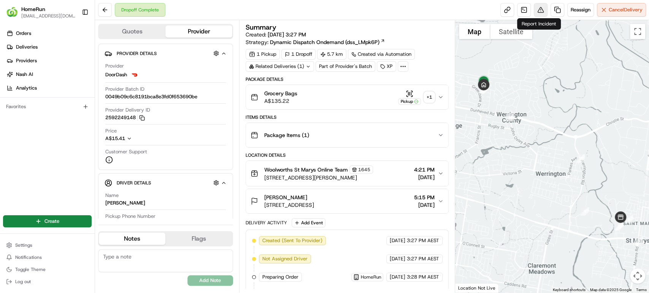
click at [537, 10] on button at bounding box center [541, 10] width 14 height 14
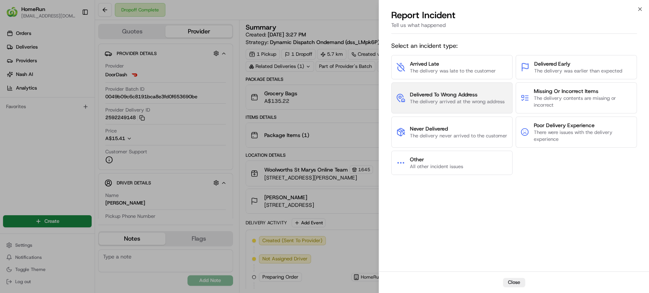
click at [477, 102] on span "The delivery arrived at the wrong address" at bounding box center [457, 101] width 95 height 7
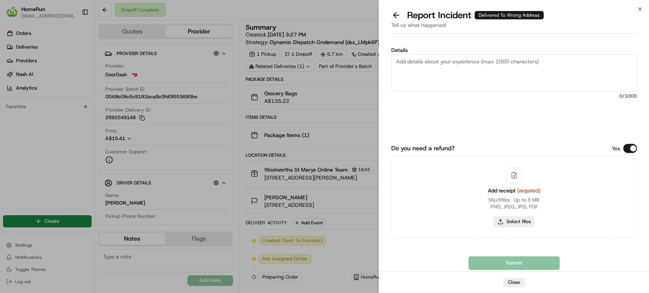
click at [505, 225] on button "Select files" at bounding box center [514, 222] width 40 height 11
type input "C:\fakepath\265211421.pdf"
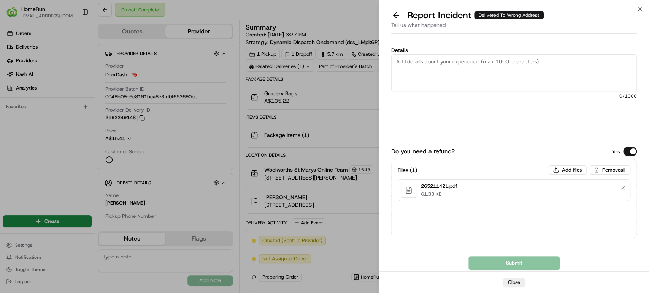
click at [517, 73] on textarea "Details" at bounding box center [514, 72] width 246 height 37
paste textarea "Bundled order- Incorrect bags provided"
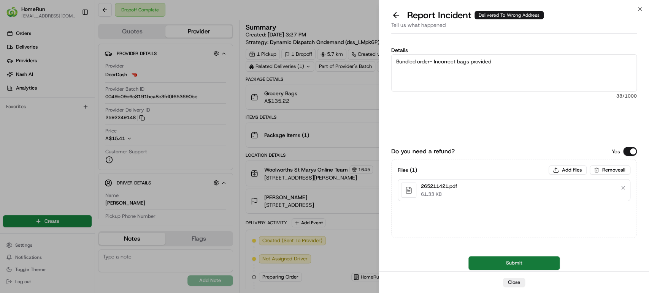
type textarea "Bundled order- Incorrect bags provided"
click at [494, 266] on button "Submit" at bounding box center [513, 264] width 91 height 14
